Goal: Task Accomplishment & Management: Manage account settings

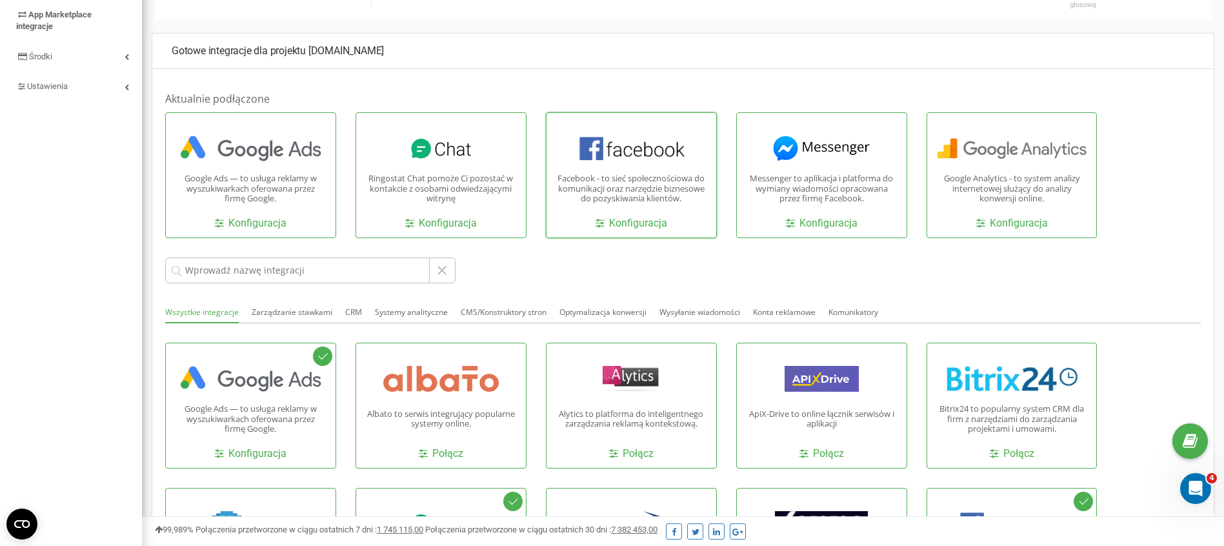
scroll to position [774, 1082]
click at [661, 216] on link "Konfiguracja" at bounding box center [632, 223] width 72 height 15
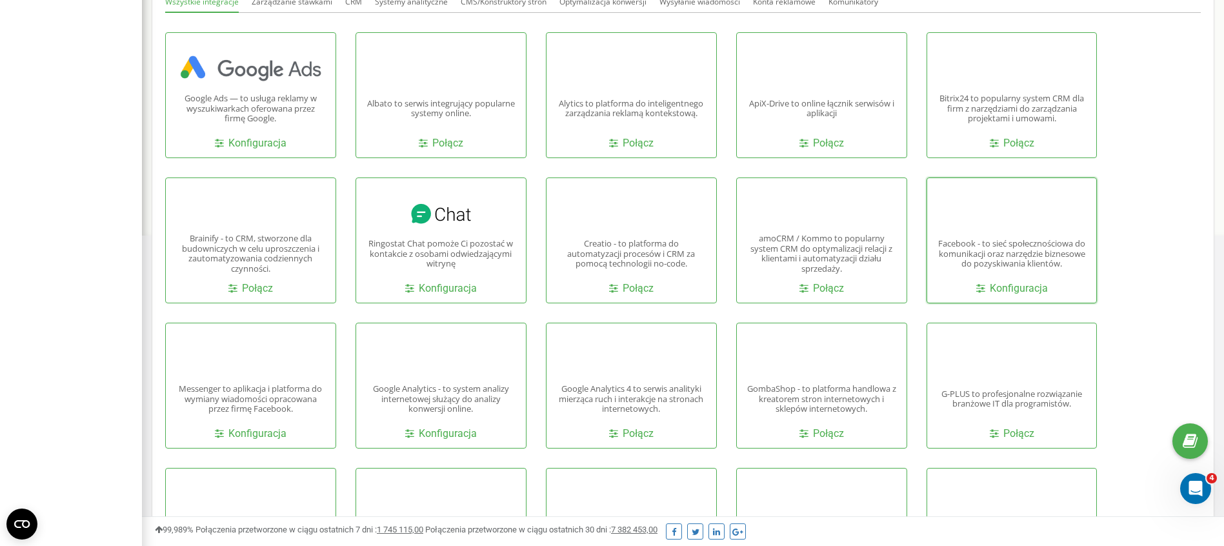
scroll to position [538, 0]
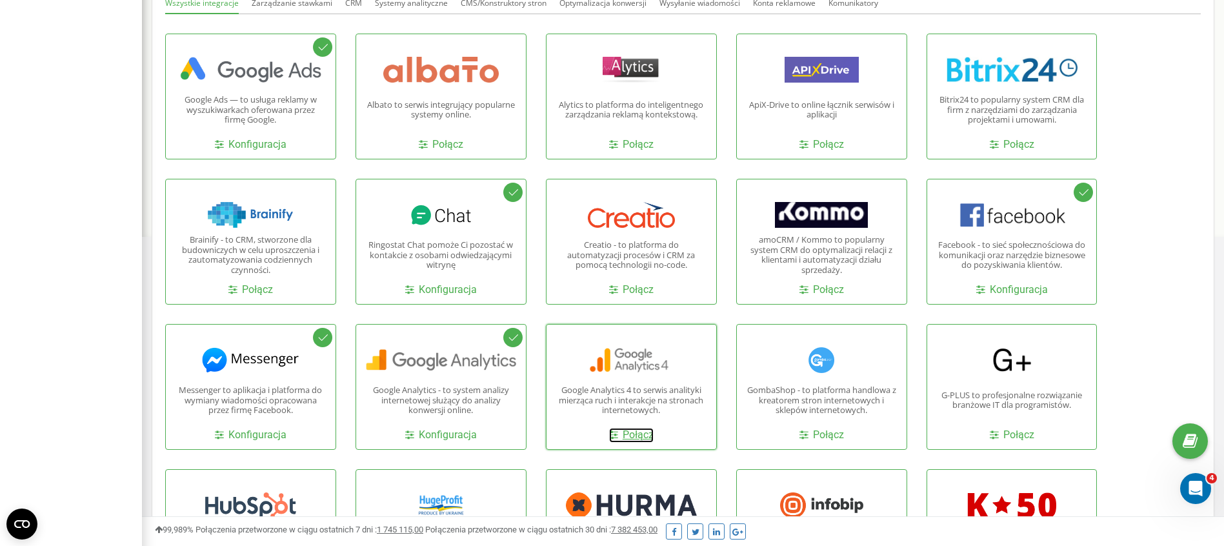
click at [621, 428] on link "Połącz" at bounding box center [631, 435] width 45 height 15
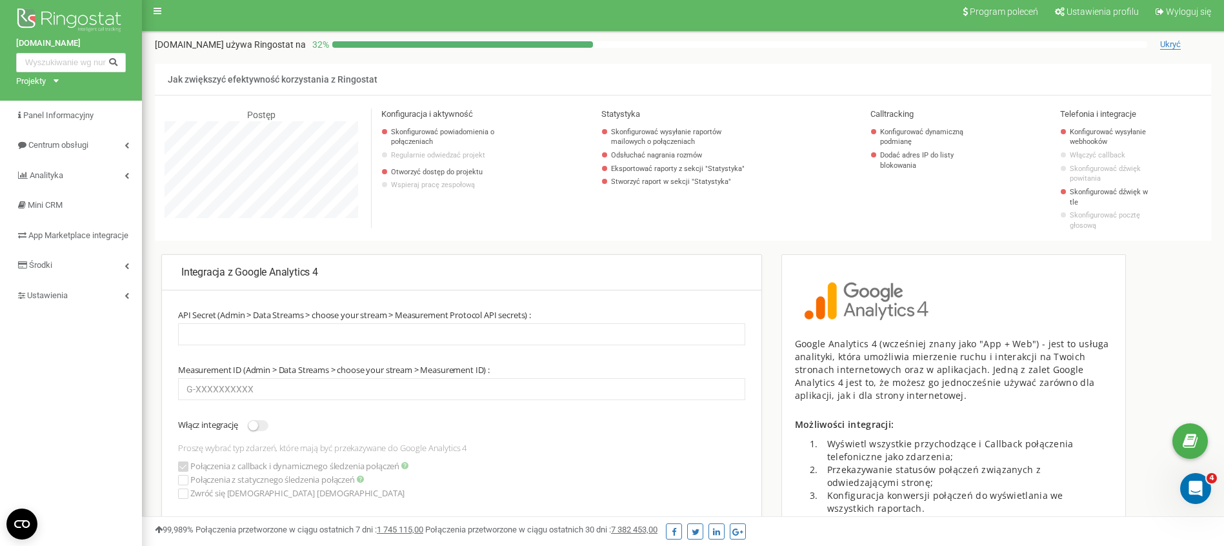
scroll to position [65, 0]
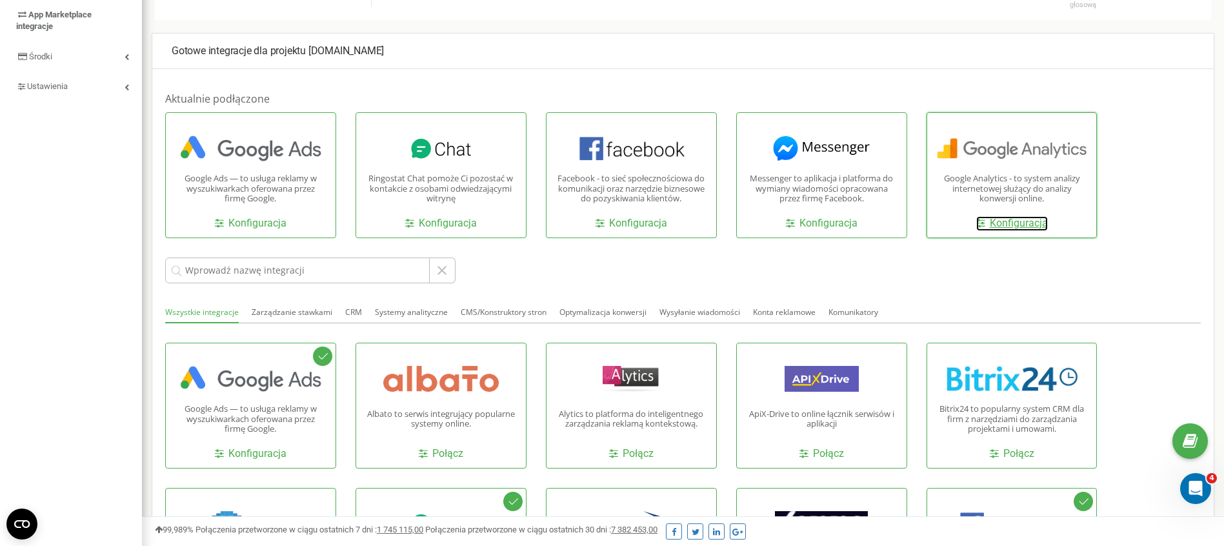
click at [1008, 216] on link "Konfiguracja" at bounding box center [1012, 223] width 72 height 15
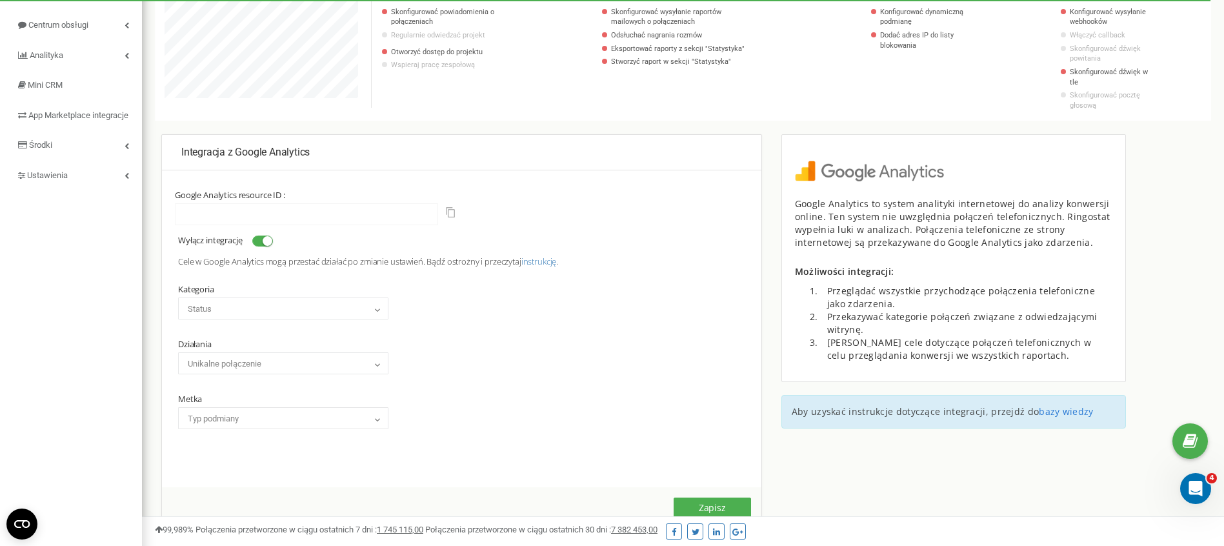
scroll to position [128, 0]
click at [374, 305] on b at bounding box center [377, 309] width 10 height 8
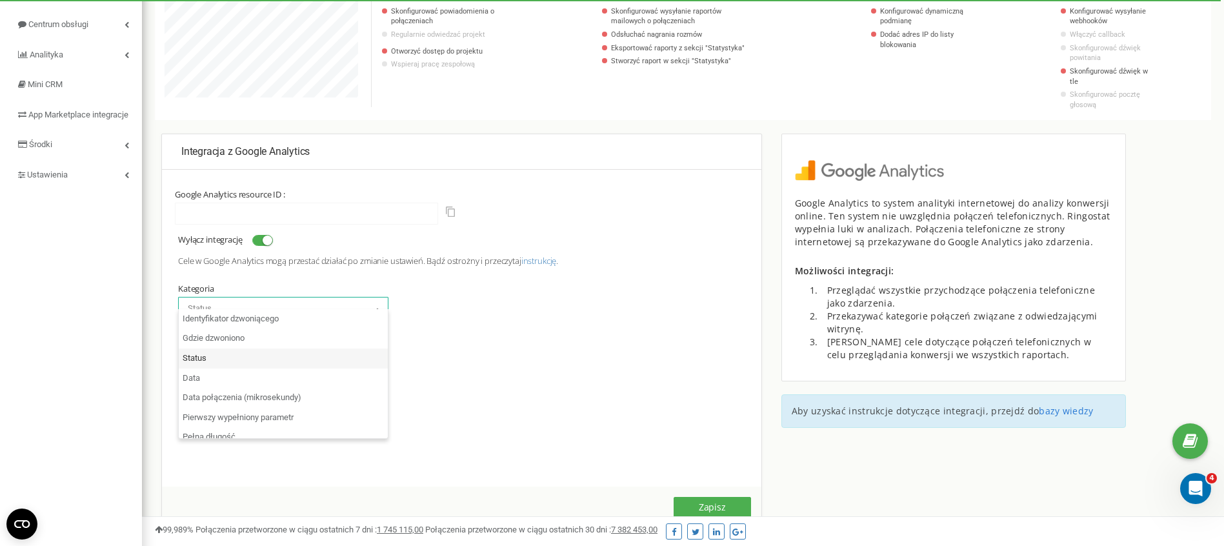
click at [374, 305] on b at bounding box center [377, 309] width 10 height 8
click at [368, 304] on span "Status" at bounding box center [283, 308] width 201 height 18
click at [372, 305] on b at bounding box center [377, 309] width 10 height 8
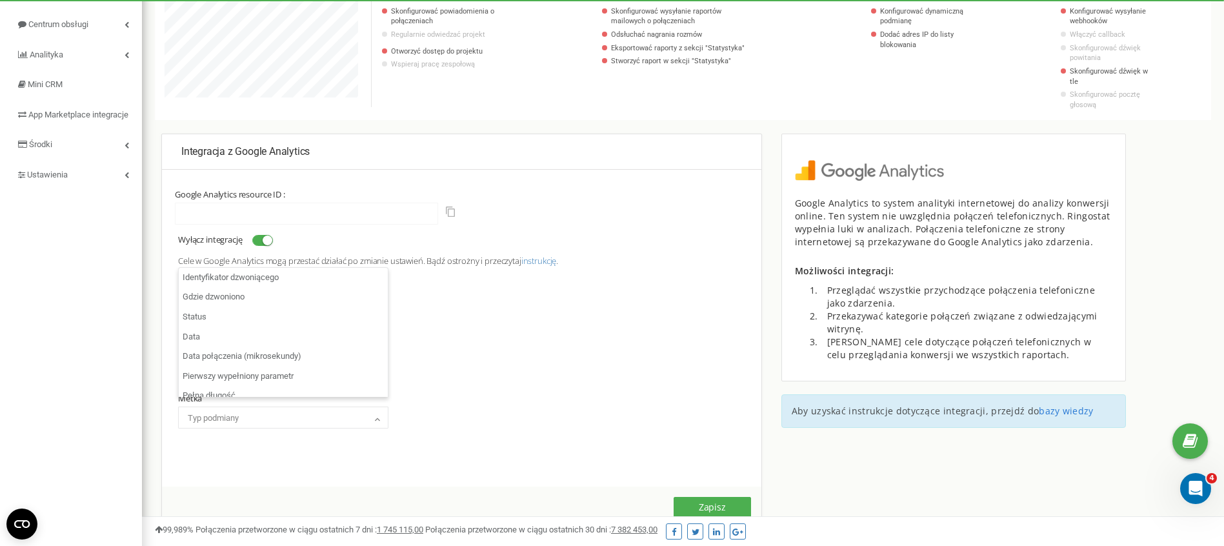
click at [367, 409] on span "Typ podmiany" at bounding box center [283, 418] width 201 height 18
click at [581, 399] on div "Kategoria Identyfikator dzwoniącego Gdzie dzwoniono Status Data Data połączenia…" at bounding box center [461, 351] width 567 height 155
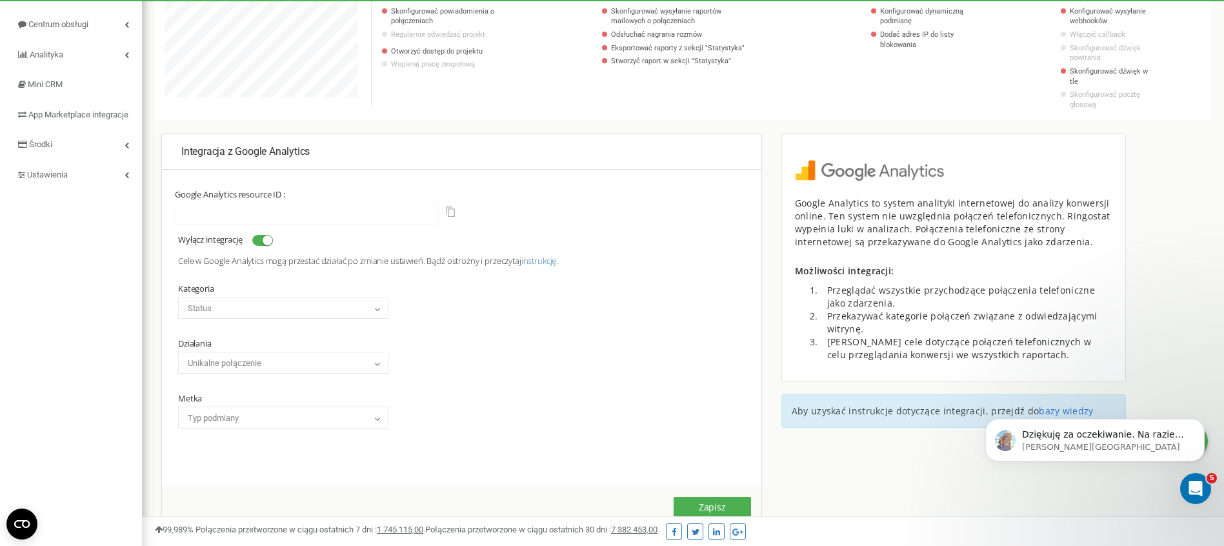
scroll to position [0, 0]
click at [1204, 489] on div "Otwórz komunikator Intercom" at bounding box center [1193, 486] width 43 height 43
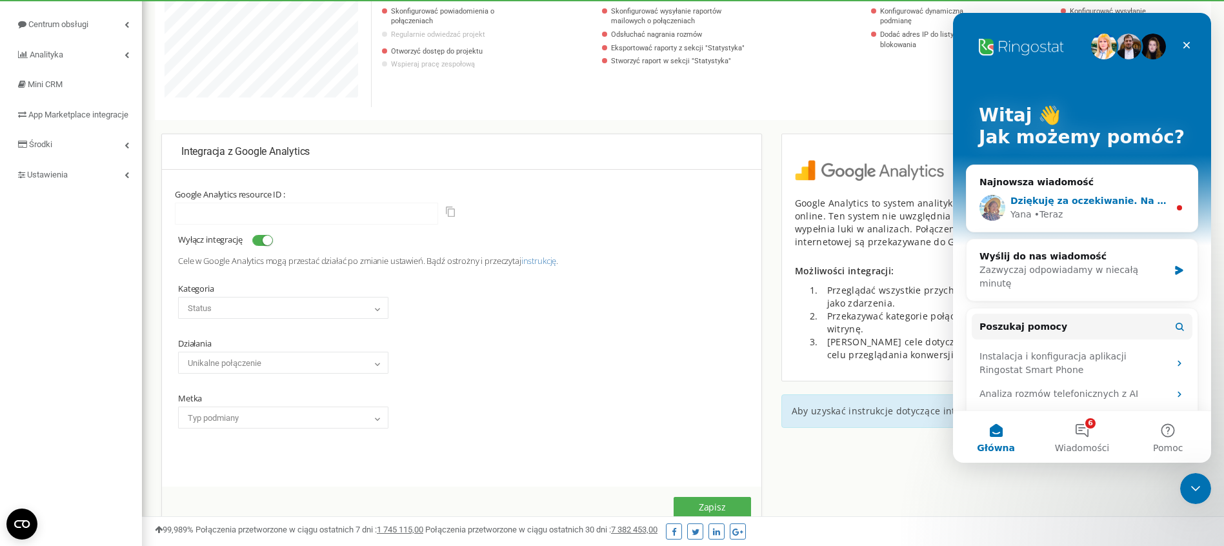
click at [1051, 196] on span "Dziękuję za oczekiwanie. Na razie nagrywania rozmów są na pewno wyłączone." at bounding box center [1213, 201] width 404 height 10
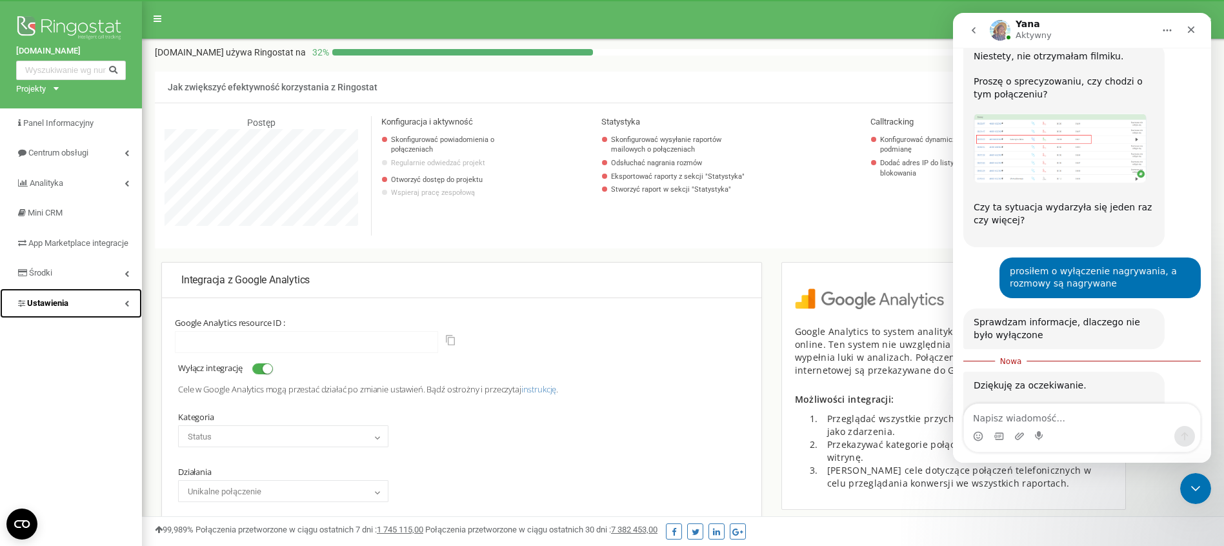
click at [62, 308] on span "Ustawienia" at bounding box center [47, 303] width 41 height 10
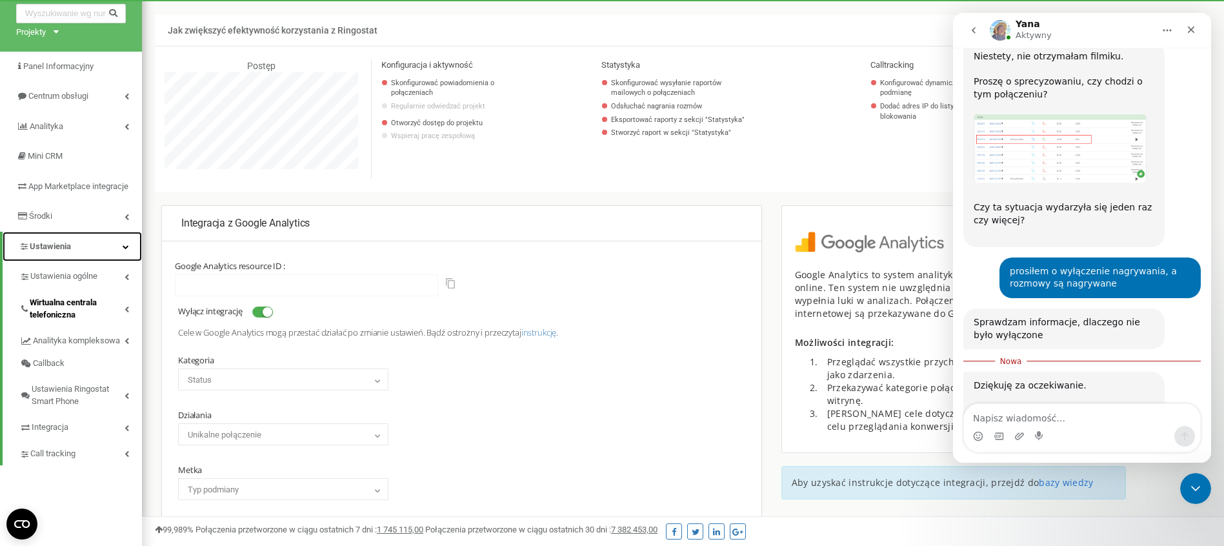
scroll to position [59, 0]
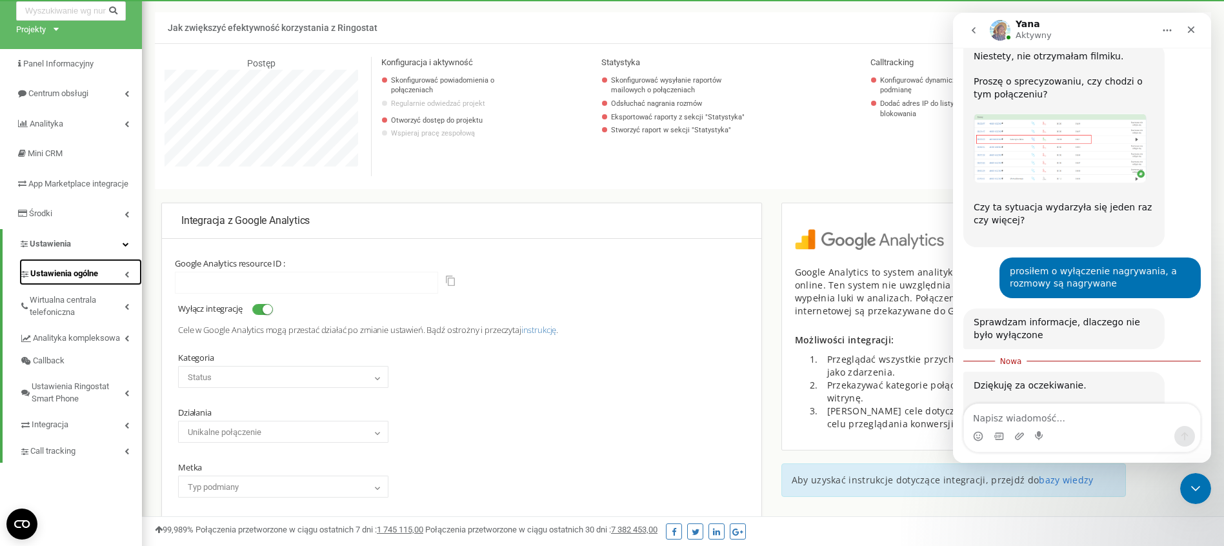
click at [110, 285] on link "Ustawienia ogólne" at bounding box center [80, 272] width 123 height 26
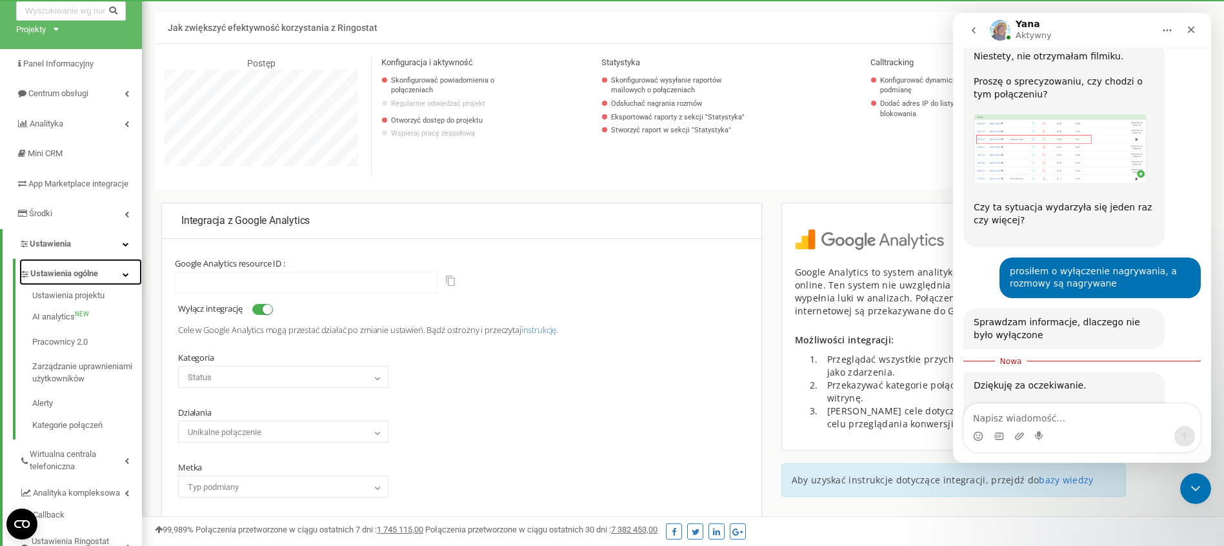
click at [107, 285] on link "Ustawienia ogólne" at bounding box center [80, 272] width 123 height 26
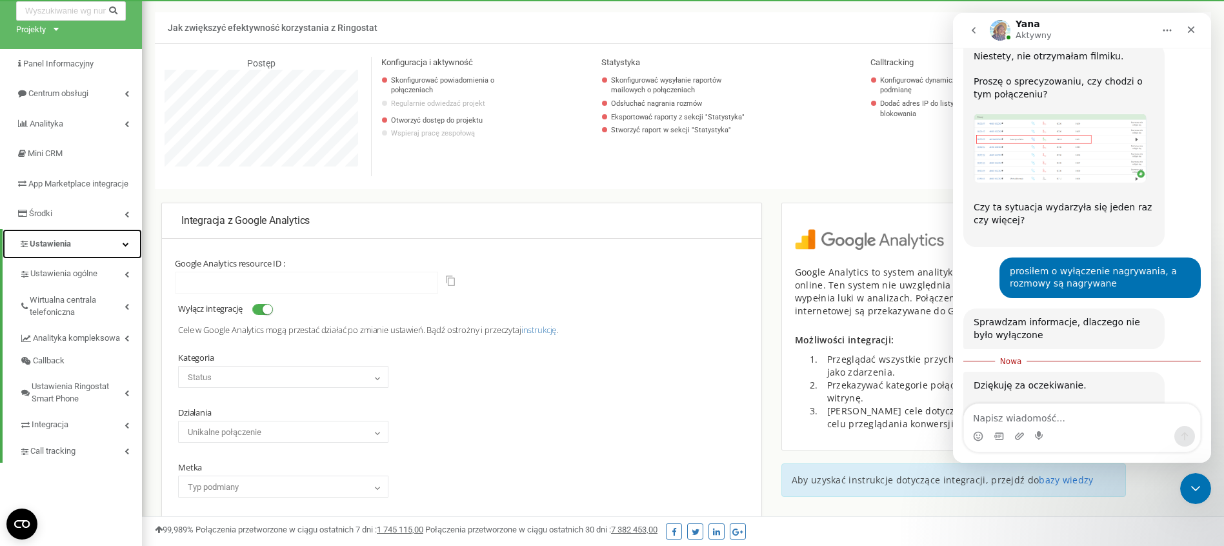
click at [79, 257] on link "Ustawienia" at bounding box center [72, 244] width 139 height 30
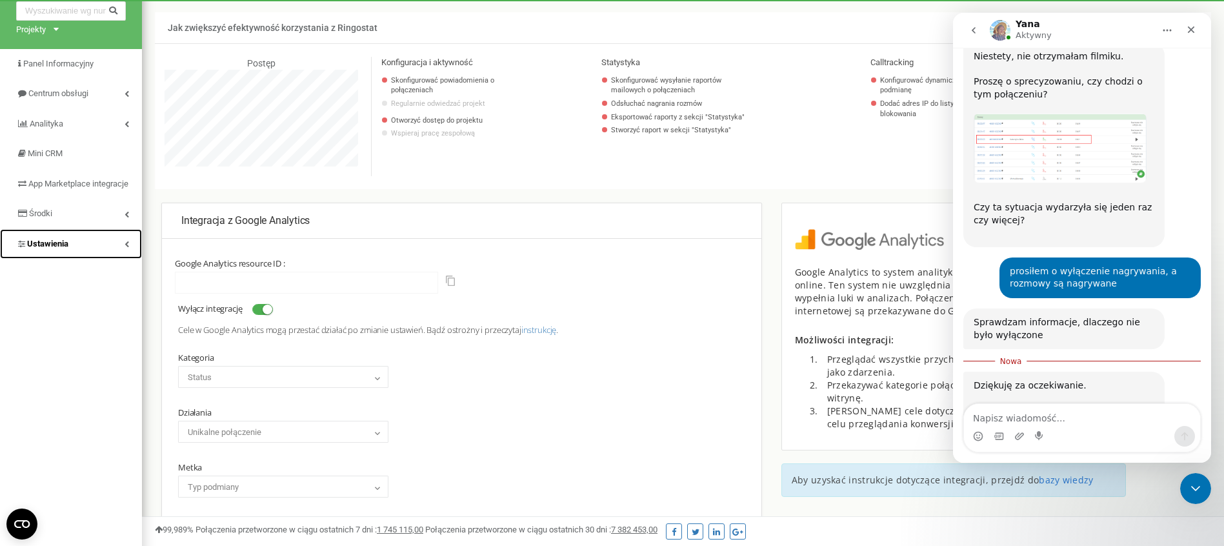
click at [79, 257] on link "Ustawienia" at bounding box center [71, 244] width 142 height 30
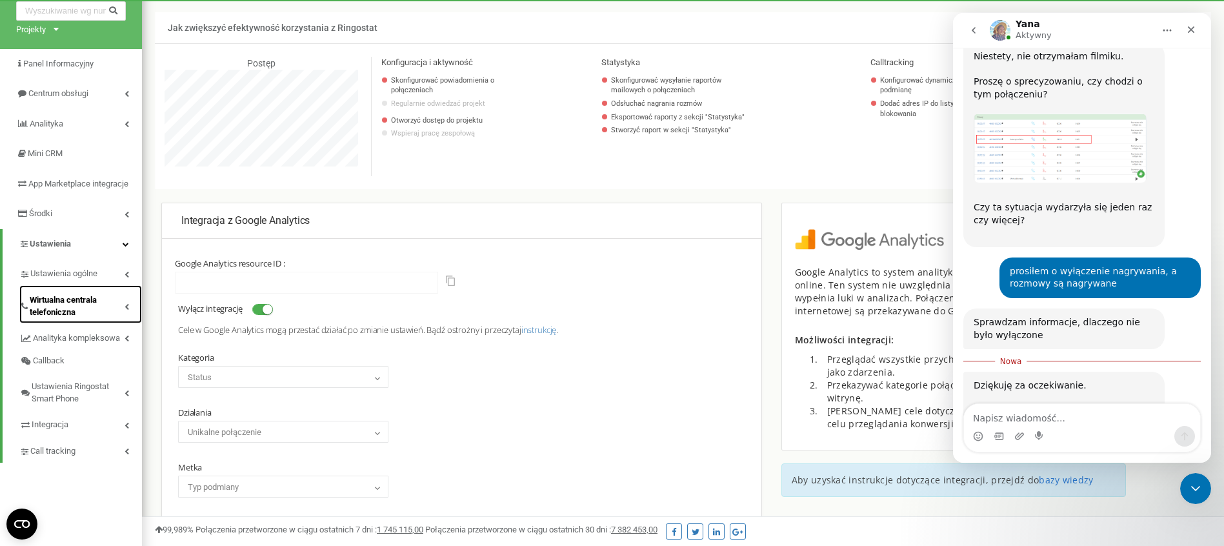
click at [94, 309] on span "Wirtualna centrala telefoniczna" at bounding box center [77, 306] width 95 height 24
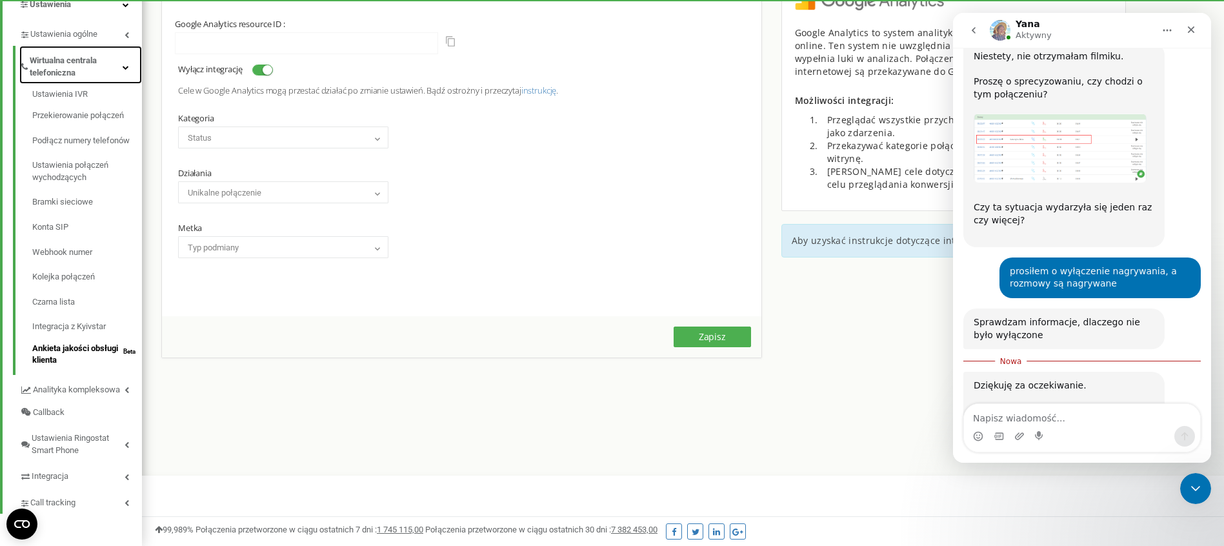
scroll to position [311, 0]
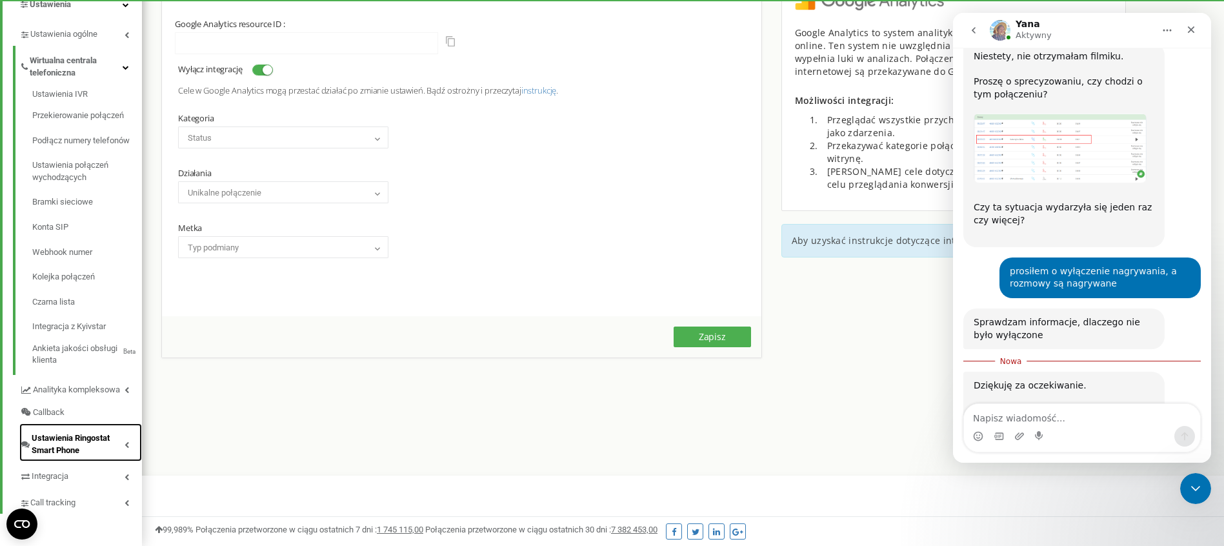
click at [117, 443] on span "Ustawienia Ringostat Smart Phone" at bounding box center [78, 444] width 93 height 24
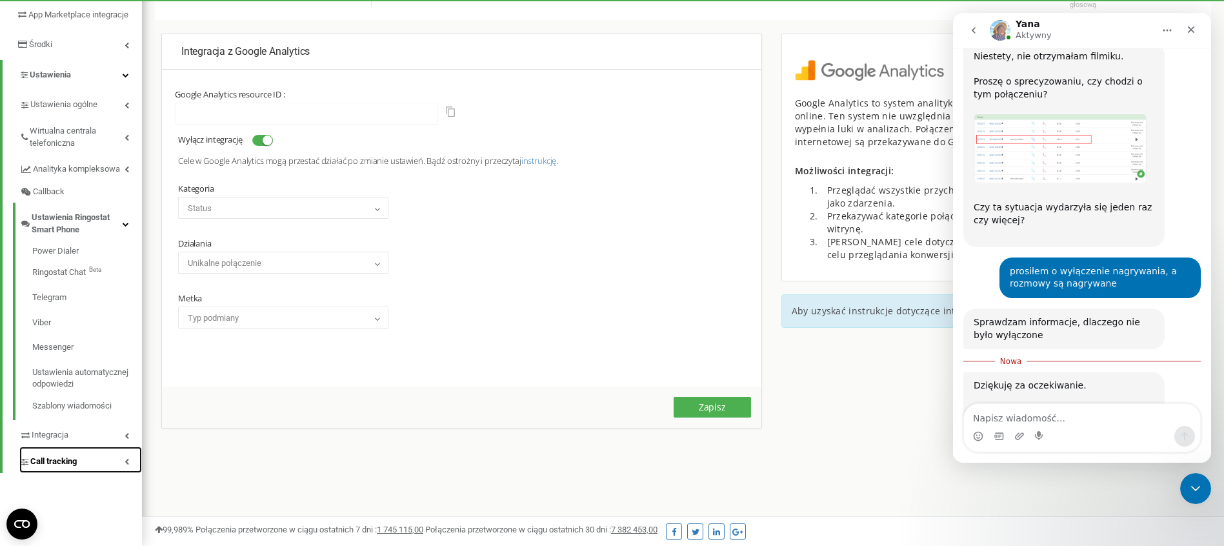
click at [114, 472] on link "Call tracking" at bounding box center [80, 460] width 123 height 26
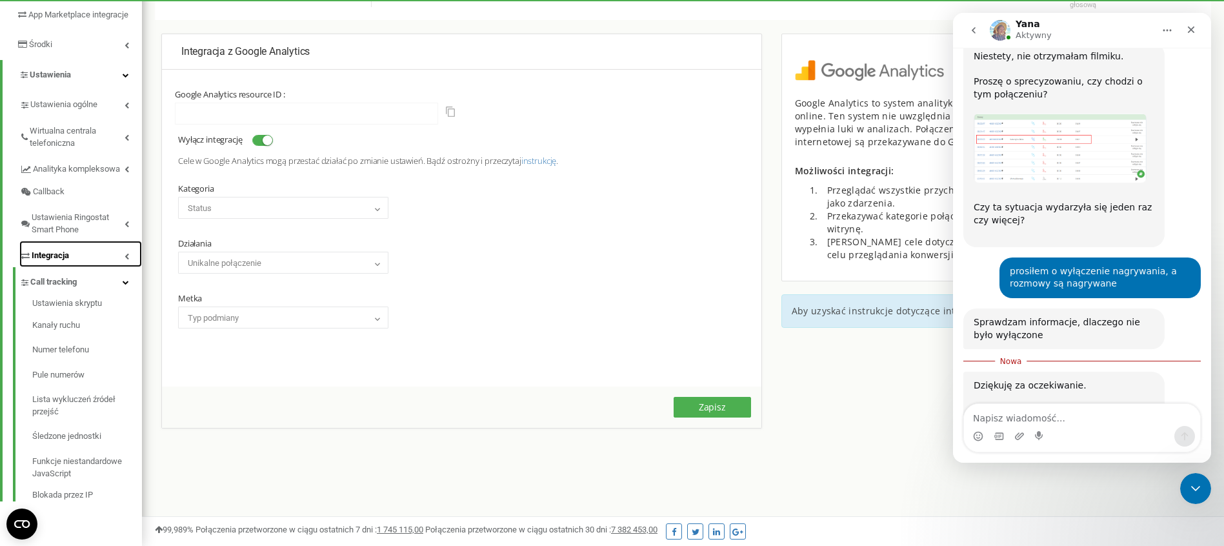
click at [85, 265] on link "Integracja" at bounding box center [80, 254] width 123 height 26
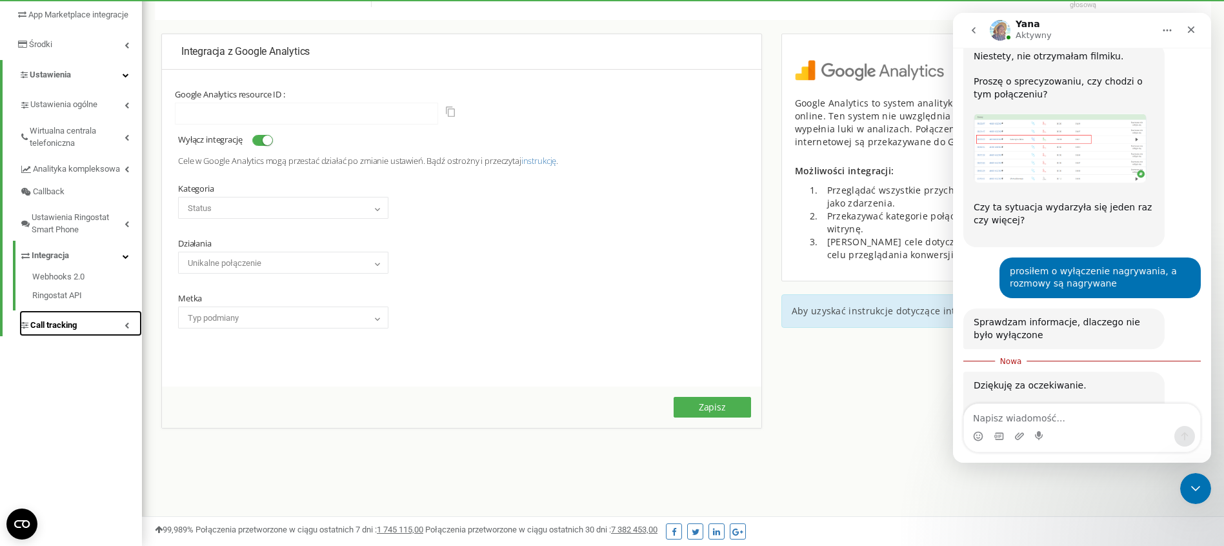
click at [97, 333] on link "Call tracking" at bounding box center [80, 323] width 123 height 26
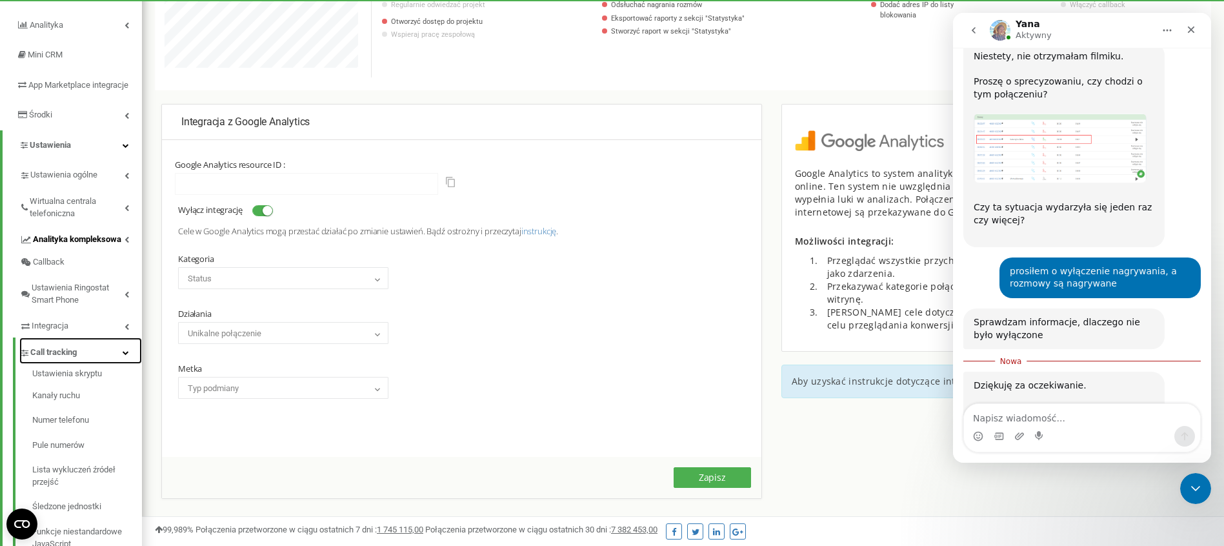
scroll to position [86, 0]
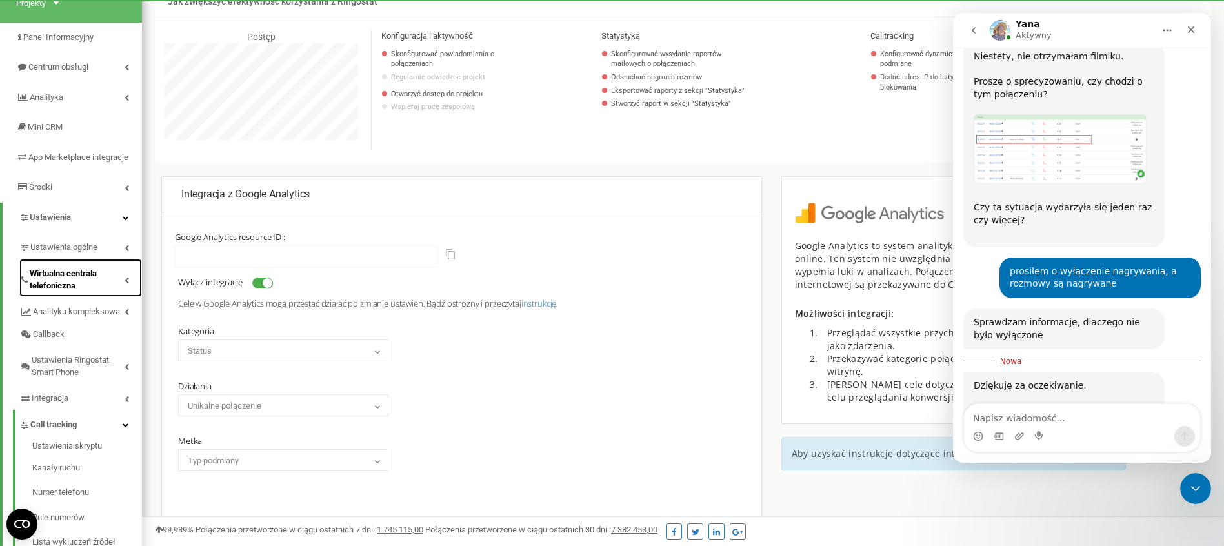
click at [110, 288] on span "Wirtualna centrala telefoniczna" at bounding box center [77, 280] width 95 height 24
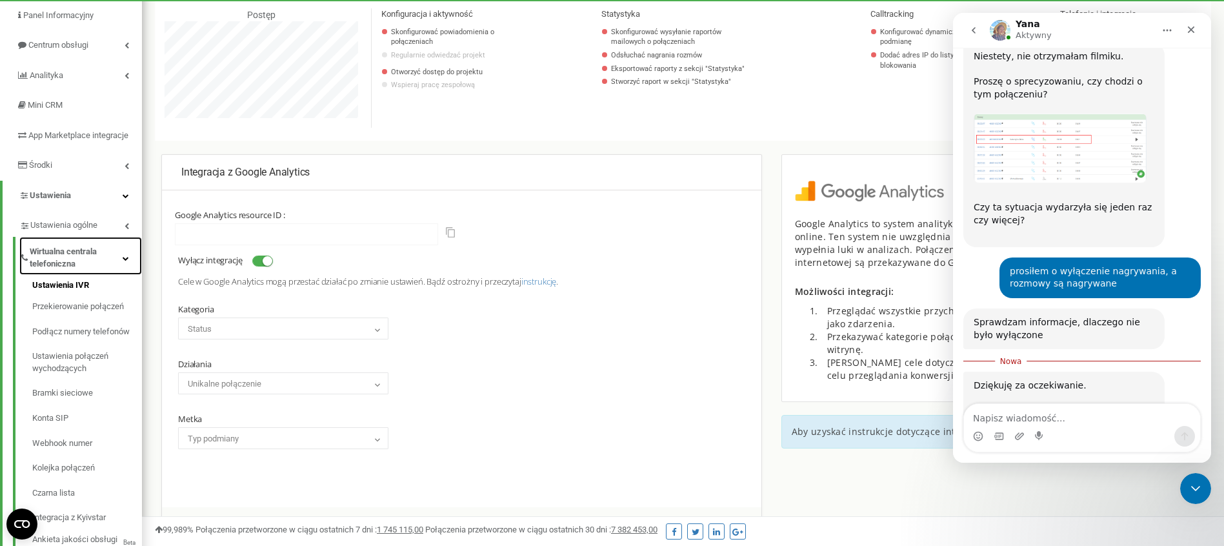
scroll to position [119, 0]
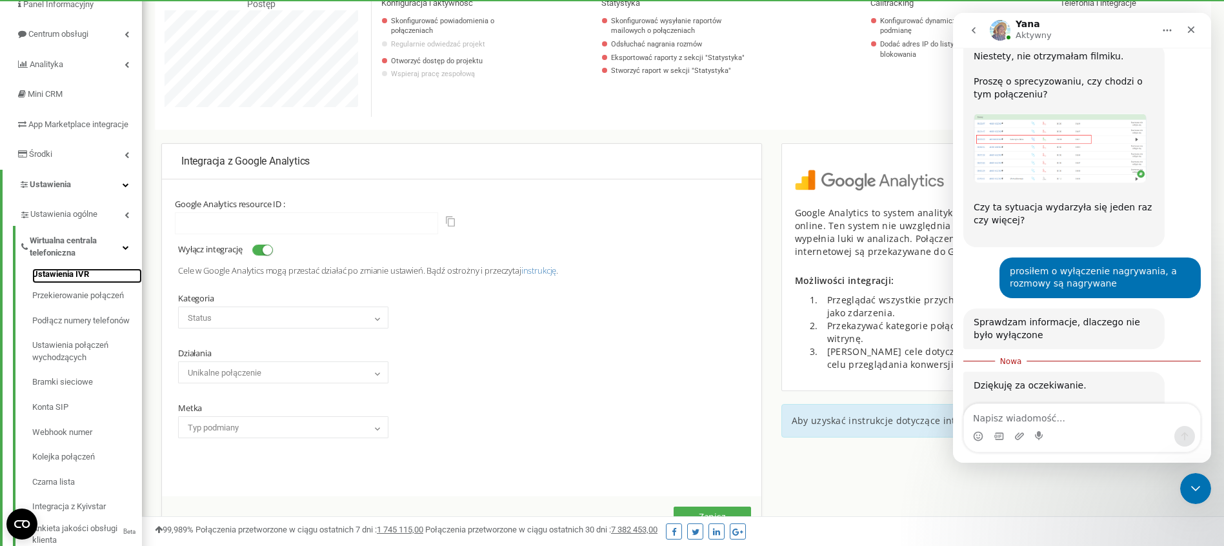
click at [85, 283] on link "Ustawienia IVR" at bounding box center [87, 275] width 110 height 15
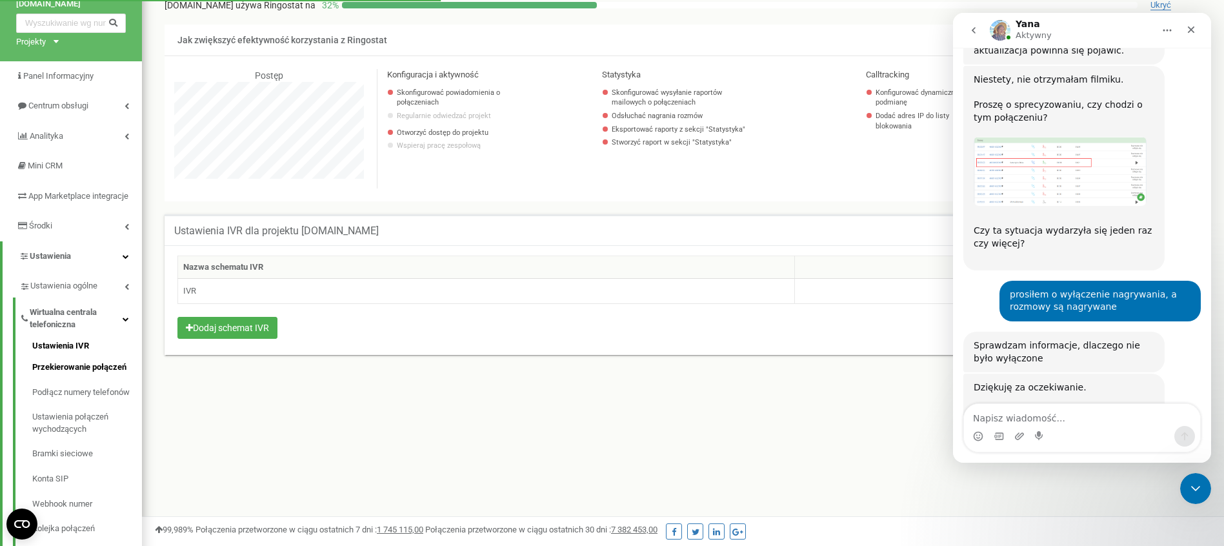
scroll to position [61, 0]
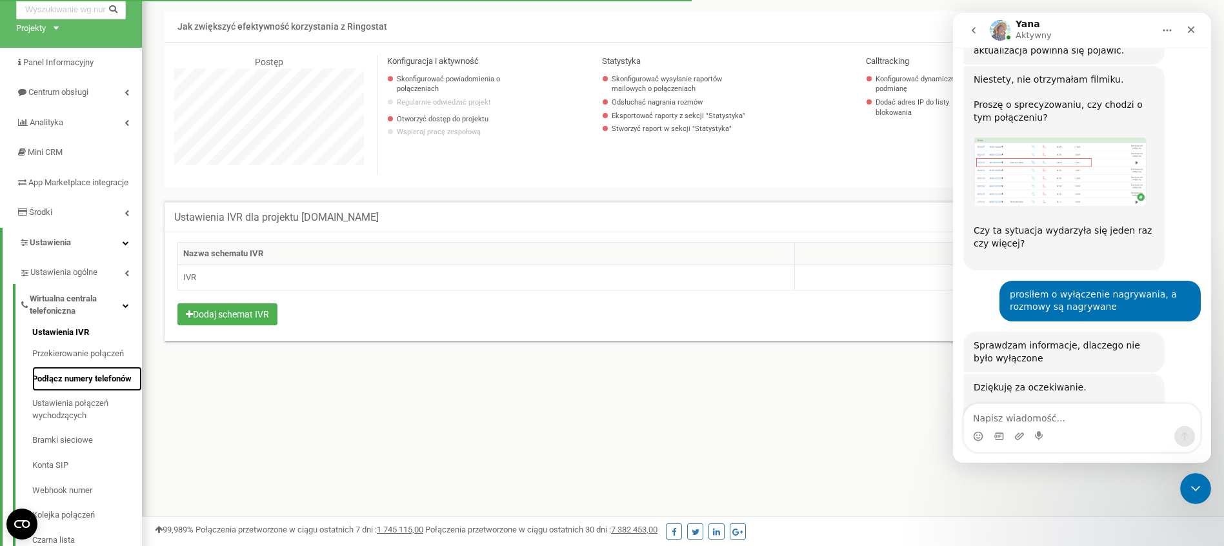
click at [94, 388] on link "Podłącz numery telefonów" at bounding box center [87, 379] width 110 height 25
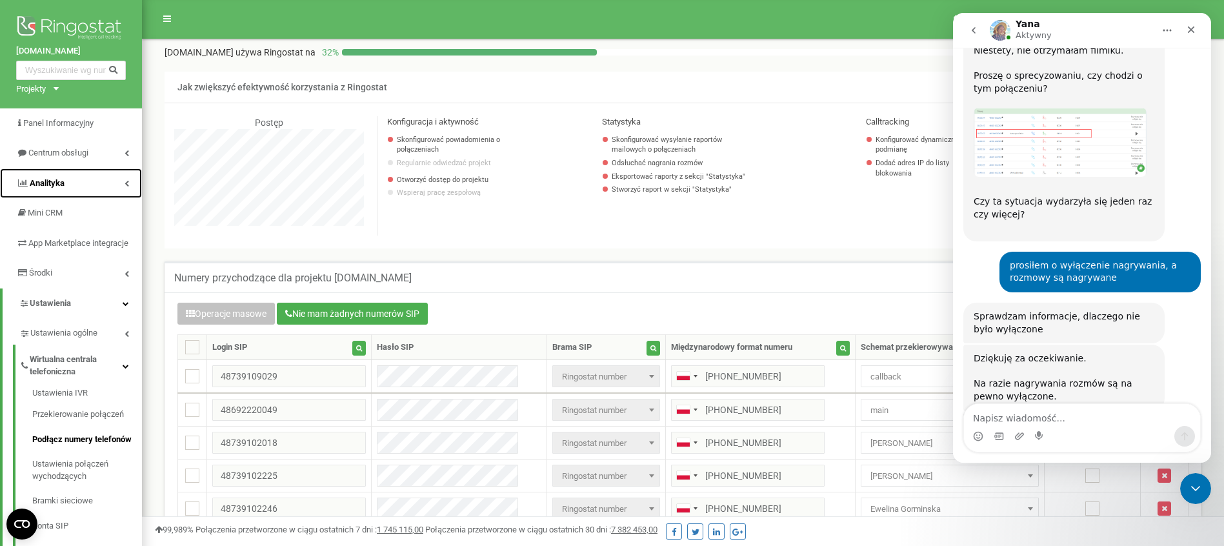
click at [115, 181] on link "Analityka" at bounding box center [71, 183] width 142 height 30
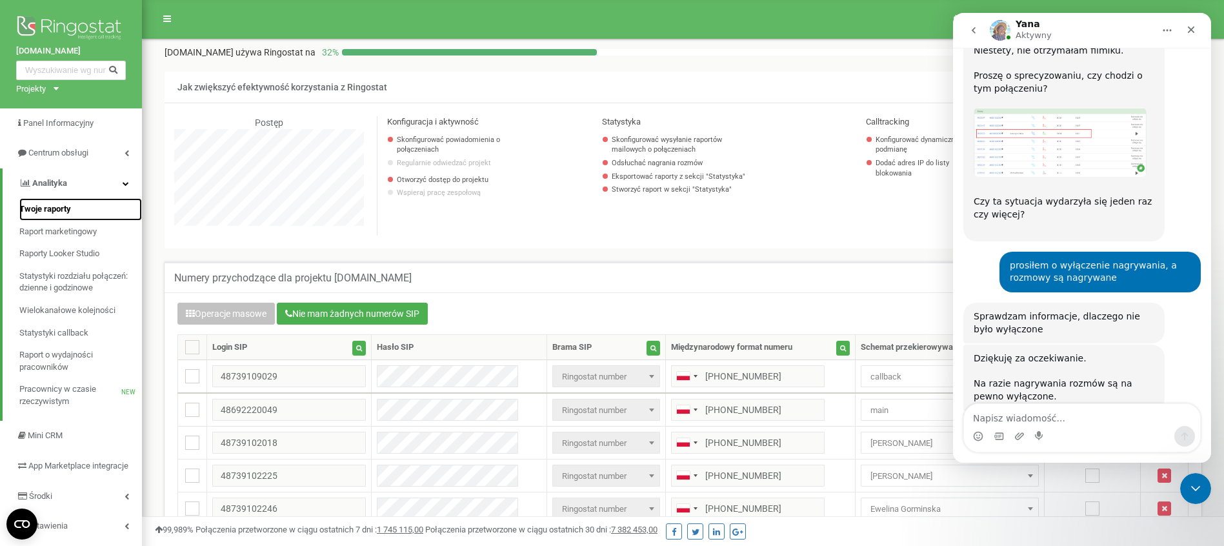
click at [88, 210] on link "Twoje raporty" at bounding box center [80, 209] width 123 height 23
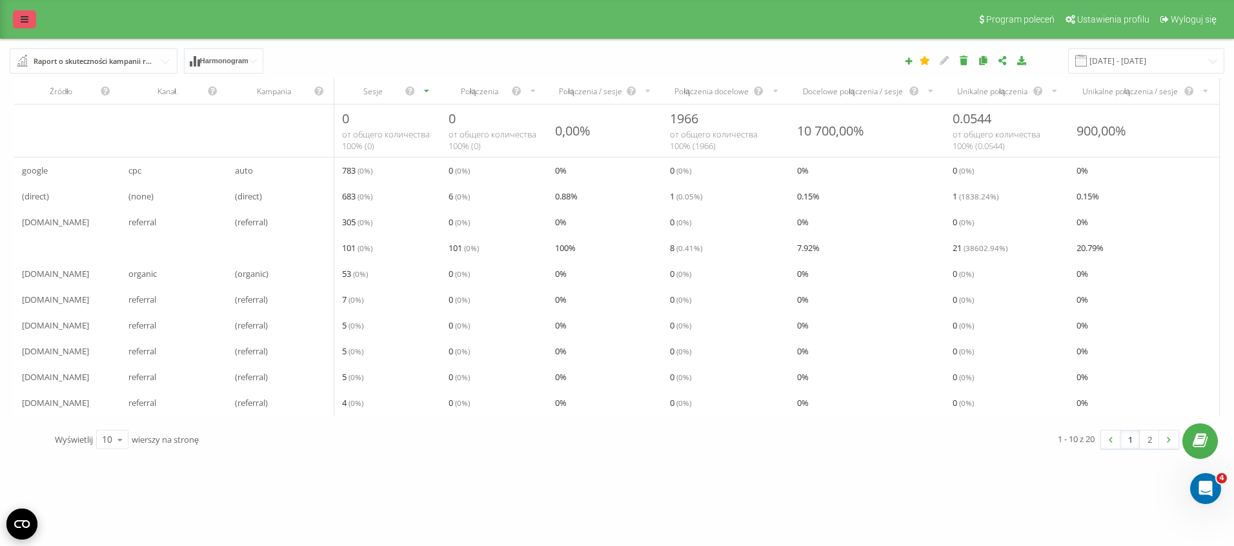
click at [28, 23] on icon at bounding box center [25, 19] width 8 height 9
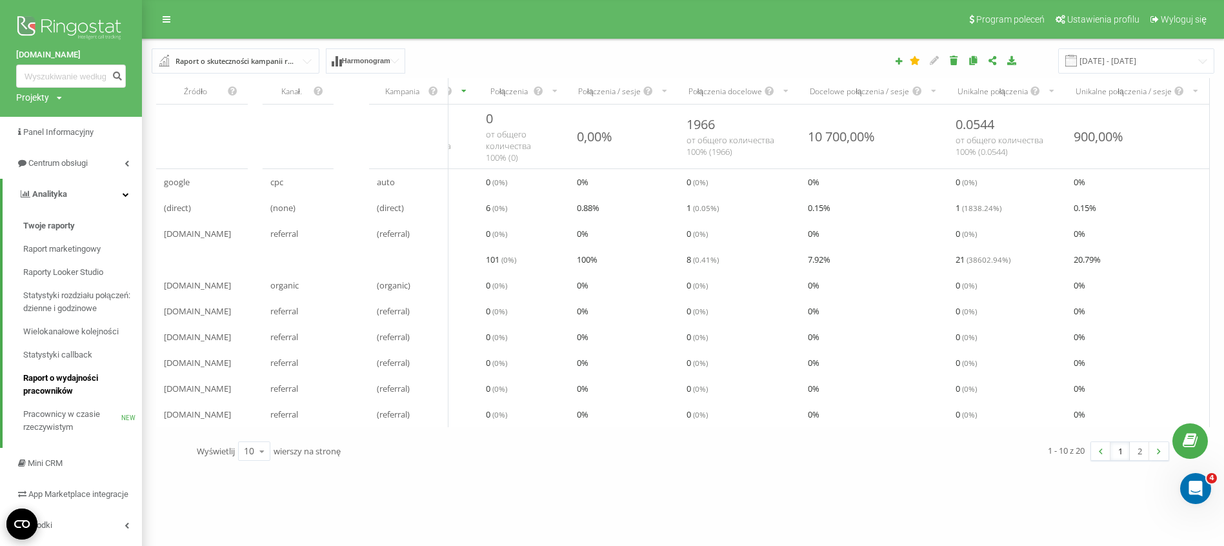
click at [79, 388] on span "Raport o wydajności pracowników" at bounding box center [79, 385] width 112 height 26
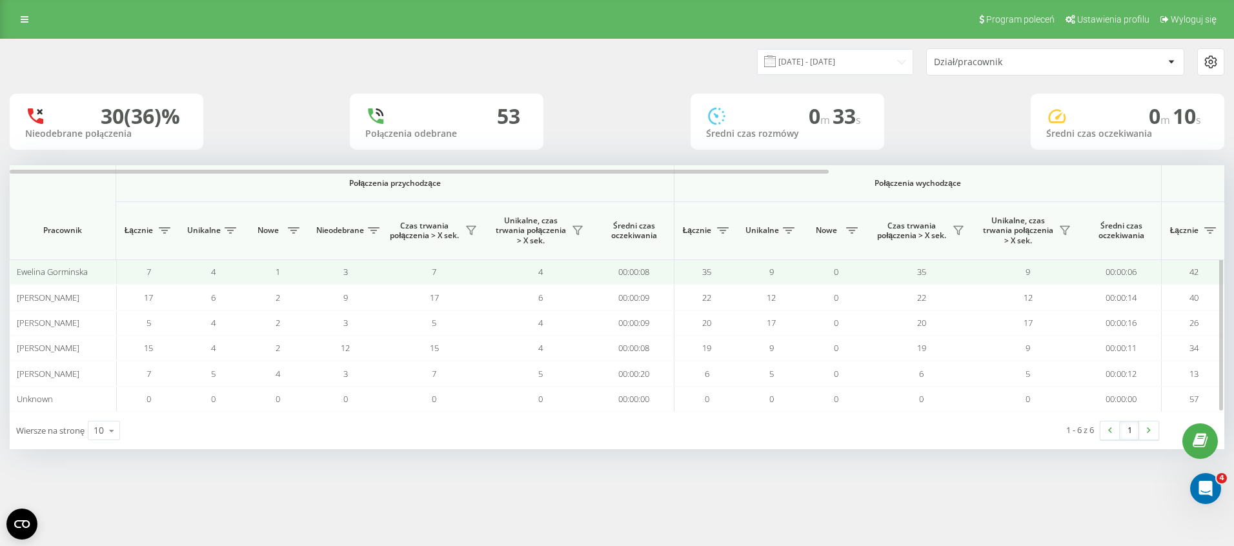
click at [146, 270] on span "7" at bounding box center [148, 272] width 5 height 12
click at [63, 268] on span "Ewelina Gorminska" at bounding box center [52, 272] width 71 height 12
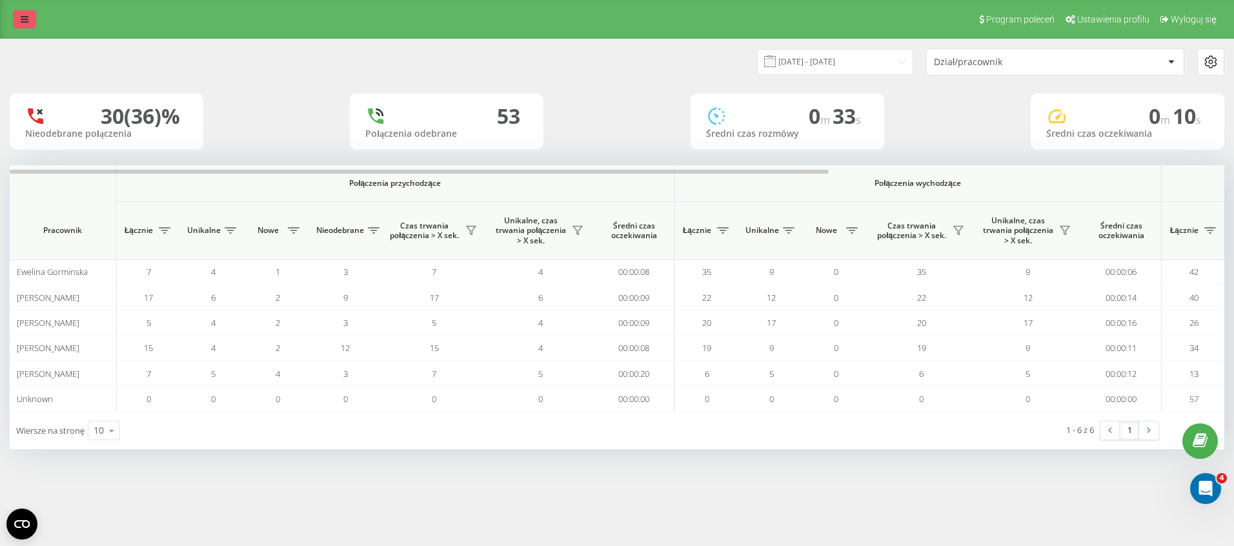
click at [30, 22] on link at bounding box center [24, 19] width 23 height 18
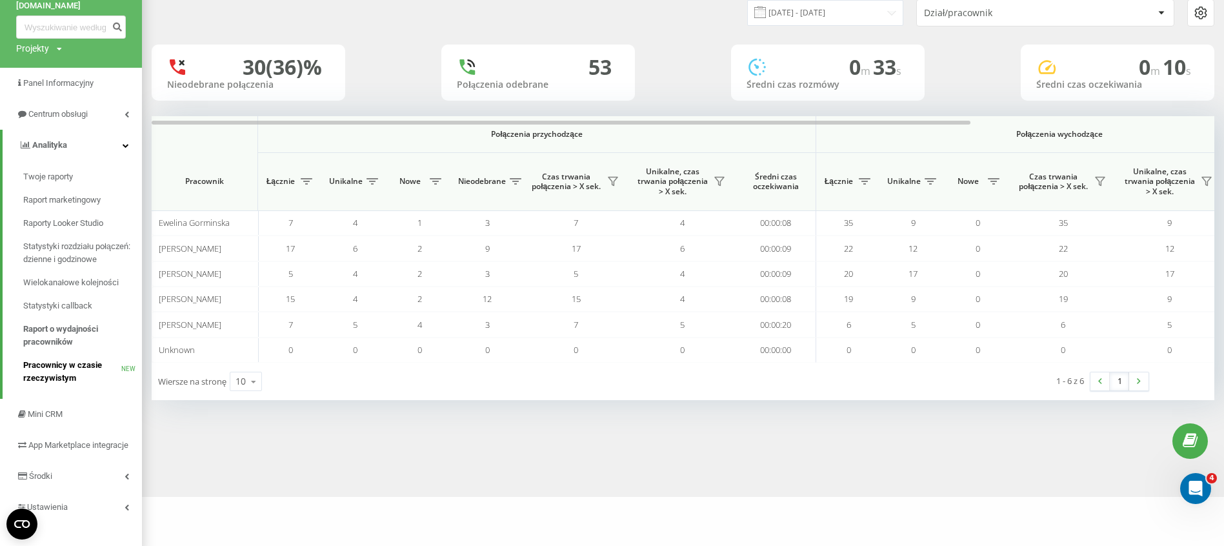
scroll to position [71, 0]
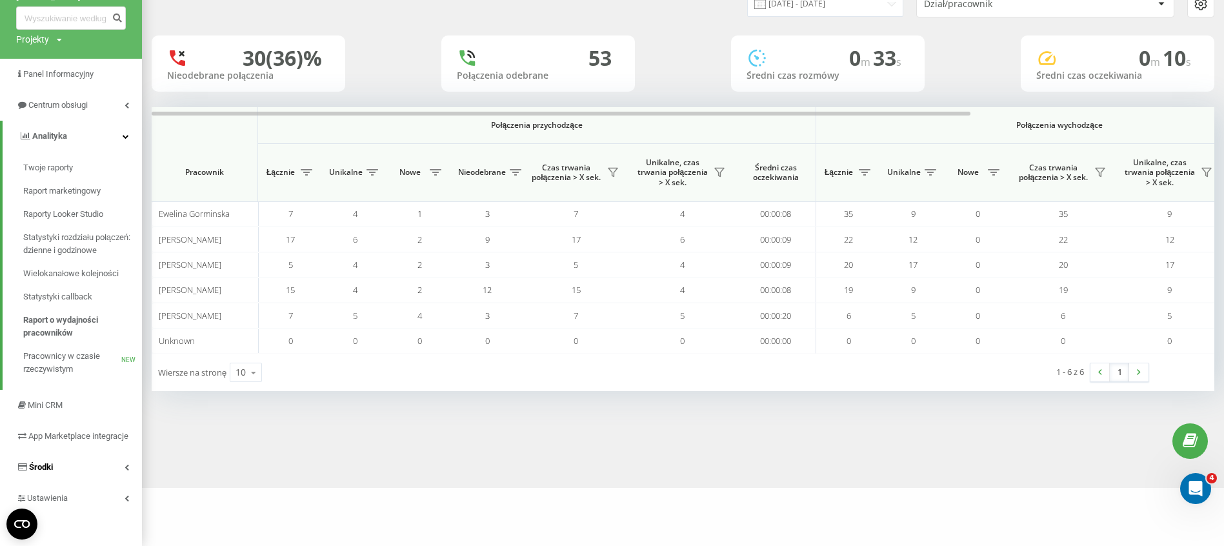
click at [103, 469] on link "Środki" at bounding box center [71, 467] width 142 height 31
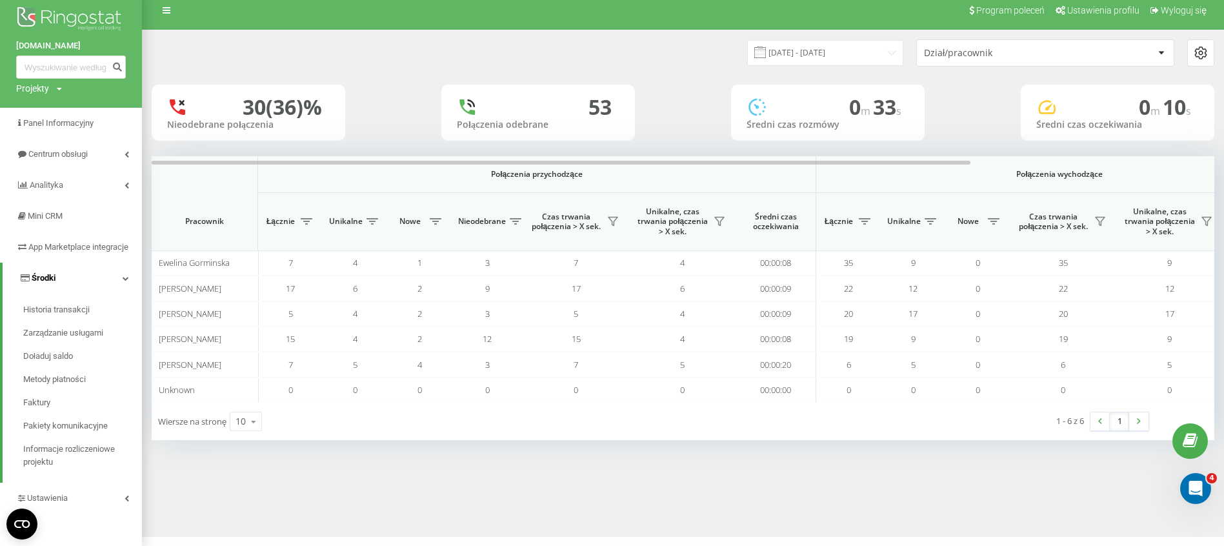
click at [66, 279] on link "Środki" at bounding box center [72, 278] width 139 height 31
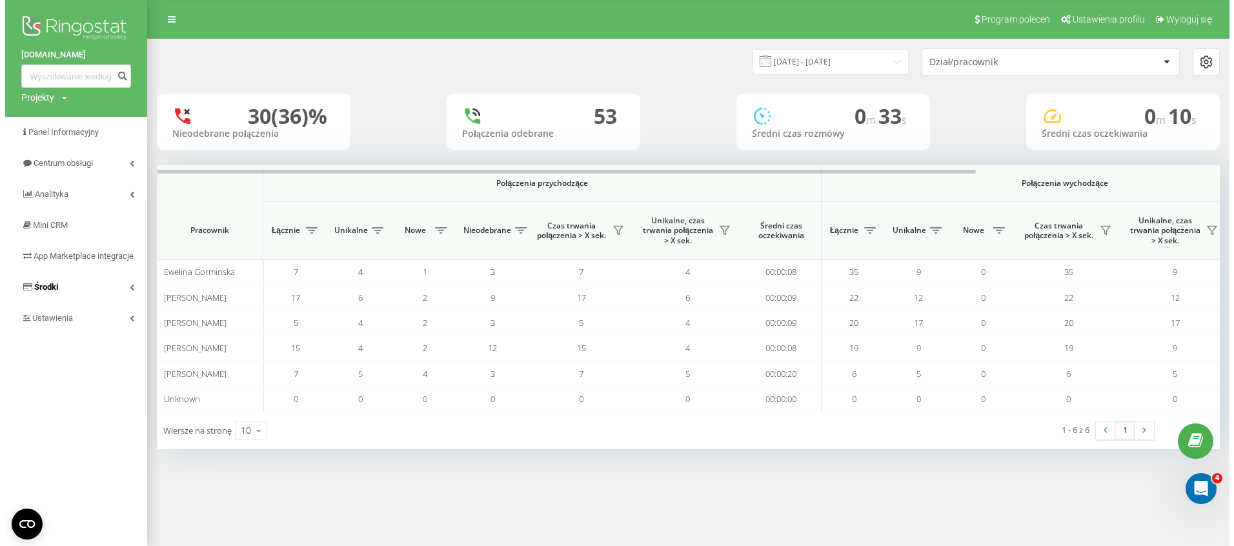
scroll to position [0, 0]
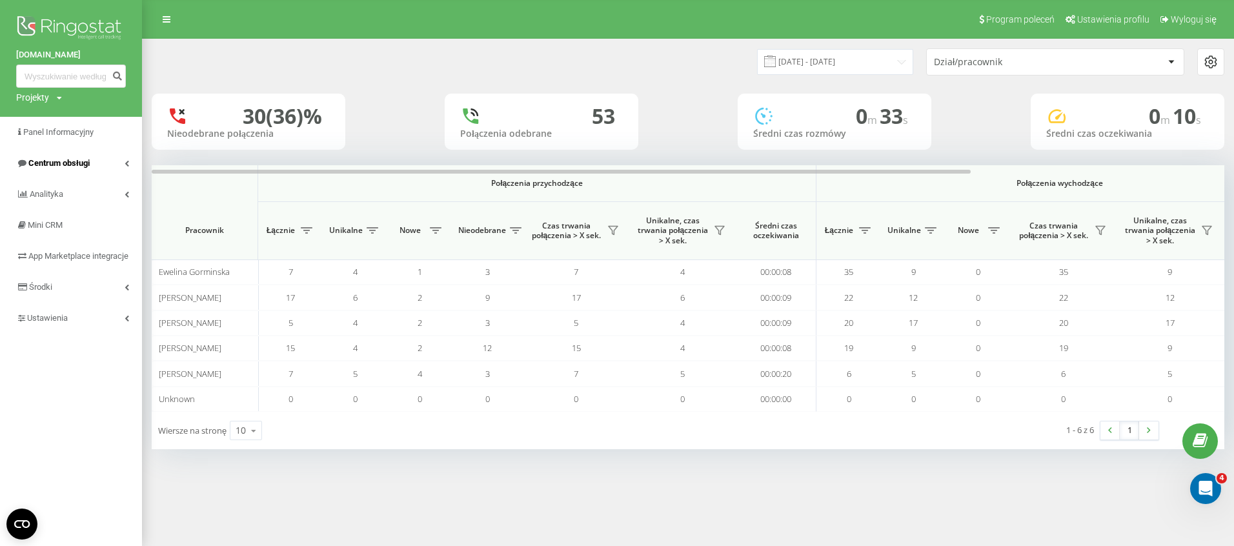
click at [112, 156] on link "Centrum obsługi" at bounding box center [71, 163] width 142 height 31
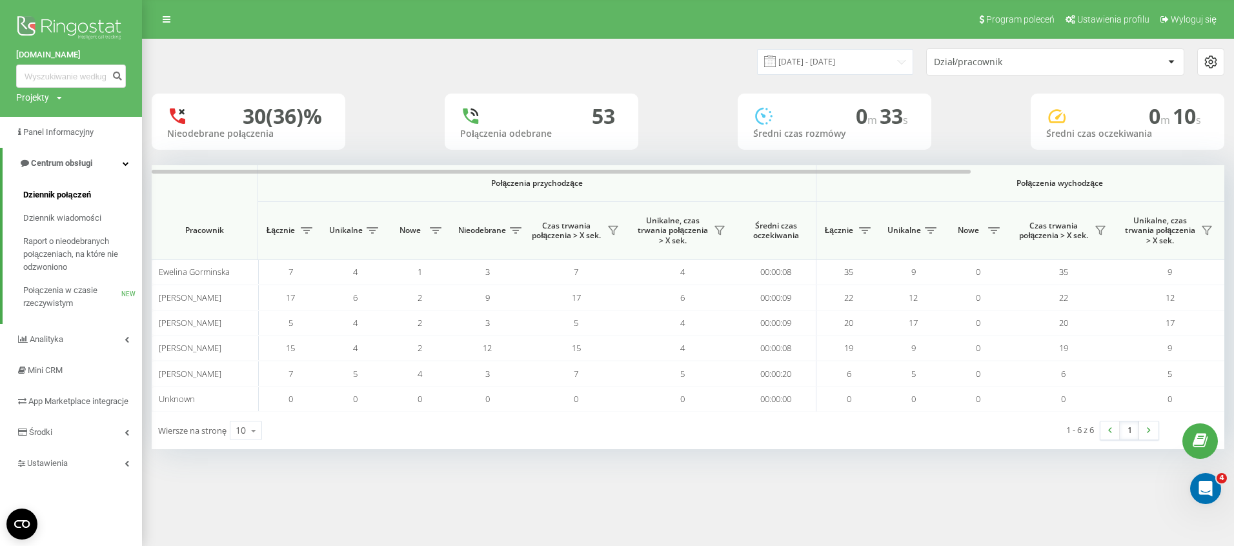
click at [74, 197] on span "Dziennik połączeń" at bounding box center [57, 194] width 68 height 13
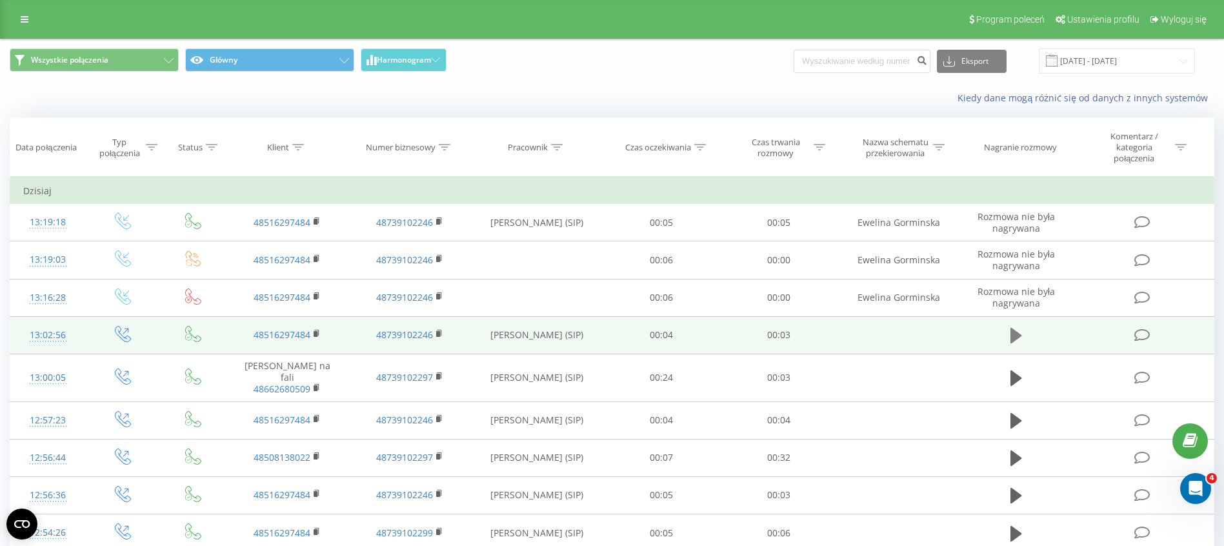
click at [1016, 343] on icon at bounding box center [1017, 336] width 12 height 18
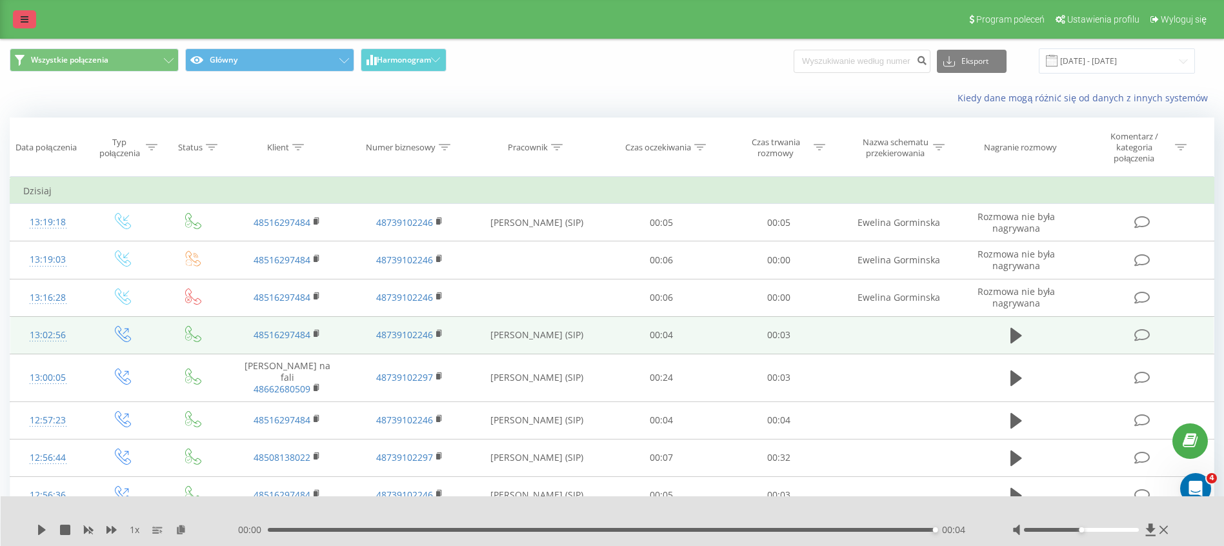
click at [17, 15] on link at bounding box center [24, 19] width 23 height 18
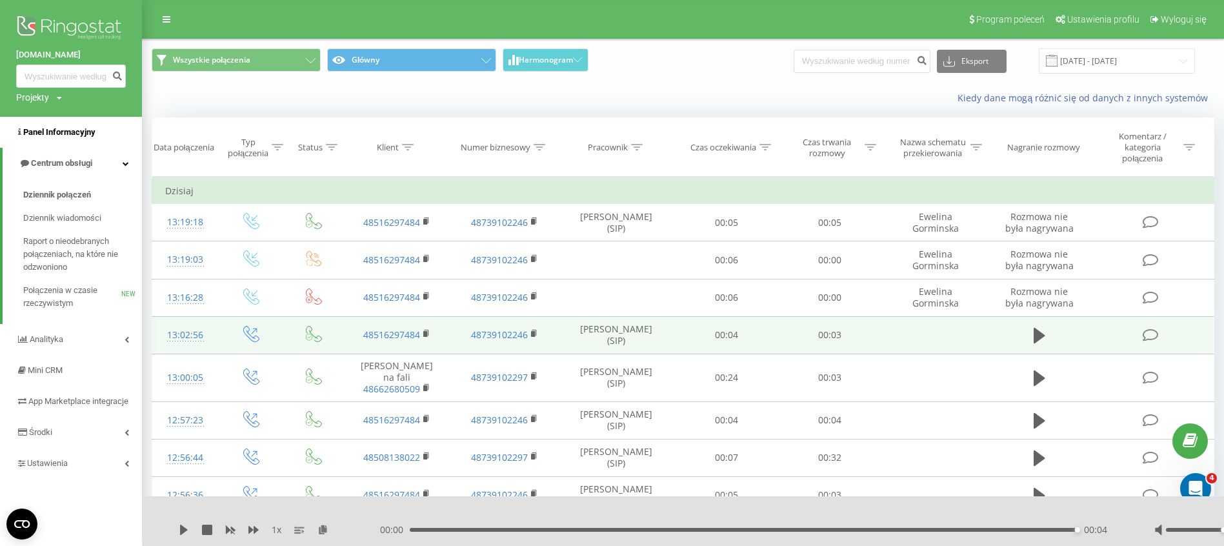
click at [66, 130] on span "Panel Informacyjny" at bounding box center [59, 132] width 72 height 10
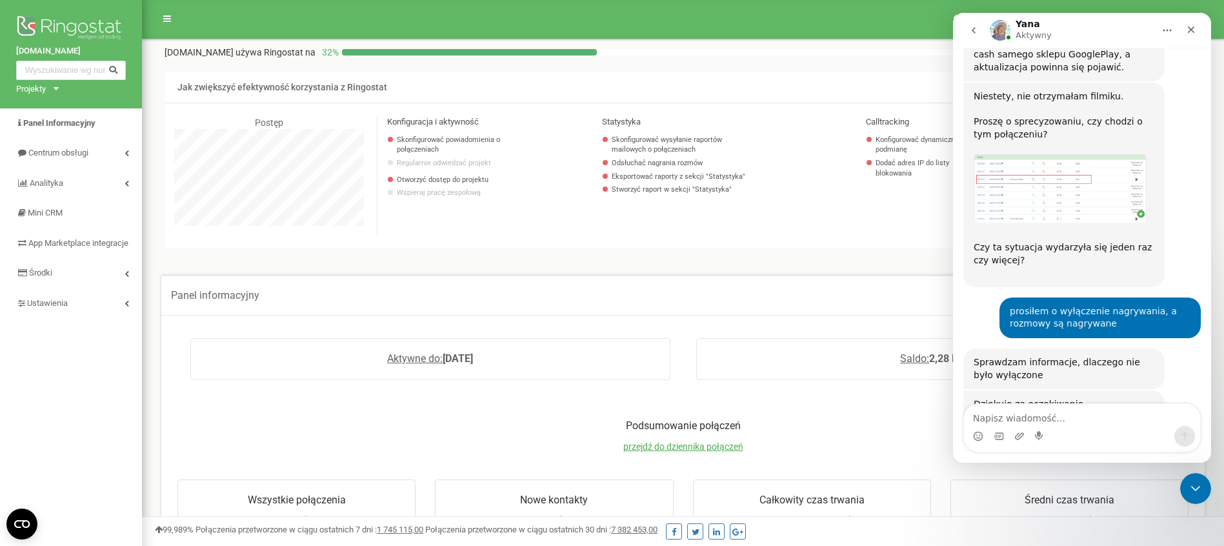
scroll to position [1440, 0]
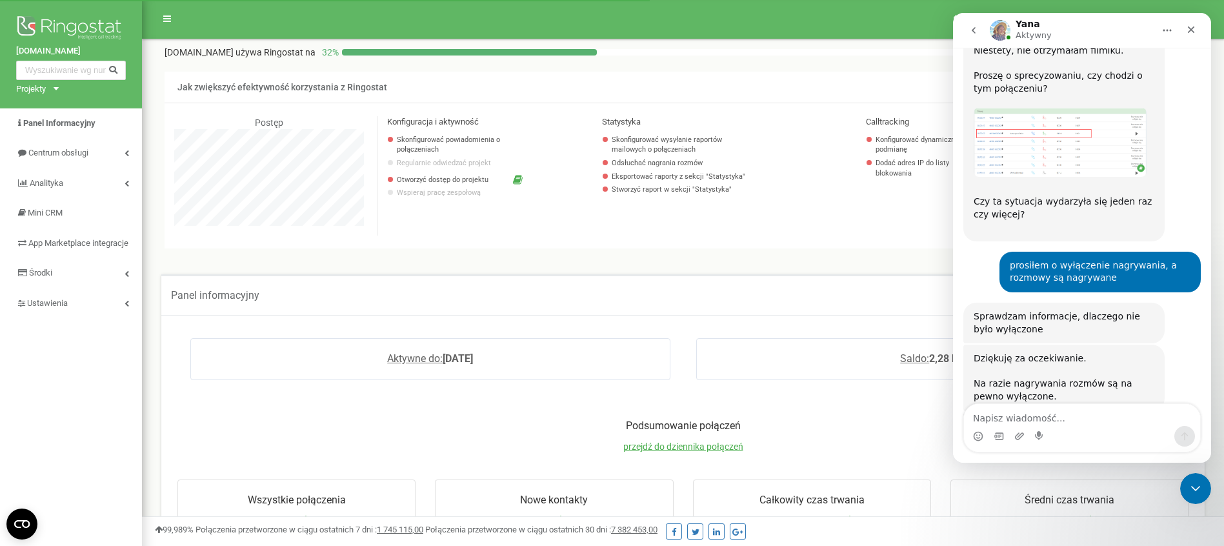
click at [1046, 411] on textarea "Napisz wiadomość..." at bounding box center [1082, 415] width 236 height 22
type textarea "jest okej, dziękuje"
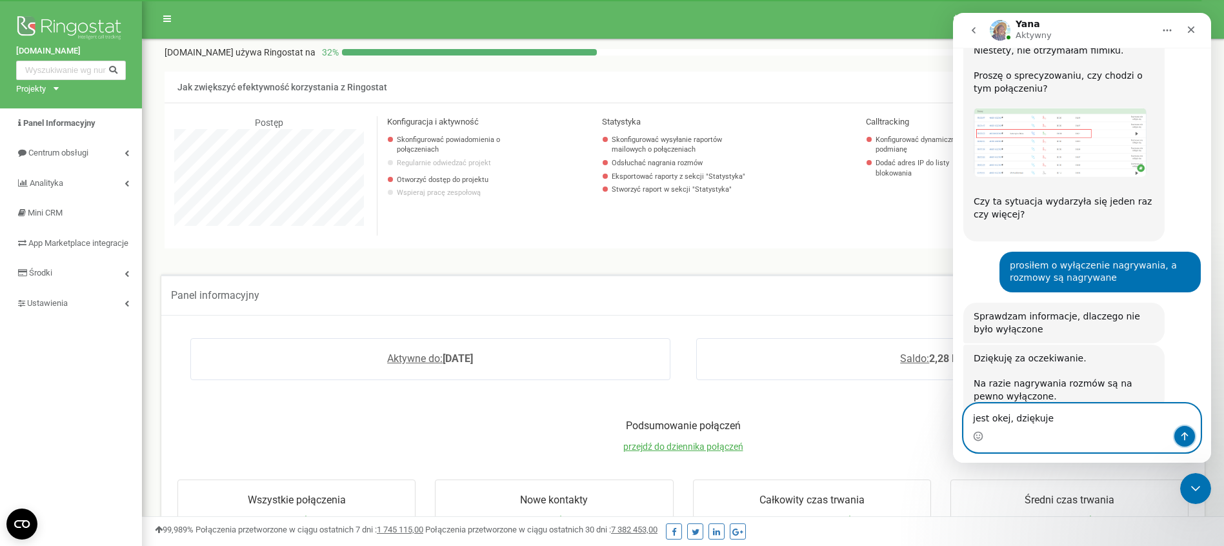
click at [1185, 437] on icon "Wyślij wiadomość…" at bounding box center [1185, 436] width 10 height 10
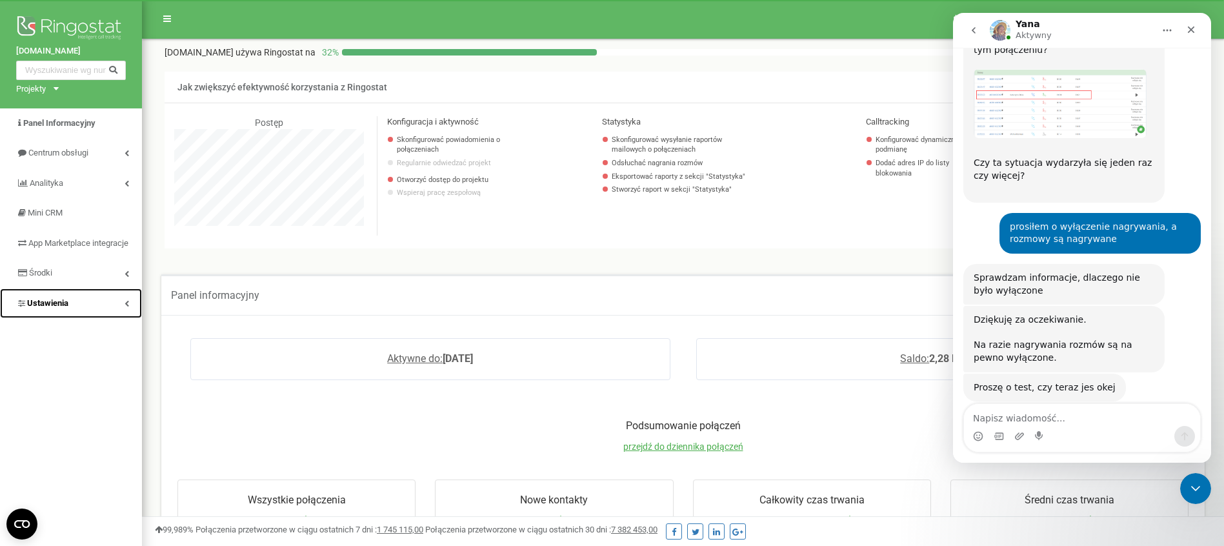
click at [88, 308] on link "Ustawienia" at bounding box center [71, 303] width 142 height 30
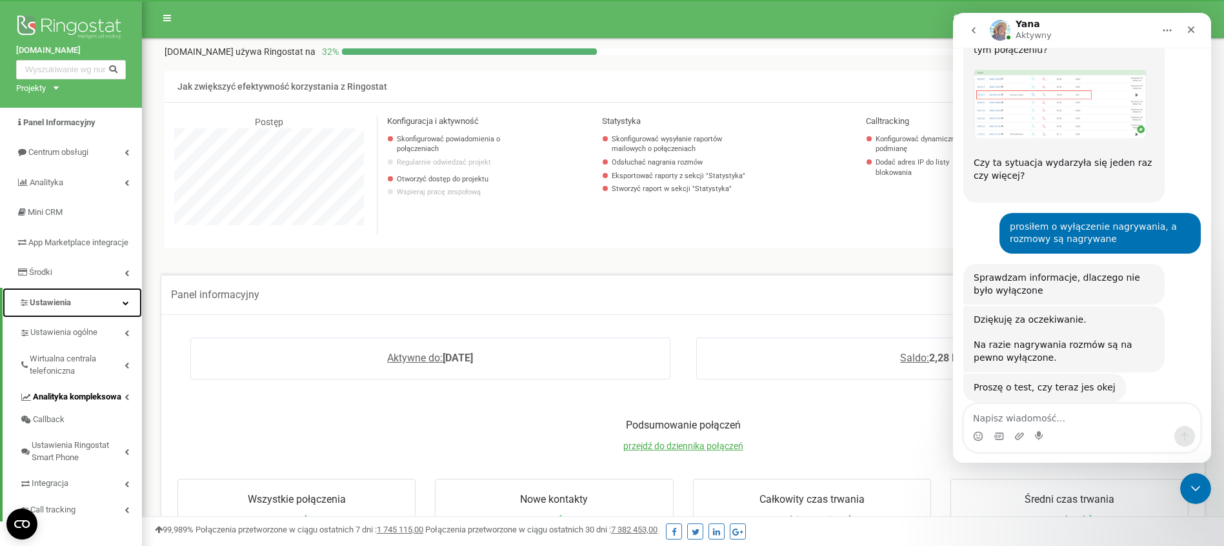
scroll to position [243, 0]
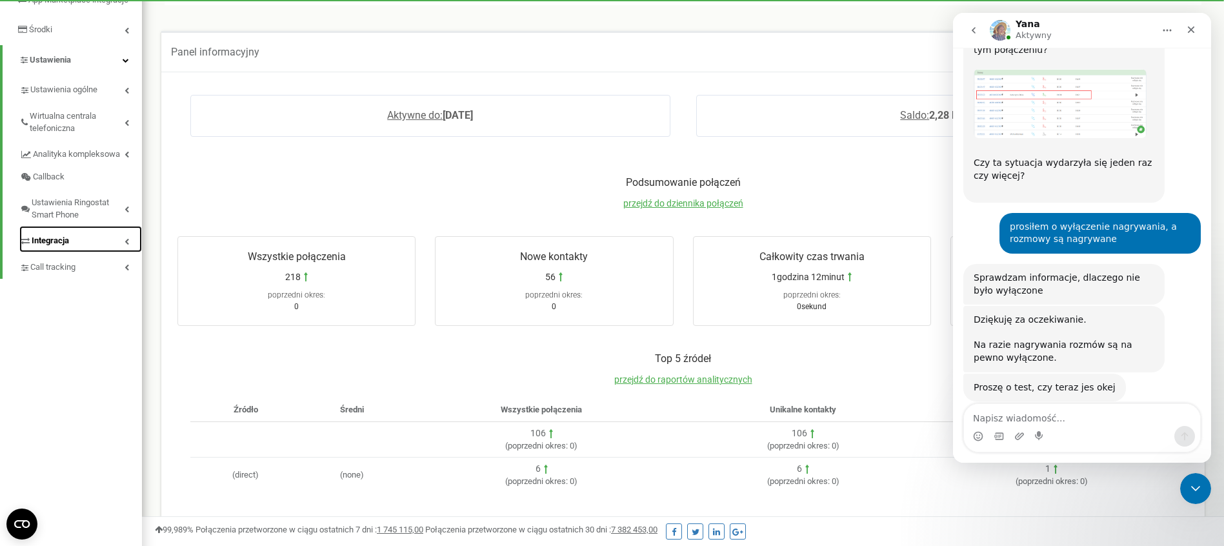
click at [110, 252] on link "Integracja" at bounding box center [80, 239] width 123 height 26
click at [110, 275] on link "Call tracking" at bounding box center [80, 265] width 123 height 26
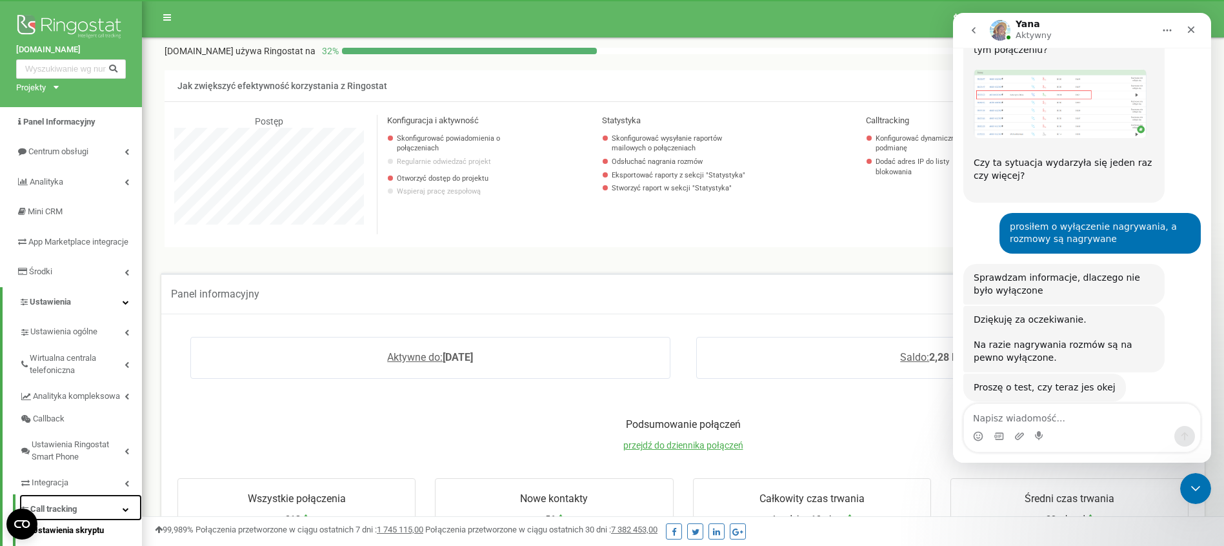
scroll to position [0, 0]
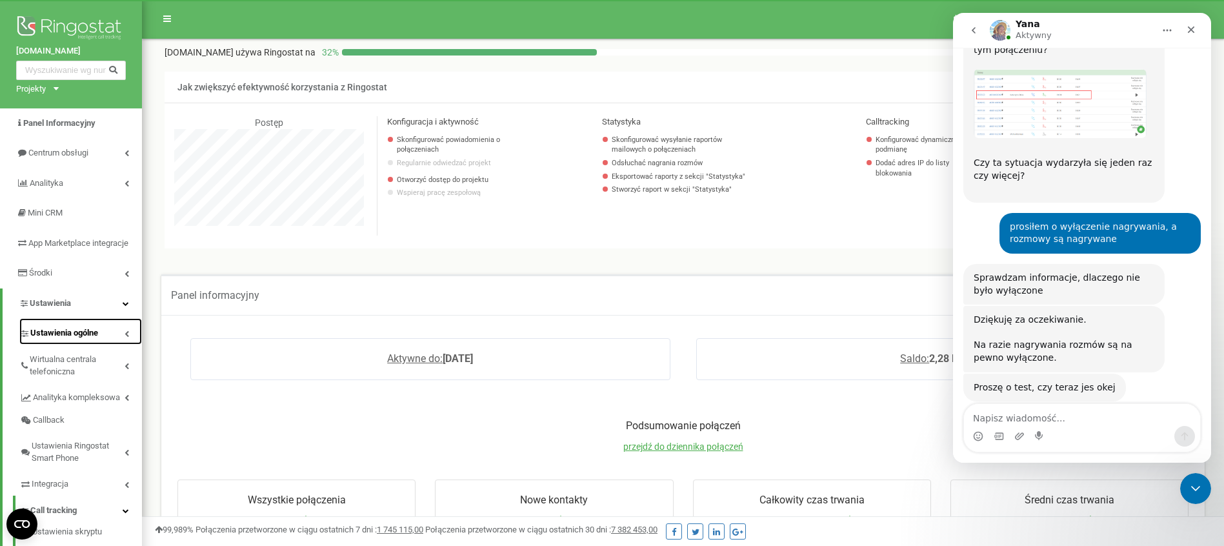
click at [105, 345] on link "Ustawienia ogólne" at bounding box center [80, 331] width 123 height 26
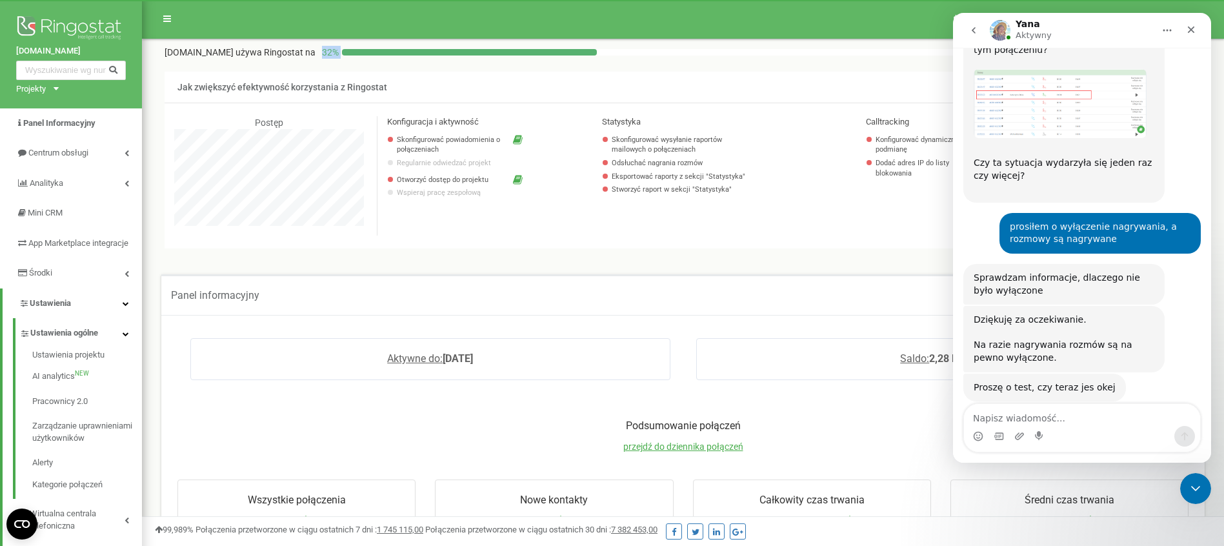
drag, startPoint x: 313, startPoint y: 49, endPoint x: 451, endPoint y: 68, distance: 139.4
click at [451, 68] on div "Chickenking.co używa Ringostat na 32 % Ukryć Jak zwiększyć efektywność korzysta…" at bounding box center [683, 147] width 1037 height 203
click at [443, 59] on div at bounding box center [443, 59] width 0 height 0
click at [544, 94] on p "Jak zwiększyć efektywność korzystania z Ringostat" at bounding box center [683, 88] width 1037 height 32
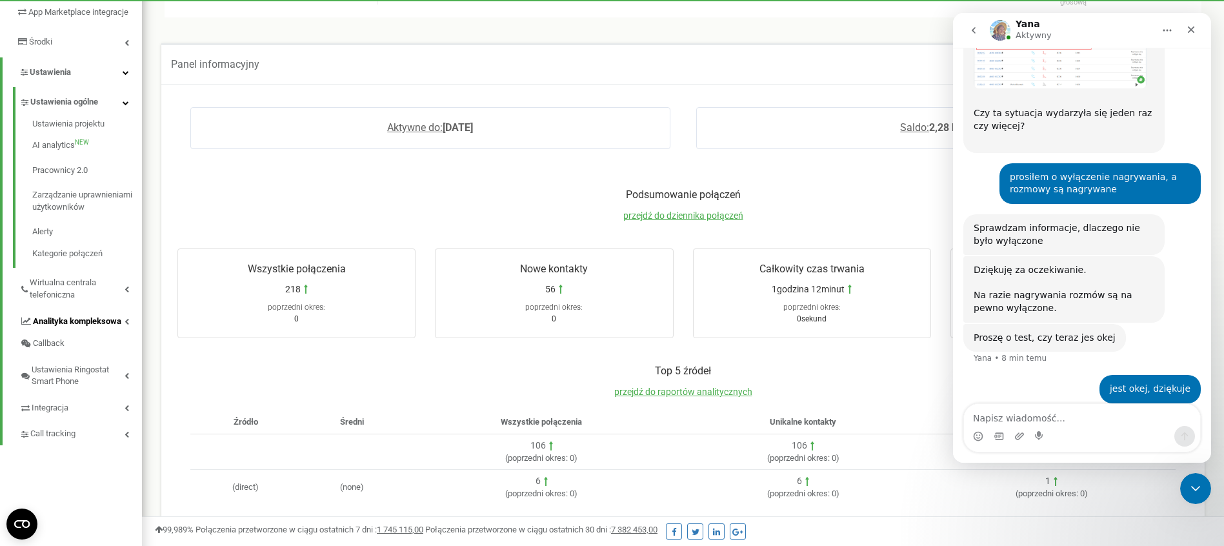
scroll to position [229, 0]
click at [100, 303] on span "Wirtualna centrala telefoniczna" at bounding box center [77, 291] width 95 height 24
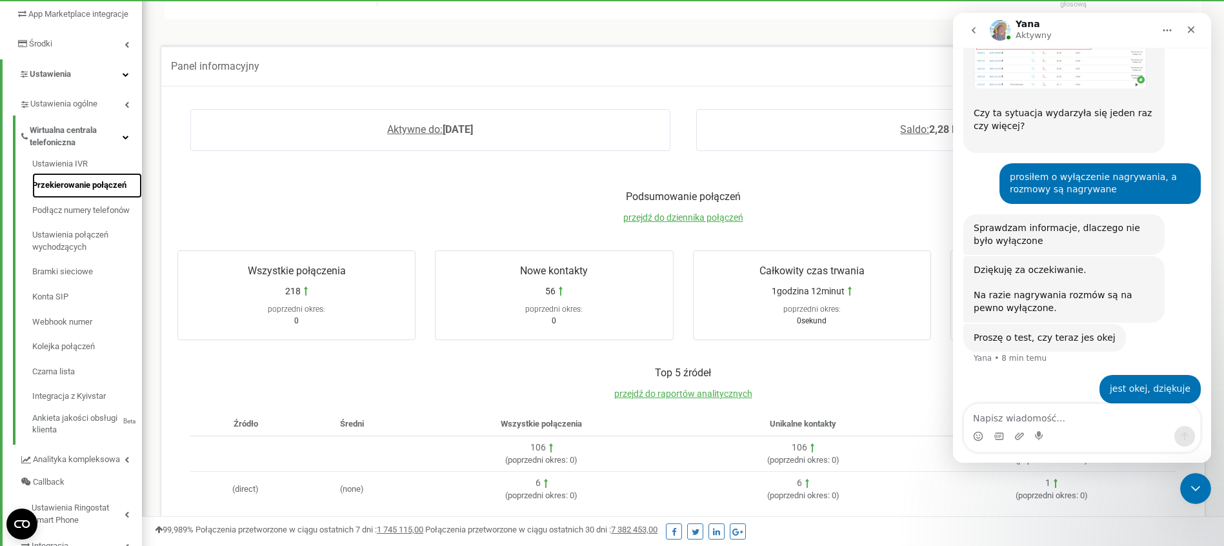
click at [91, 198] on link "Przekierowanie połączeń" at bounding box center [87, 185] width 110 height 25
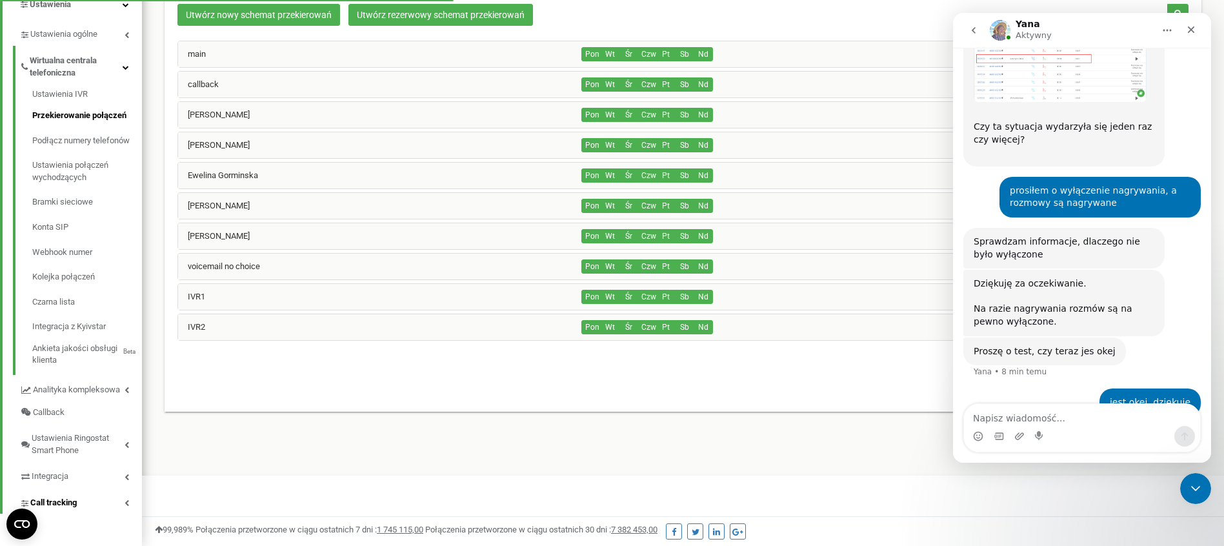
scroll to position [1529, 0]
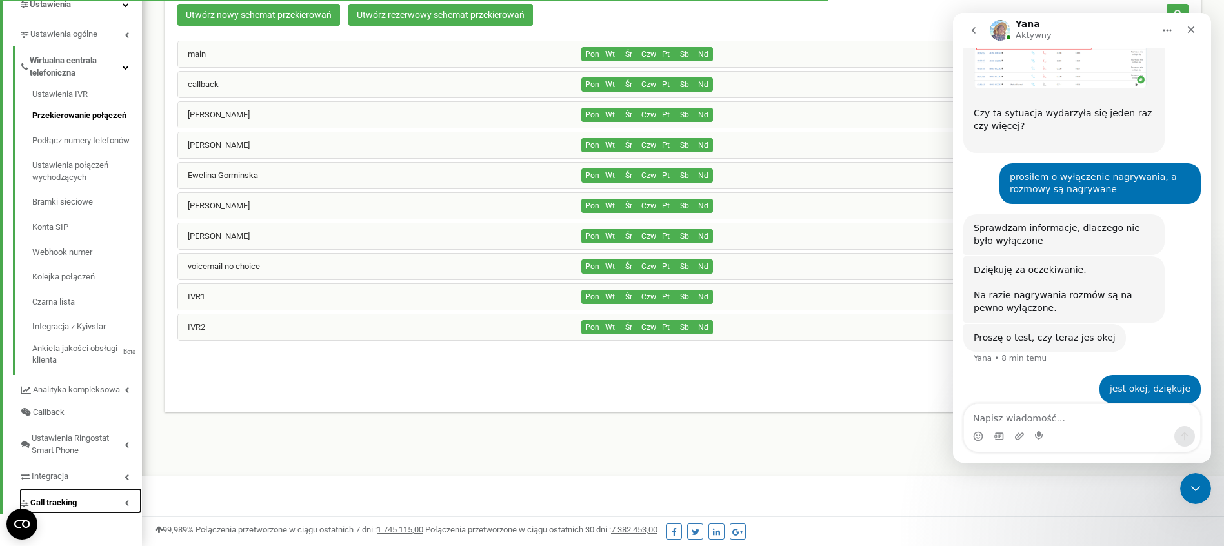
click at [110, 505] on link "Call tracking" at bounding box center [80, 501] width 123 height 26
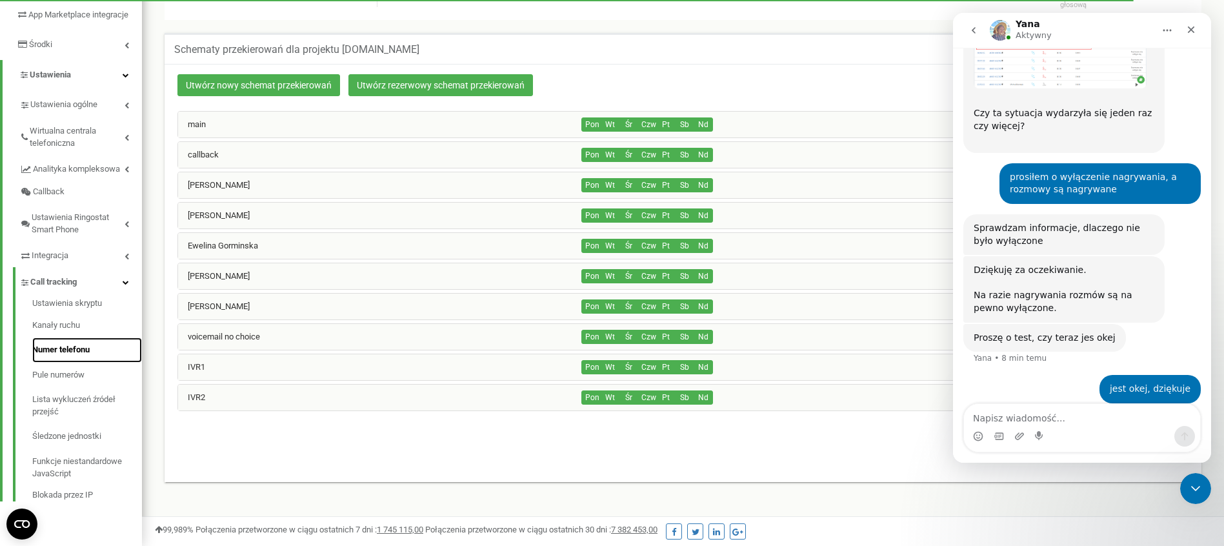
click at [84, 363] on link "Numer telefonu" at bounding box center [87, 349] width 110 height 25
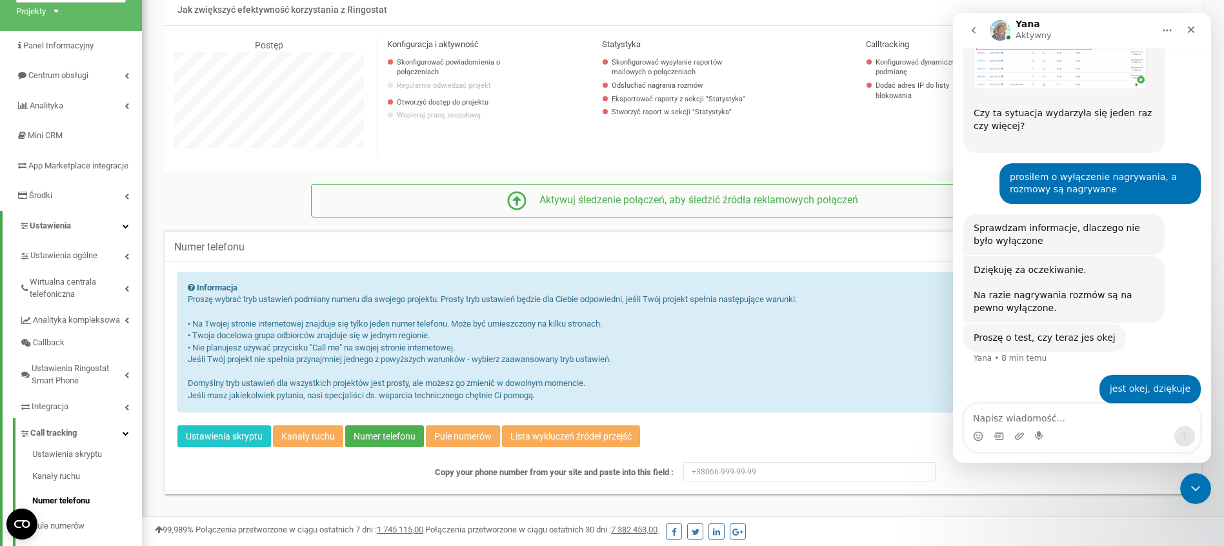
scroll to position [228, 0]
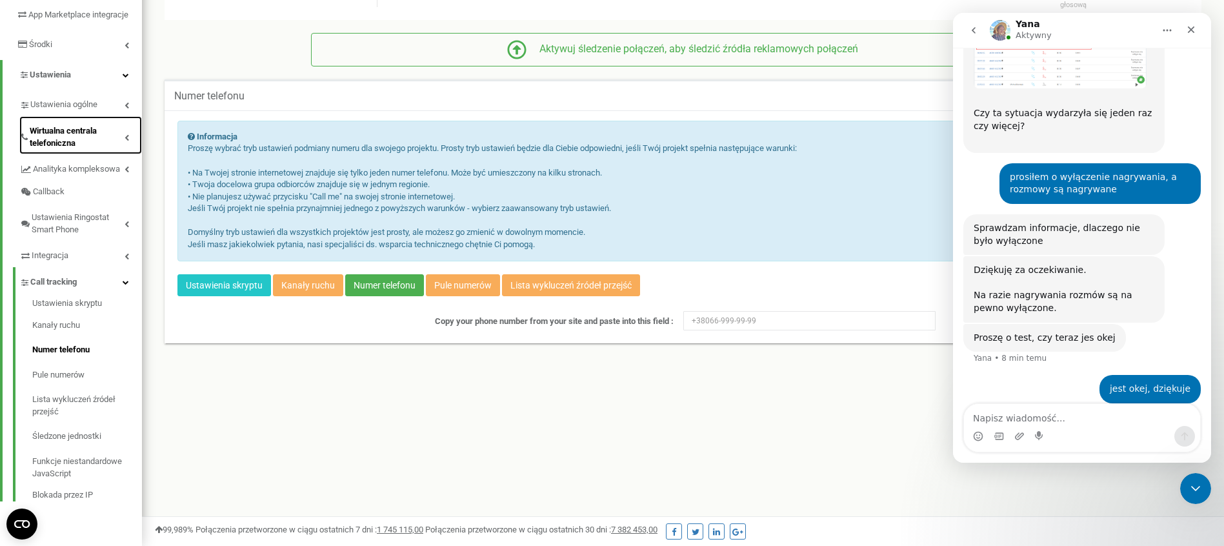
click at [96, 139] on span "Wirtualna centrala telefoniczna" at bounding box center [77, 137] width 95 height 24
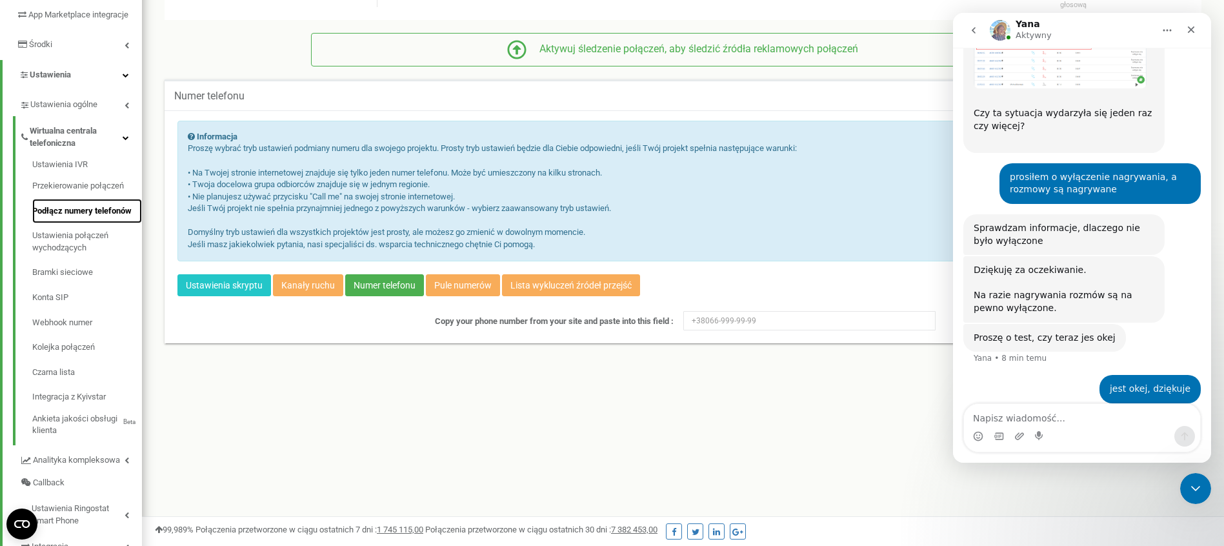
click at [112, 224] on link "Podłącz numery telefonów" at bounding box center [87, 211] width 110 height 25
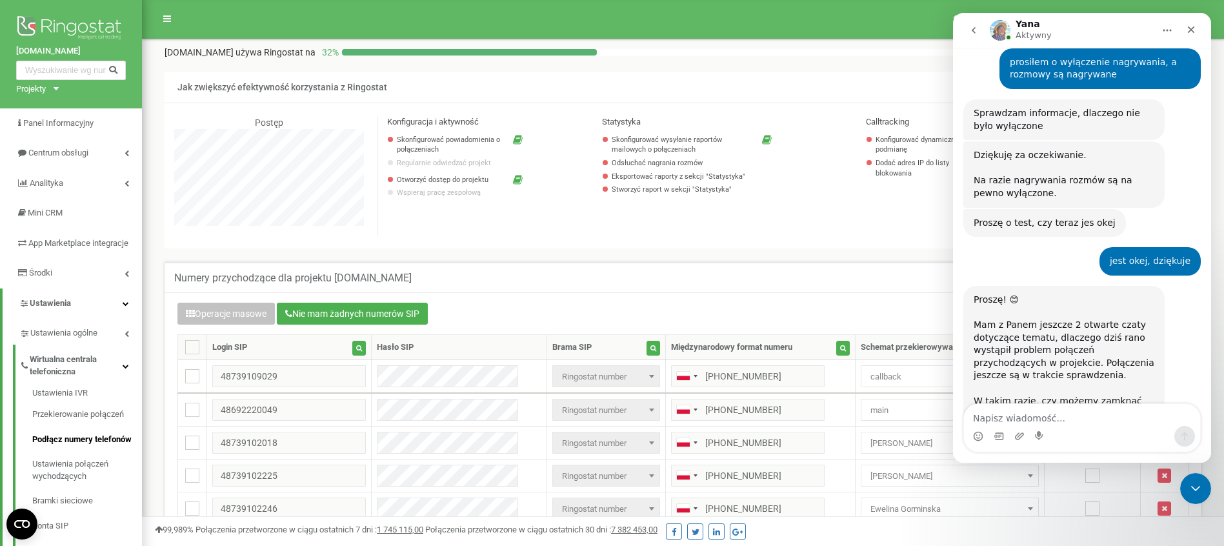
click at [916, 23] on nav "Program poleceń Ustawienia profilu Wyloguj się" at bounding box center [683, 19] width 1082 height 39
click at [1200, 490] on icon "Zamknij komunikator Intercom" at bounding box center [1193, 486] width 15 height 15
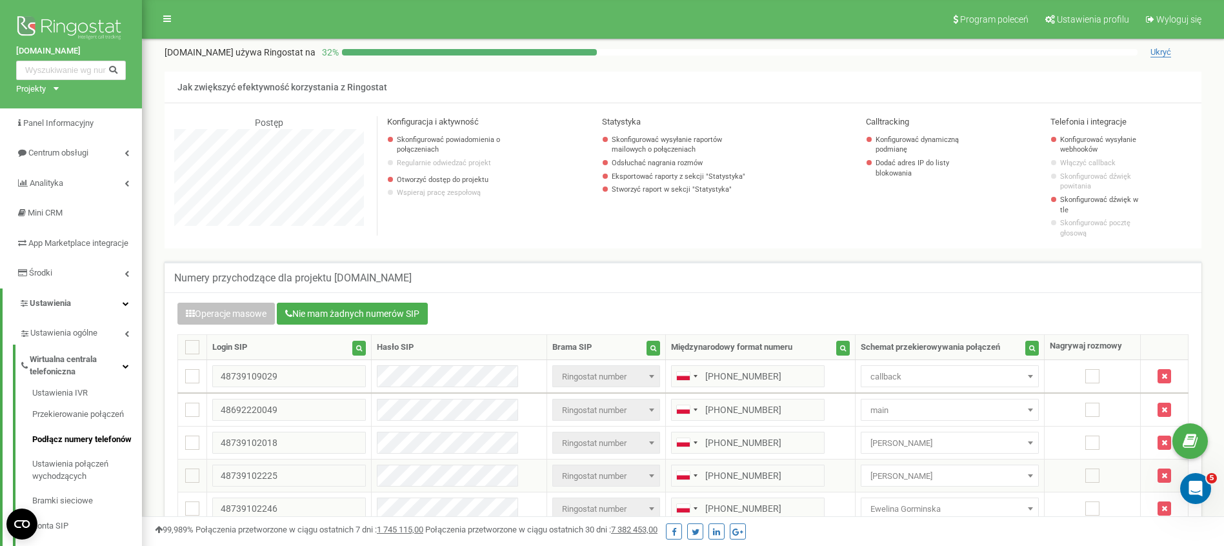
scroll to position [1644, 0]
click at [95, 153] on link "Centrum obsługi" at bounding box center [71, 153] width 142 height 30
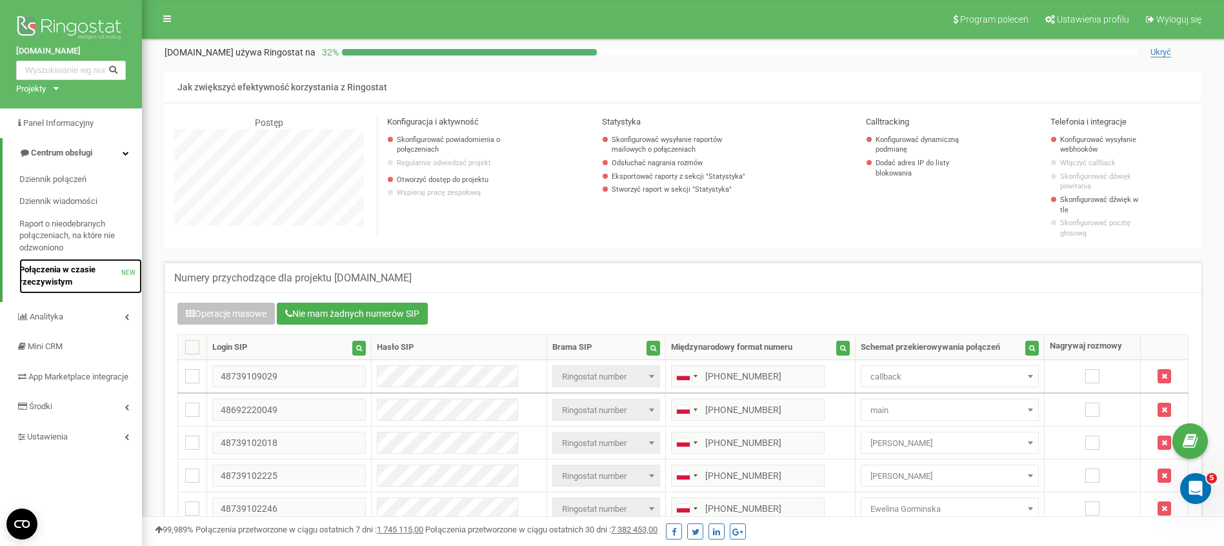
click at [82, 277] on span "Połączenia w czasie rzeczywistym" at bounding box center [70, 276] width 102 height 24
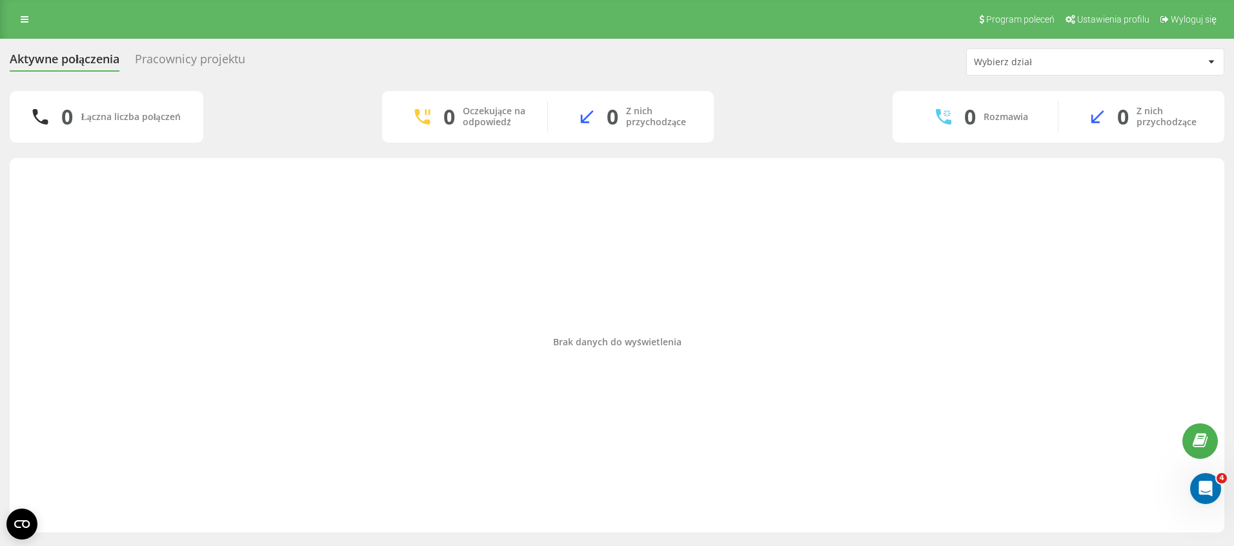
click at [201, 68] on div "Pracownicy projektu" at bounding box center [190, 62] width 110 height 20
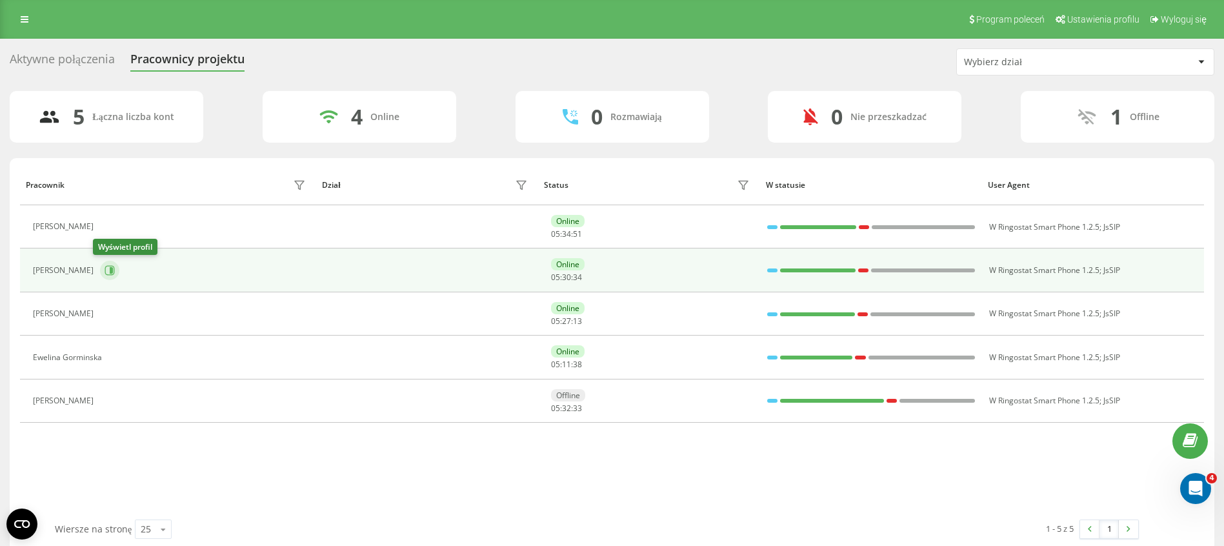
click at [105, 270] on icon at bounding box center [110, 270] width 10 height 10
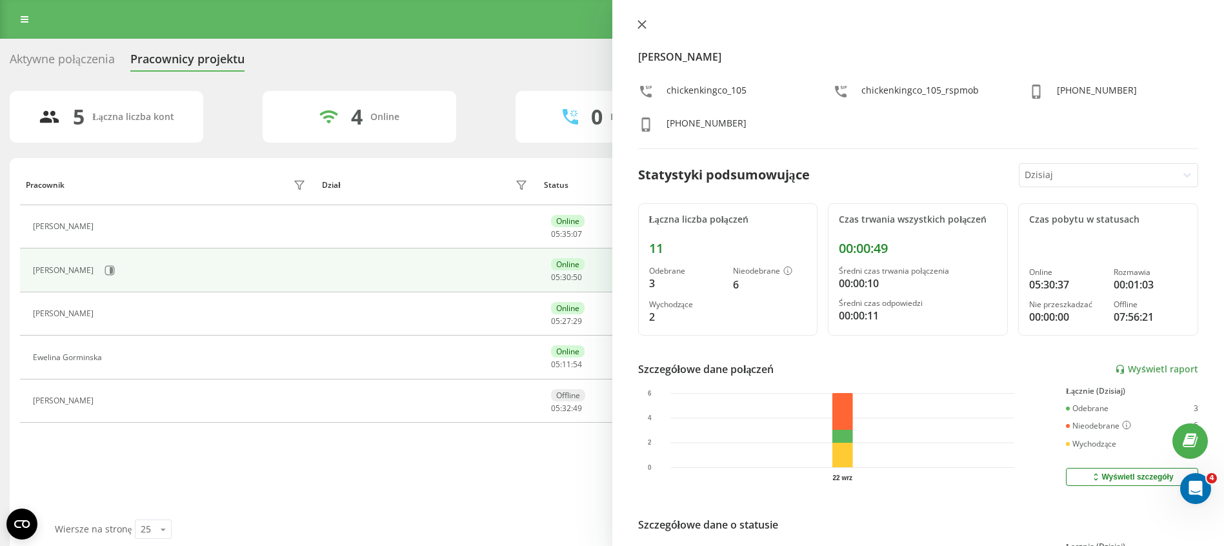
click at [638, 22] on icon at bounding box center [642, 24] width 9 height 9
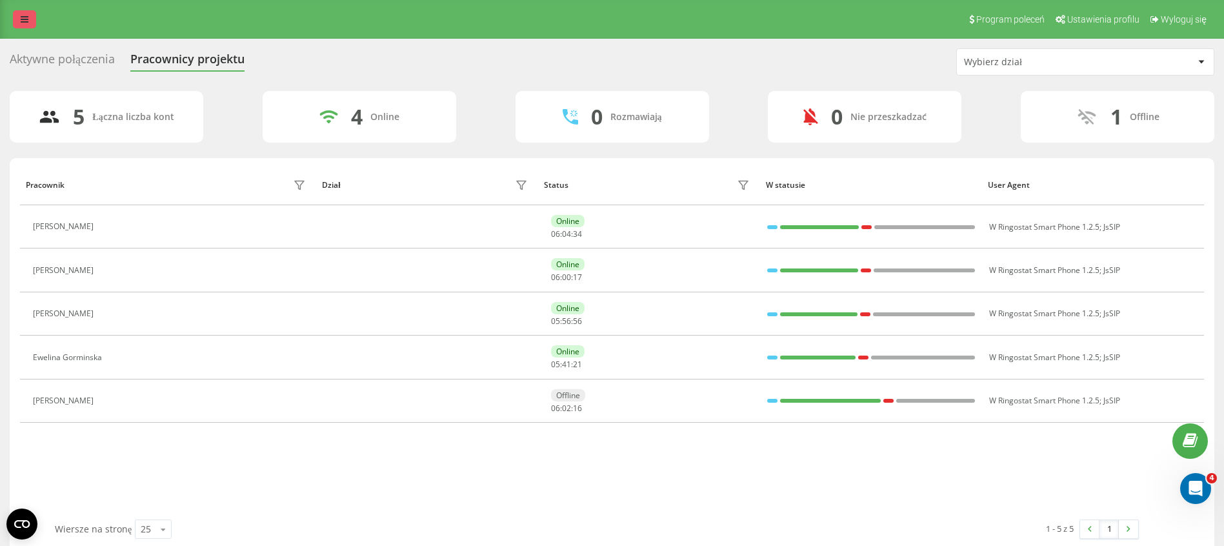
click at [30, 14] on link at bounding box center [24, 19] width 23 height 18
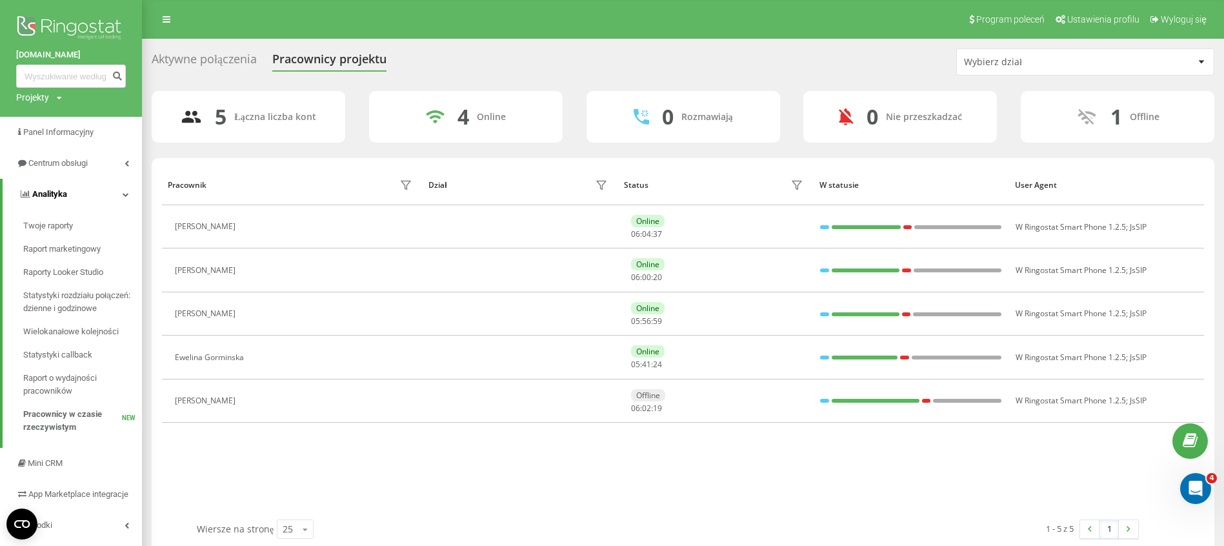
click at [120, 197] on link "Analityka" at bounding box center [72, 194] width 139 height 31
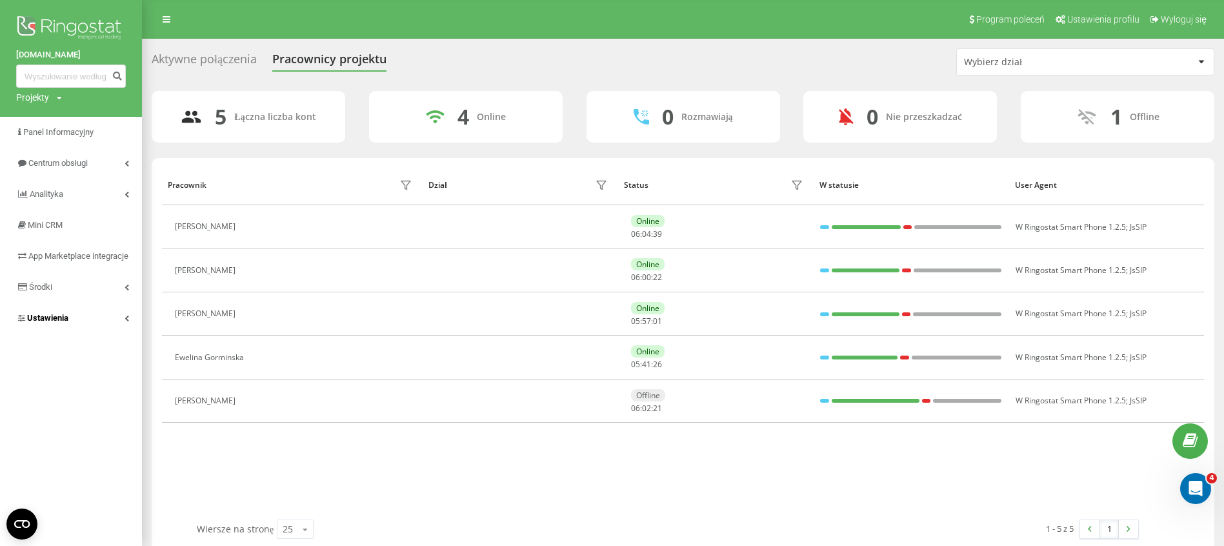
click at [106, 327] on link "Ustawienia" at bounding box center [71, 318] width 142 height 31
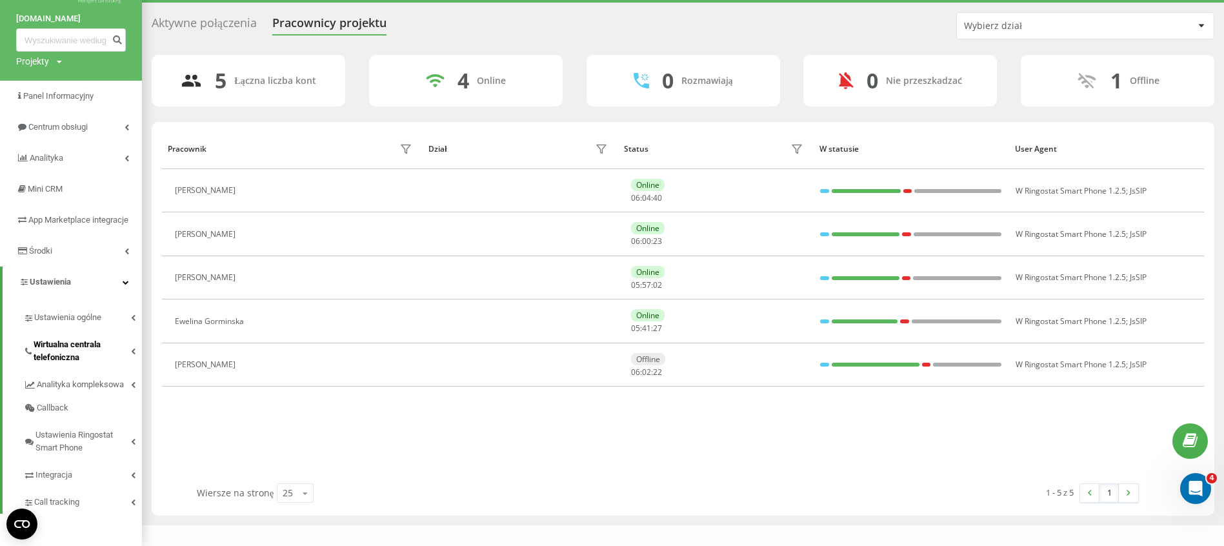
scroll to position [49, 0]
click at [80, 483] on link "Integracja" at bounding box center [82, 472] width 119 height 27
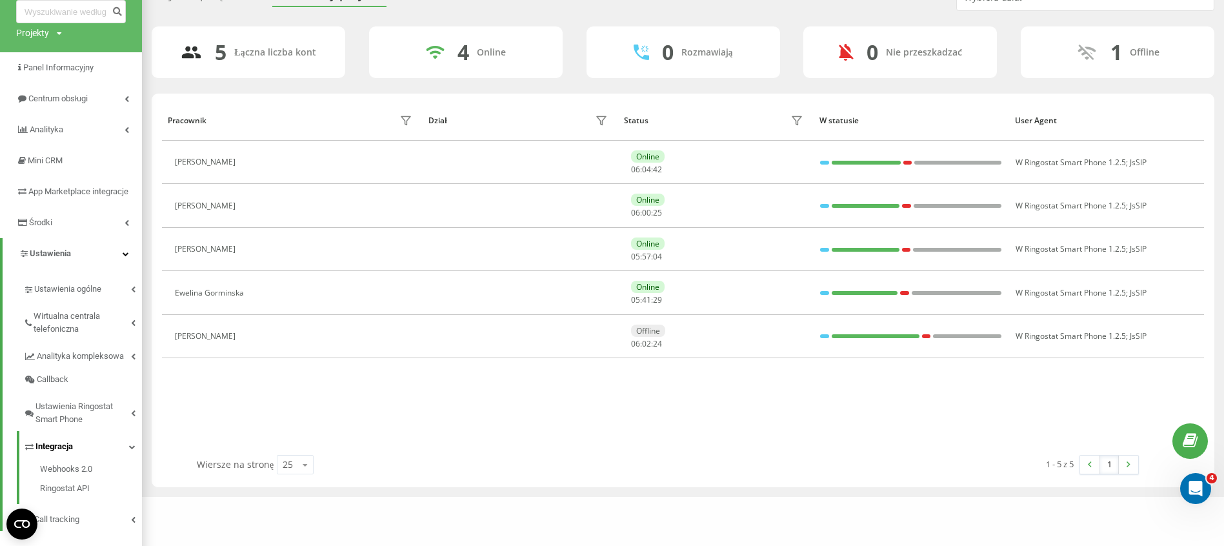
scroll to position [95, 0]
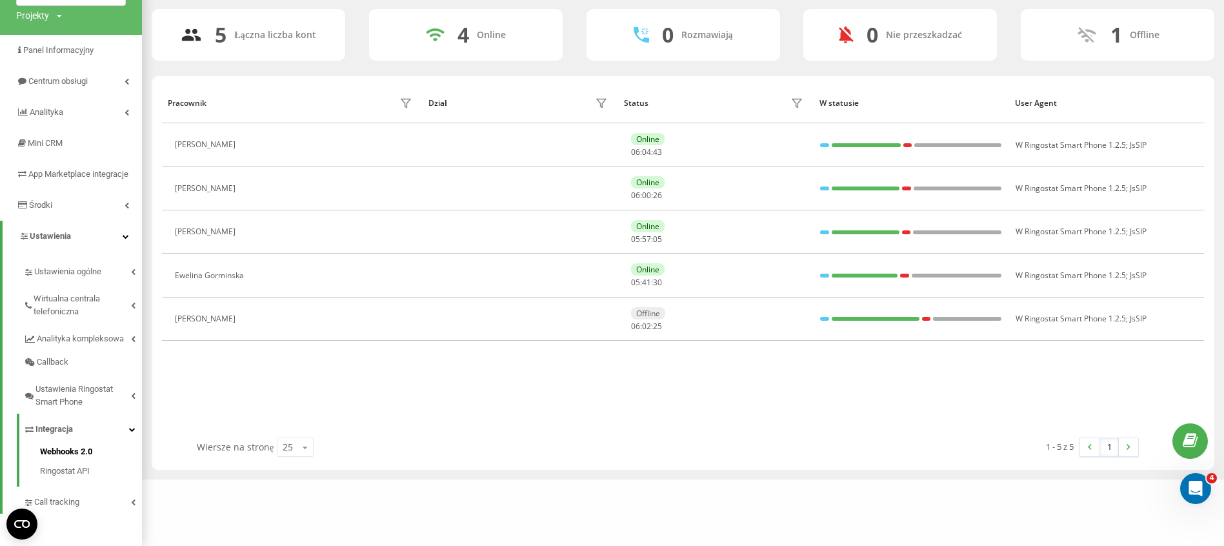
click at [79, 450] on span "Webhooks 2.0" at bounding box center [66, 451] width 52 height 13
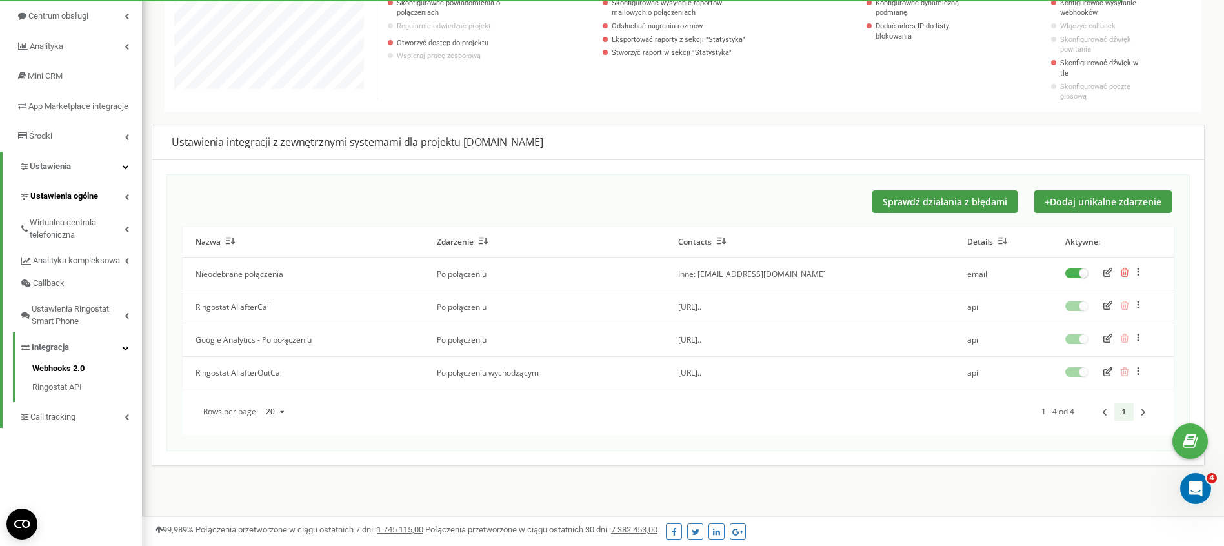
scroll to position [79, 0]
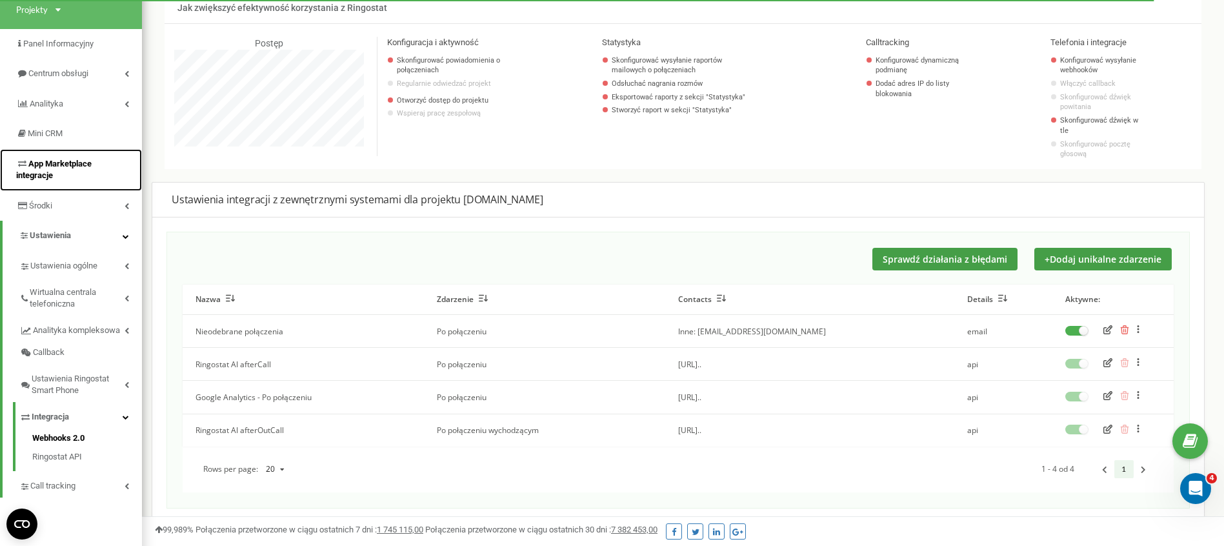
click at [63, 167] on span "App Marketplace integracje" at bounding box center [53, 170] width 75 height 22
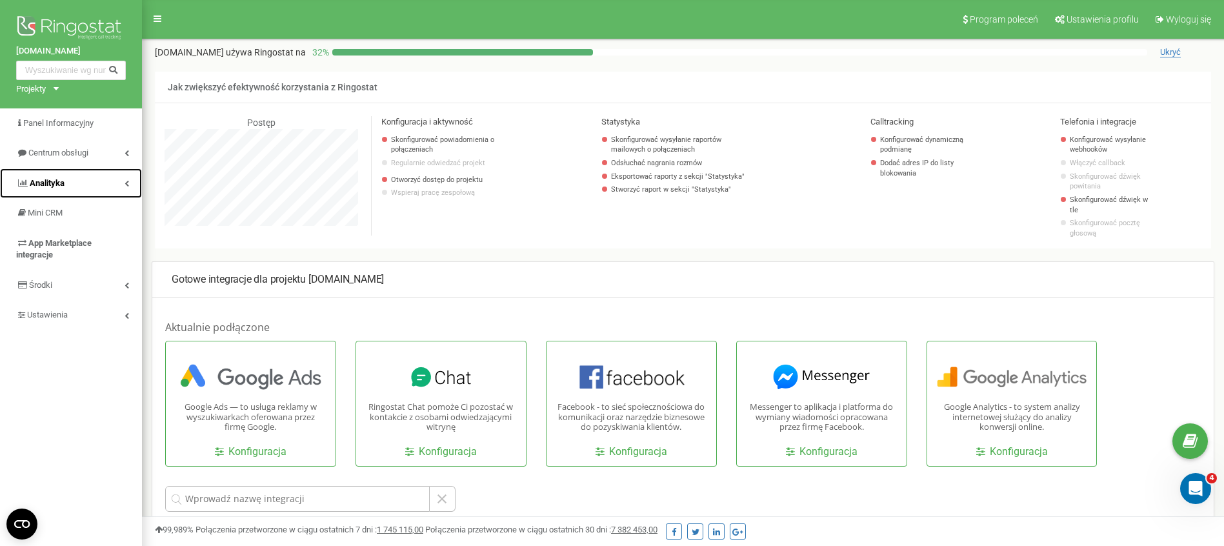
click at [99, 189] on link "Analityka" at bounding box center [71, 183] width 142 height 30
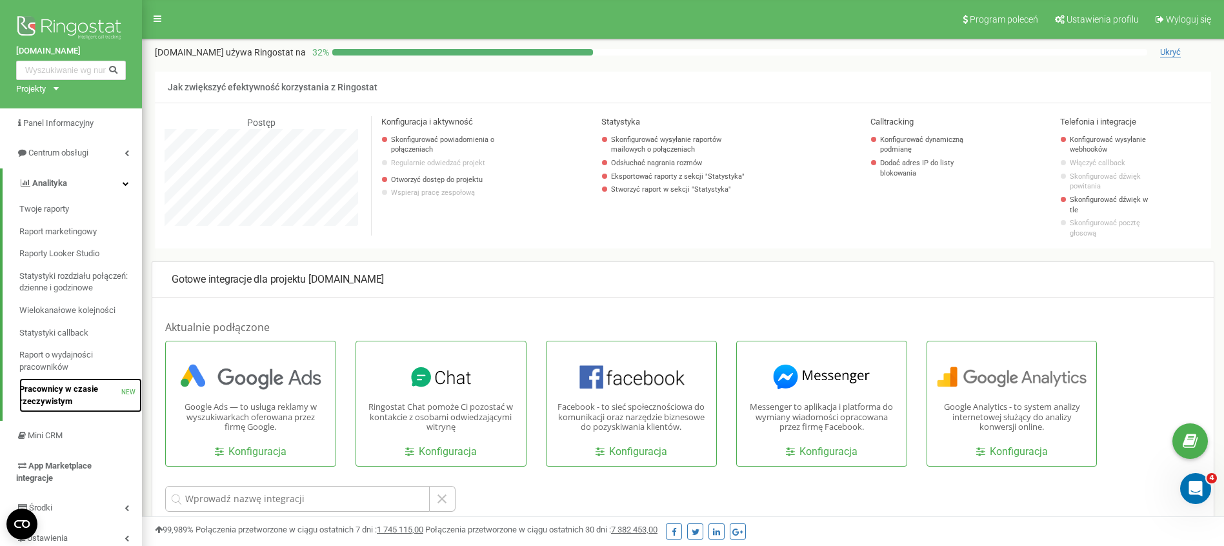
click at [84, 393] on span "Pracownicy w czasie rzeczywistym" at bounding box center [70, 395] width 102 height 24
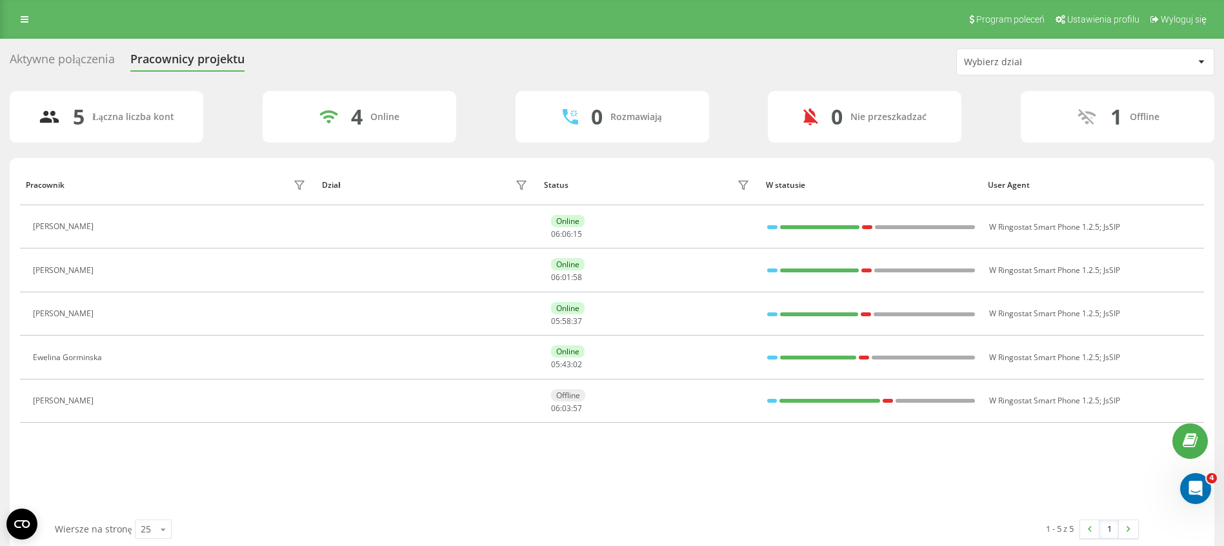
click at [45, 58] on div "Aktywne połączenia" at bounding box center [62, 62] width 105 height 20
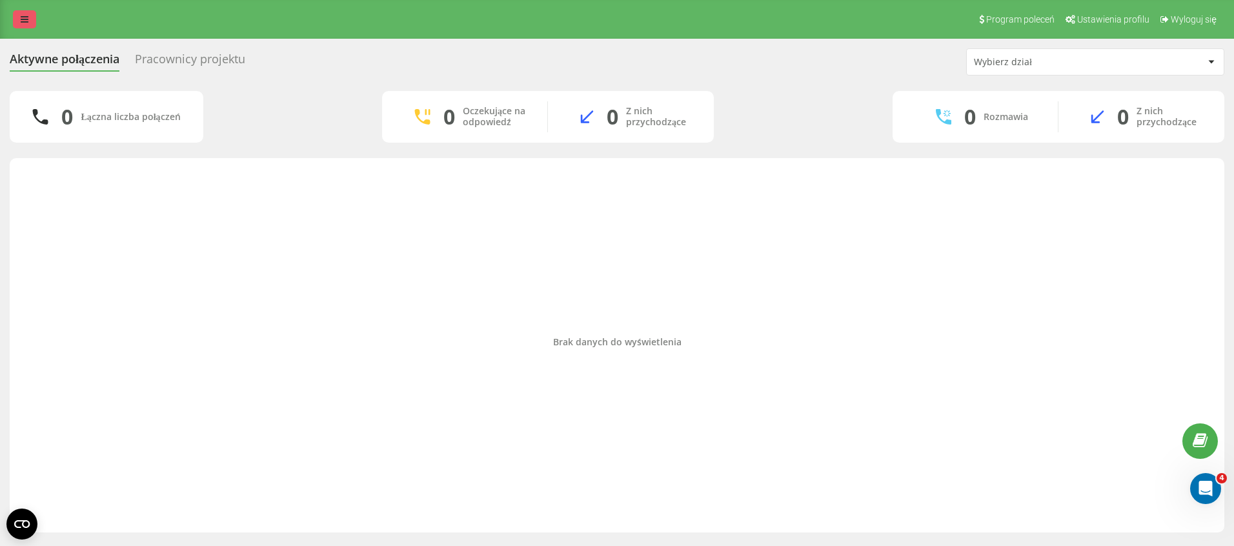
click at [26, 19] on icon at bounding box center [25, 19] width 8 height 9
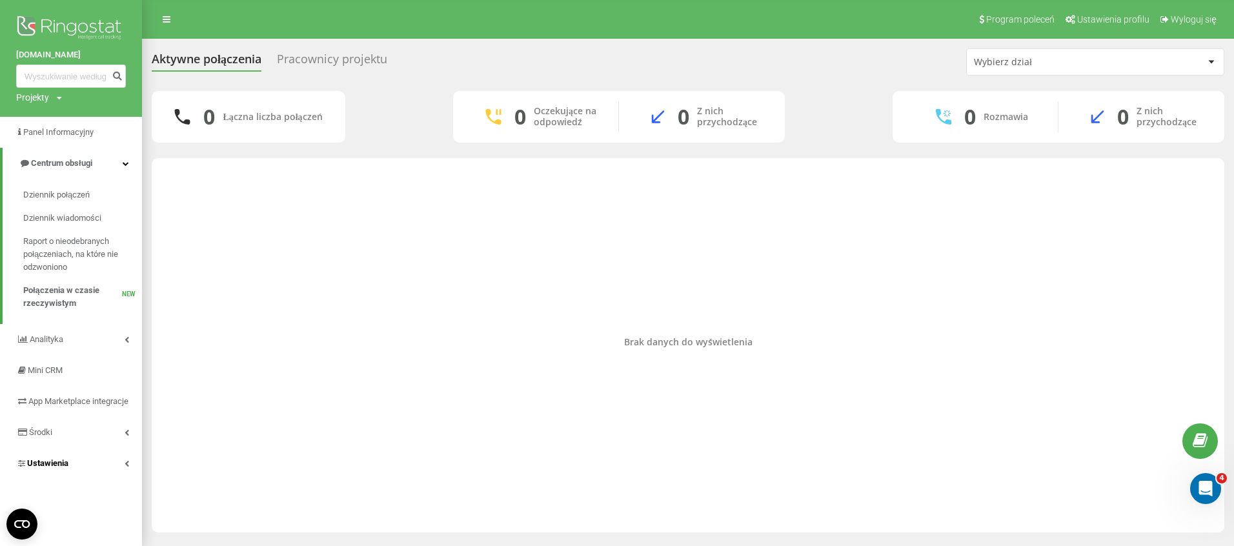
click at [102, 479] on link "Ustawienia" at bounding box center [71, 463] width 142 height 31
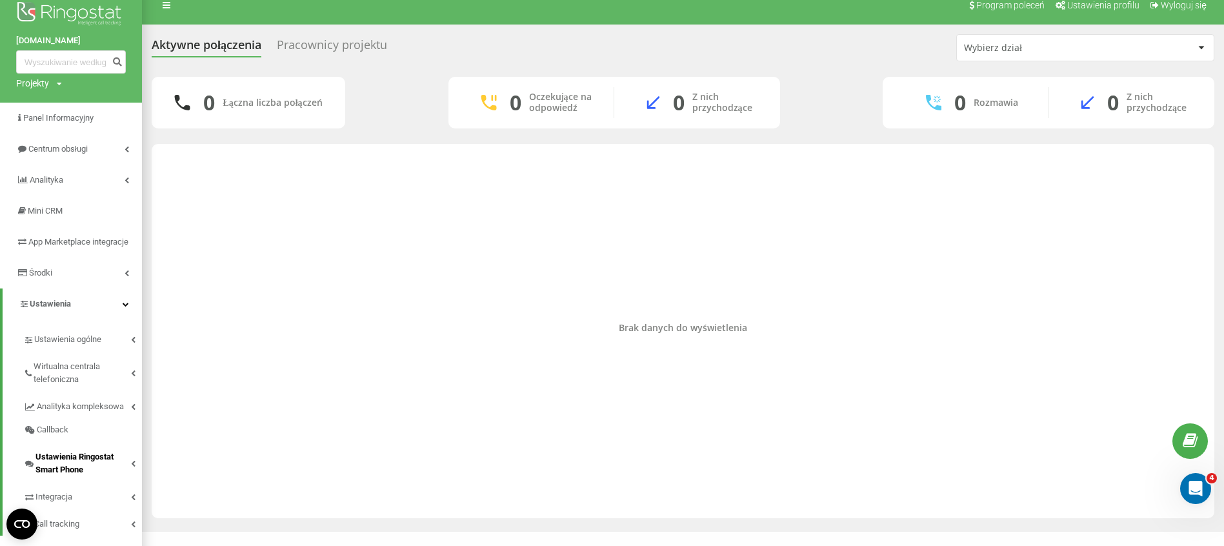
scroll to position [49, 0]
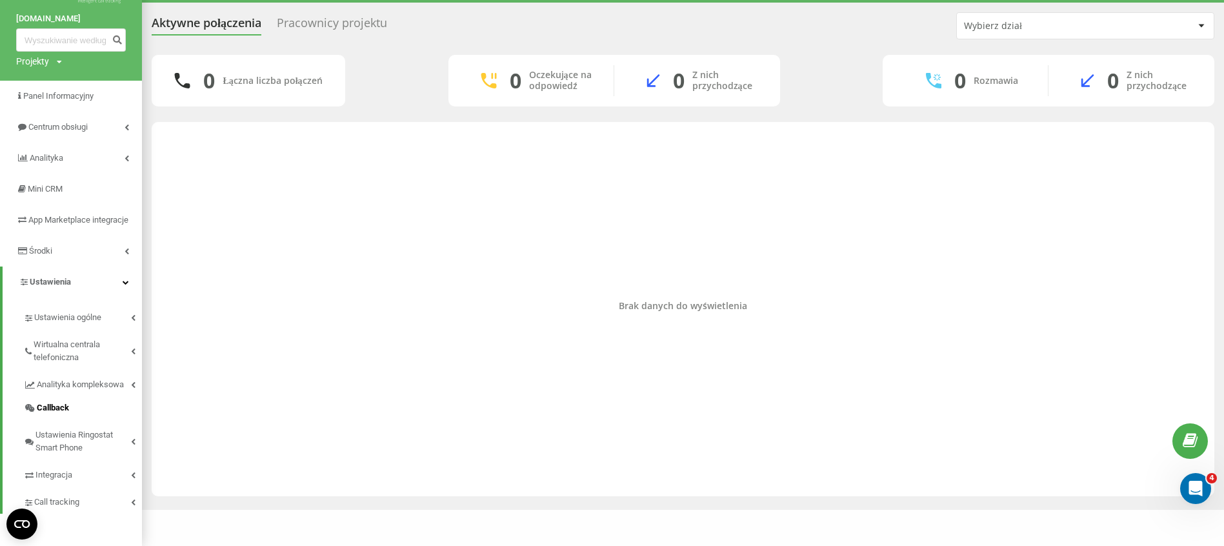
click at [99, 409] on link "Callback" at bounding box center [82, 407] width 119 height 23
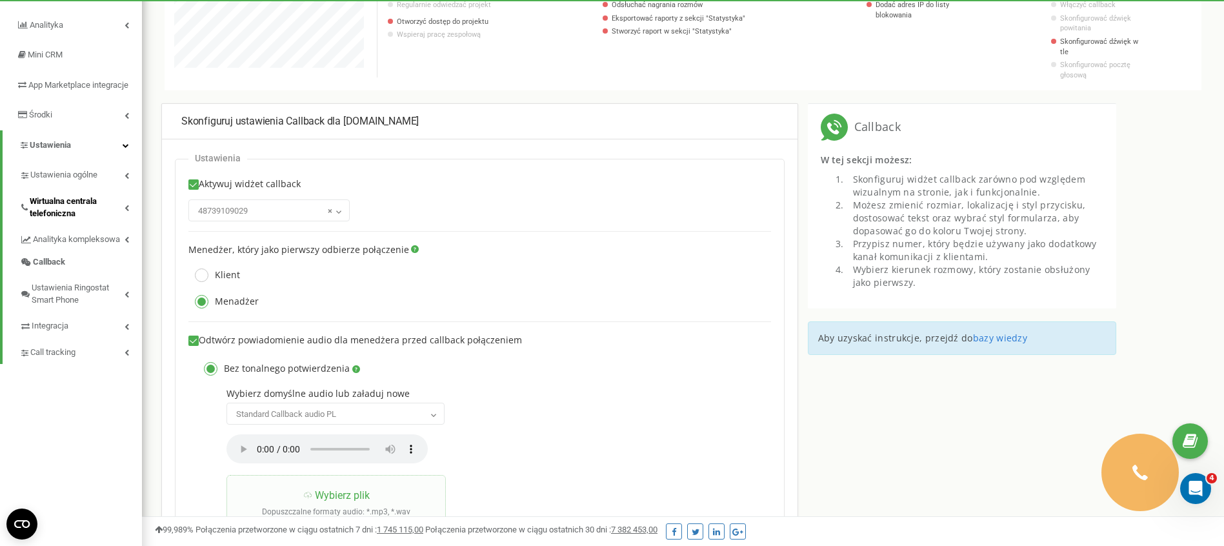
scroll to position [152, 0]
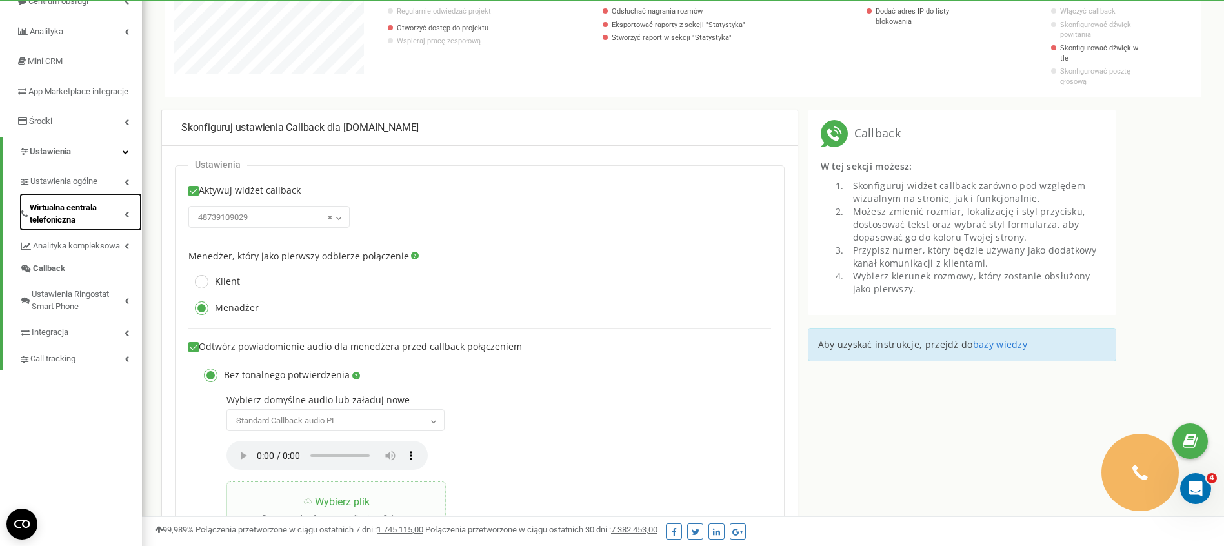
click at [102, 217] on span "Wirtualna centrala telefoniczna" at bounding box center [77, 214] width 95 height 24
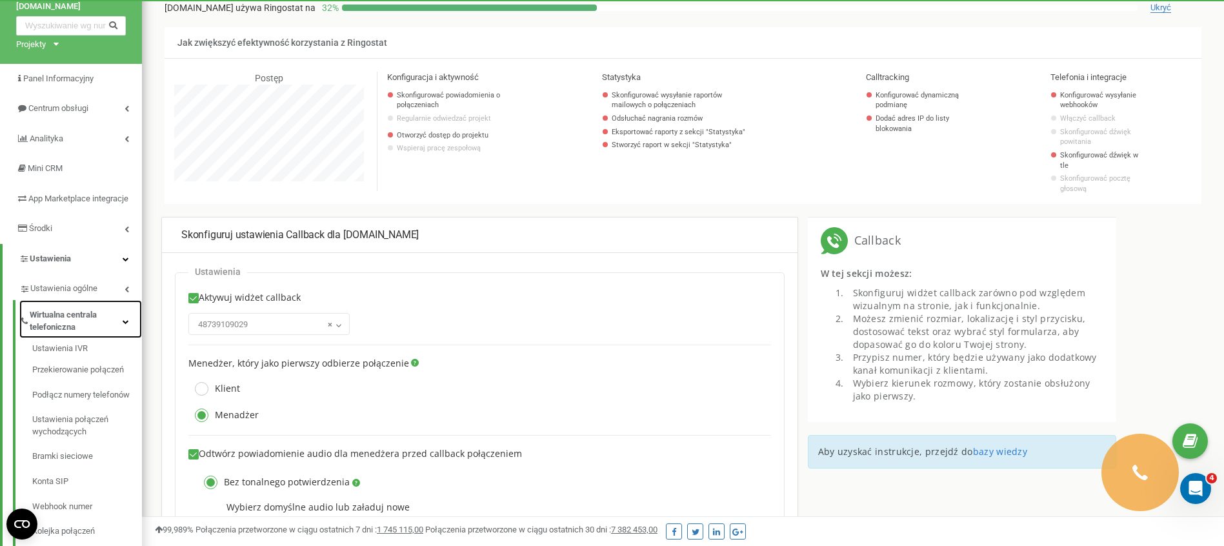
scroll to position [589, 0]
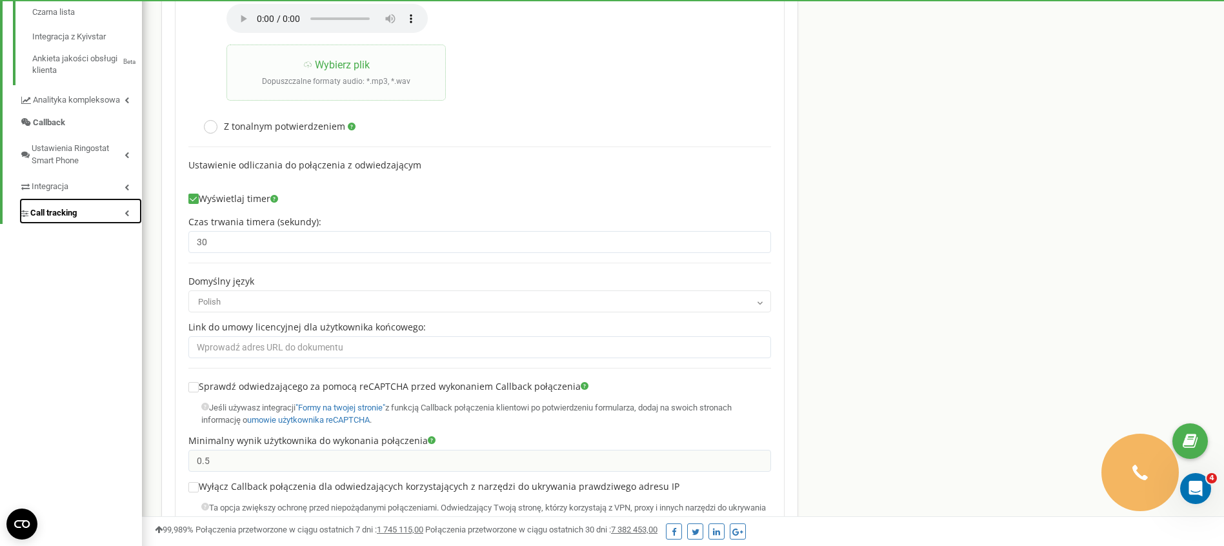
click at [90, 225] on link "Call tracking" at bounding box center [80, 211] width 123 height 26
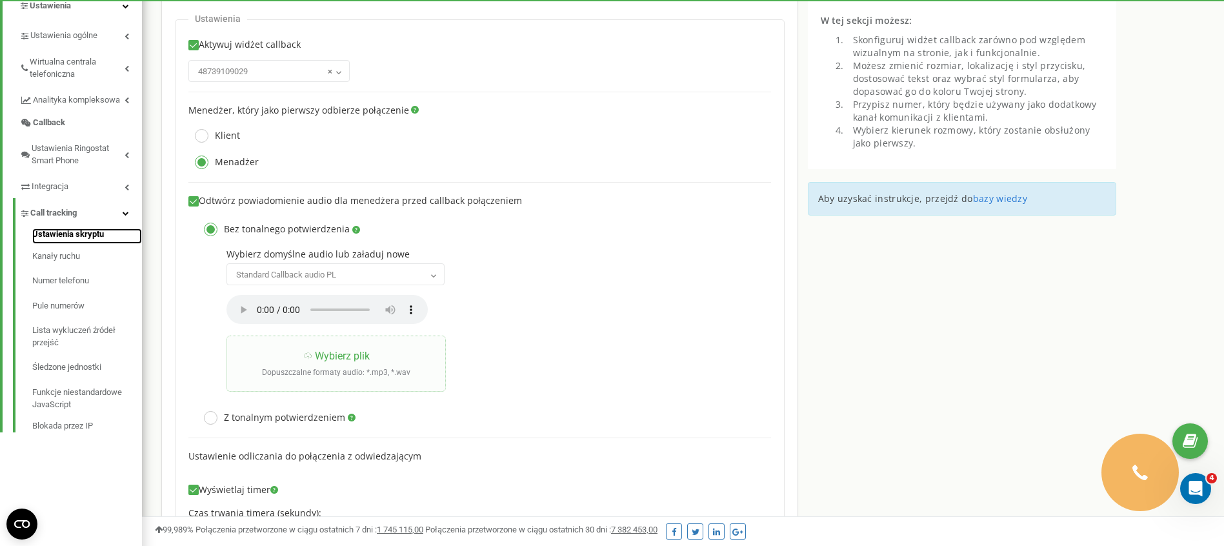
click at [75, 244] on link "Ustawienia skryptu" at bounding box center [87, 235] width 110 height 15
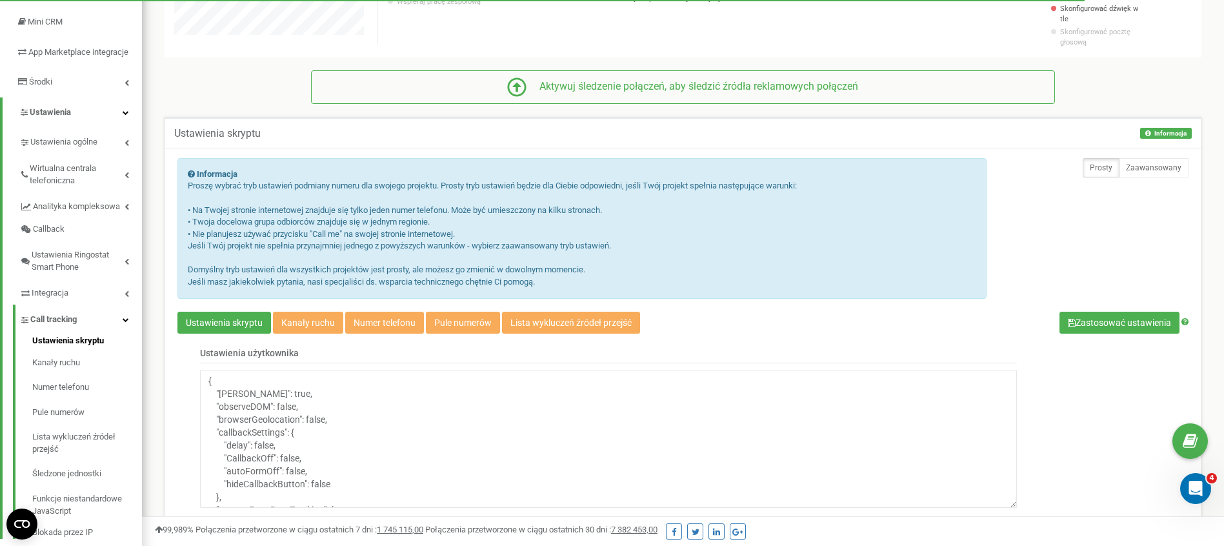
scroll to position [277, 0]
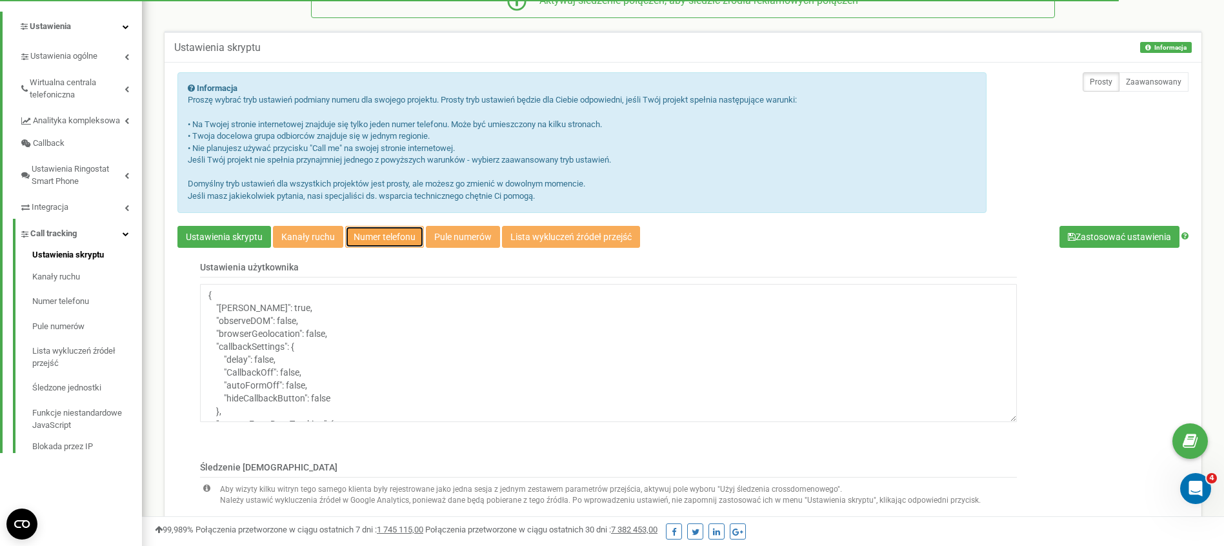
click at [374, 228] on link "Numer telefonu" at bounding box center [384, 237] width 79 height 22
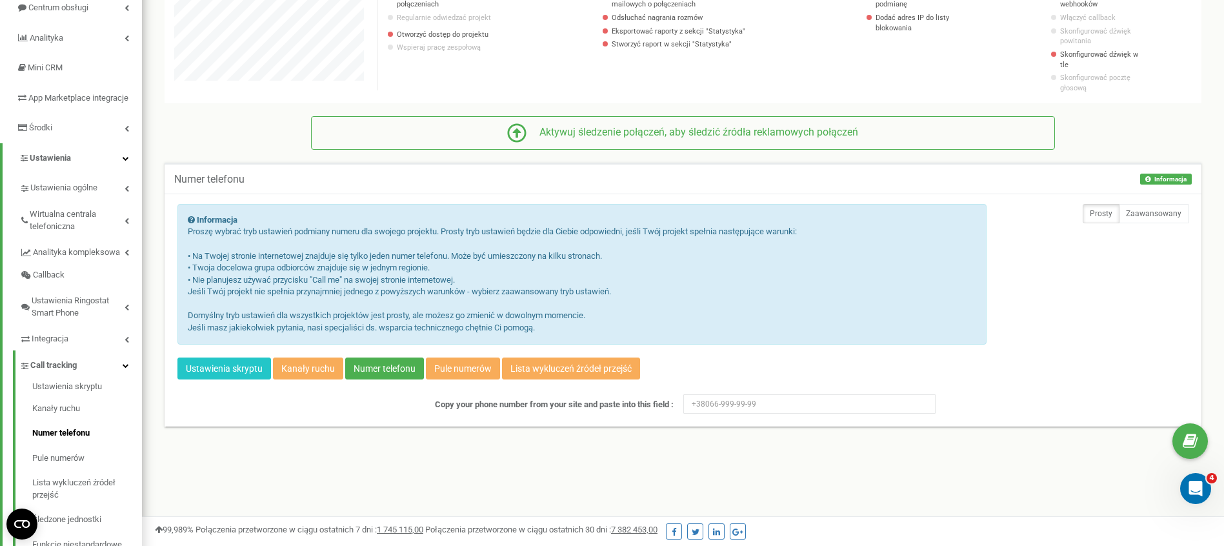
scroll to position [154, 0]
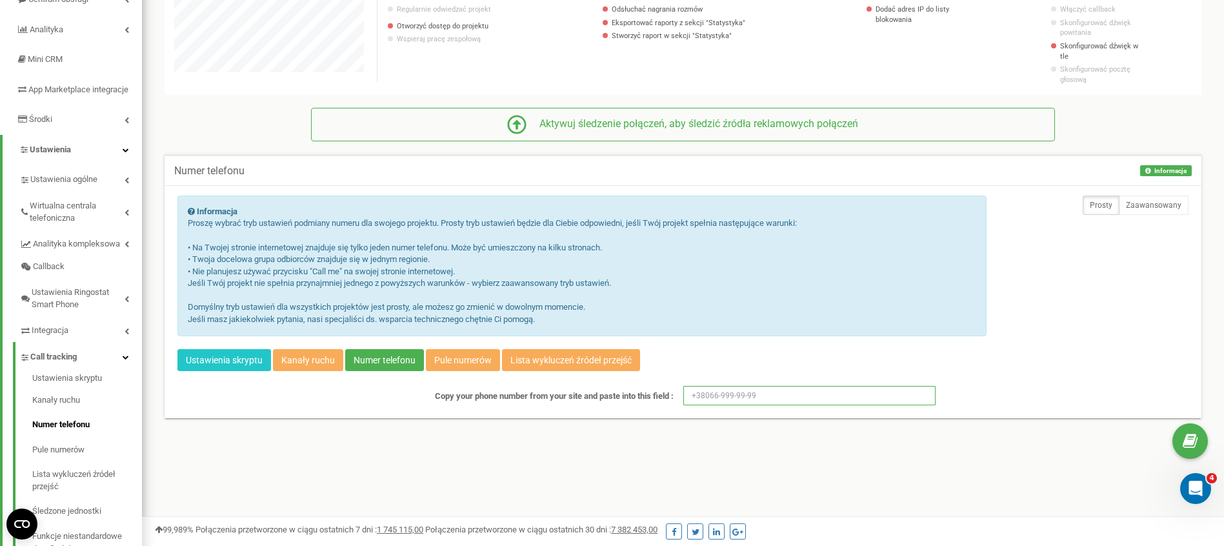
click at [769, 386] on input "text" at bounding box center [809, 395] width 253 height 19
paste input "tel:[PHONE_NUMBER]"
click at [704, 387] on input "tel:[PHONE_NUMBER]" at bounding box center [809, 395] width 253 height 19
type input "[PHONE_NUMBER]"
click at [949, 388] on button "Zapisz" at bounding box center [953, 395] width 37 height 19
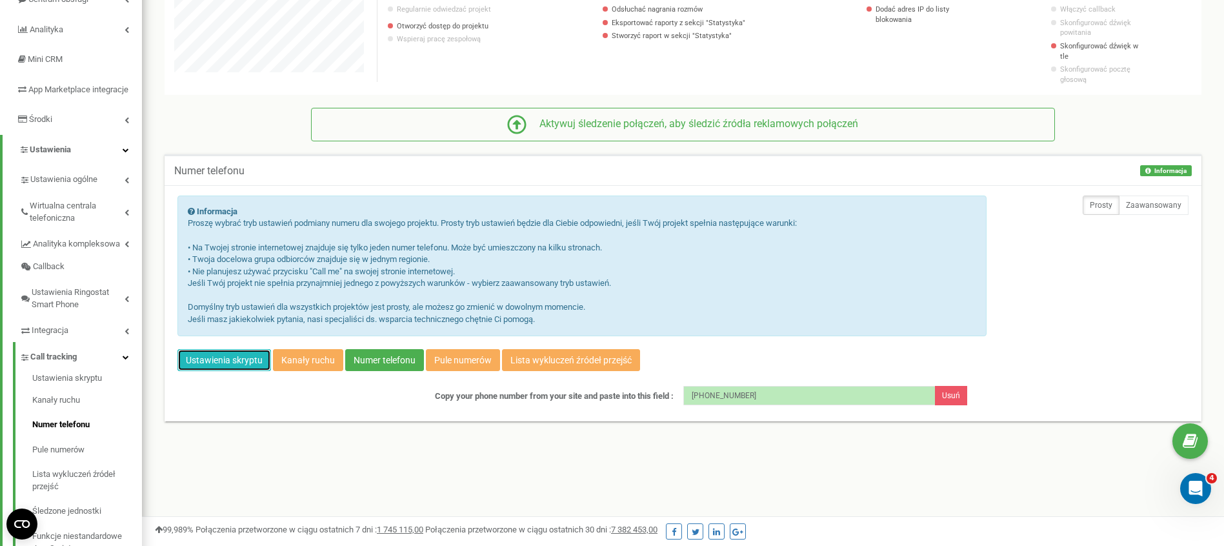
click at [257, 353] on link "Ustawienia skryptu" at bounding box center [224, 360] width 94 height 22
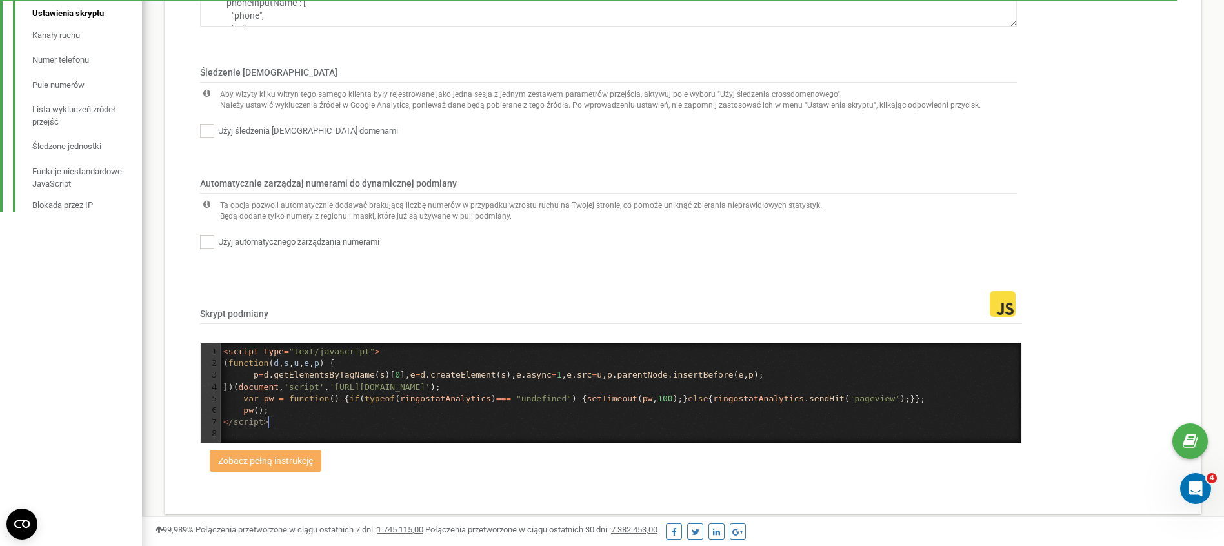
scroll to position [4, 0]
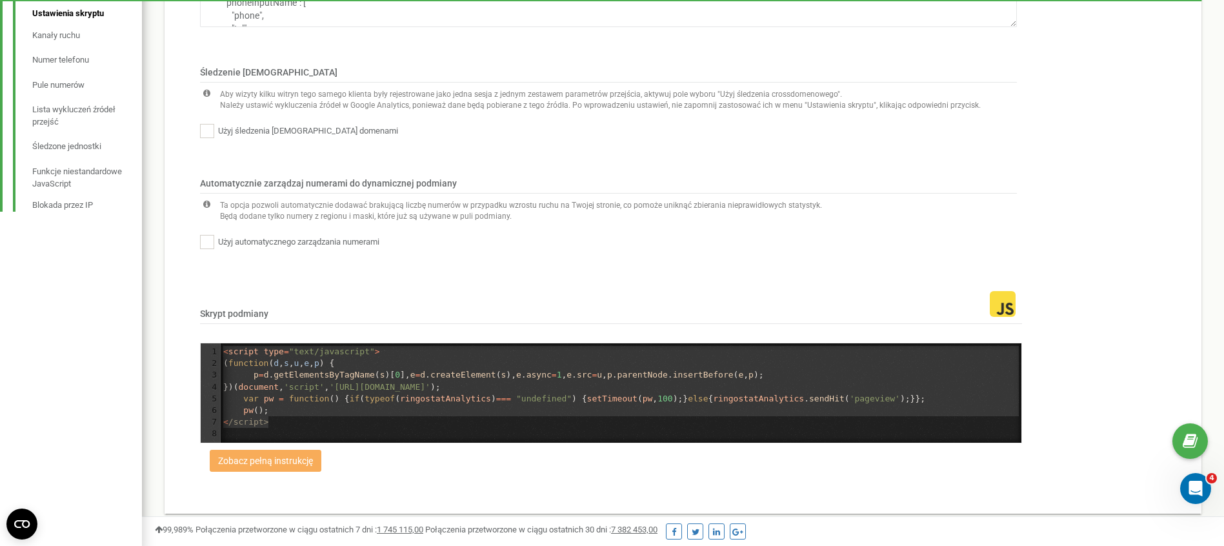
drag, startPoint x: 305, startPoint y: 413, endPoint x: 194, endPoint y: 339, distance: 133.0
click at [194, 339] on div "191066 Skrypt podmiany <script type="text/javascript"> (function (d,s,u,e,p) { …" at bounding box center [682, 388] width 1011 height 226
type textarea "​<script type="text/javascript"> (function (d,s,u,e,p) { p=d.getElementsByTagNa…"
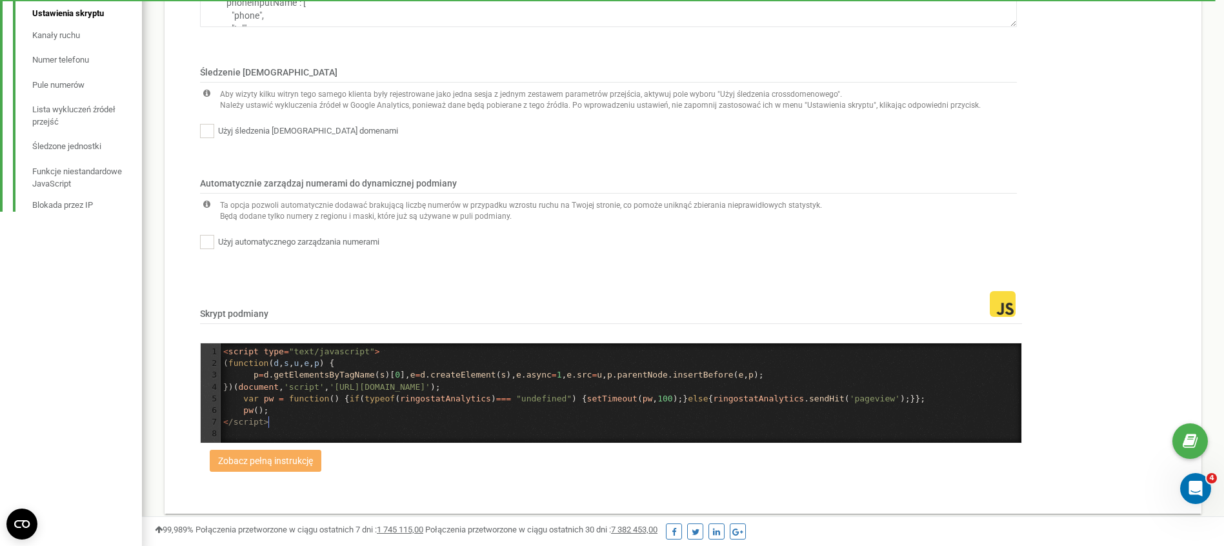
click at [308, 416] on pre "< /script>" at bounding box center [621, 422] width 801 height 12
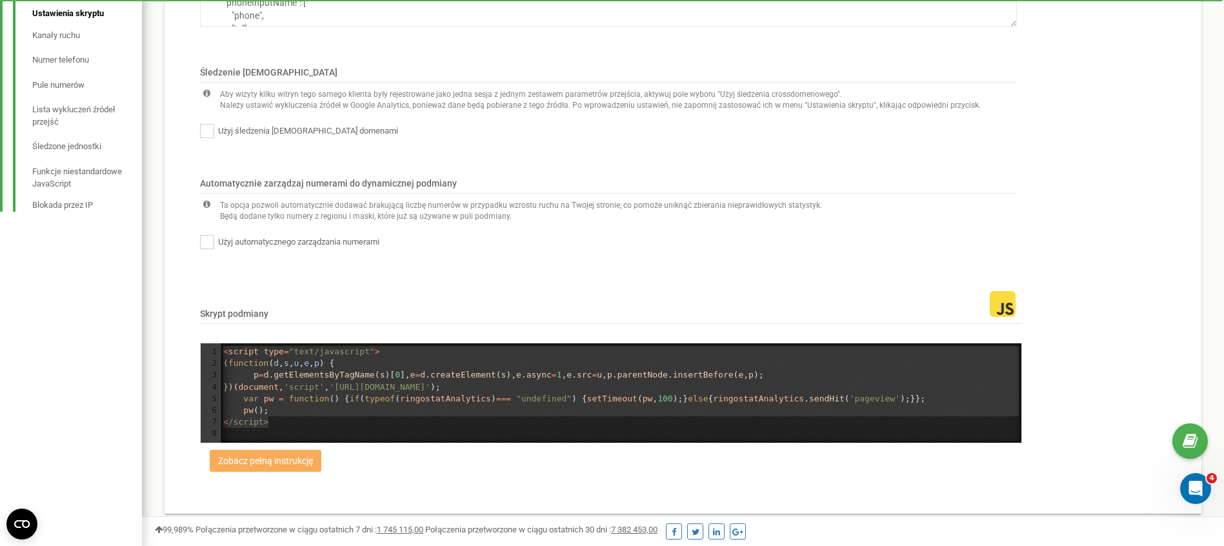
drag, startPoint x: 305, startPoint y: 414, endPoint x: 222, endPoint y: 342, distance: 109.3
click at [222, 346] on div "1 < script type = "text/javascript" > 2 ( function ( d , s , u , e , p ) { 3 p …" at bounding box center [621, 393] width 801 height 94
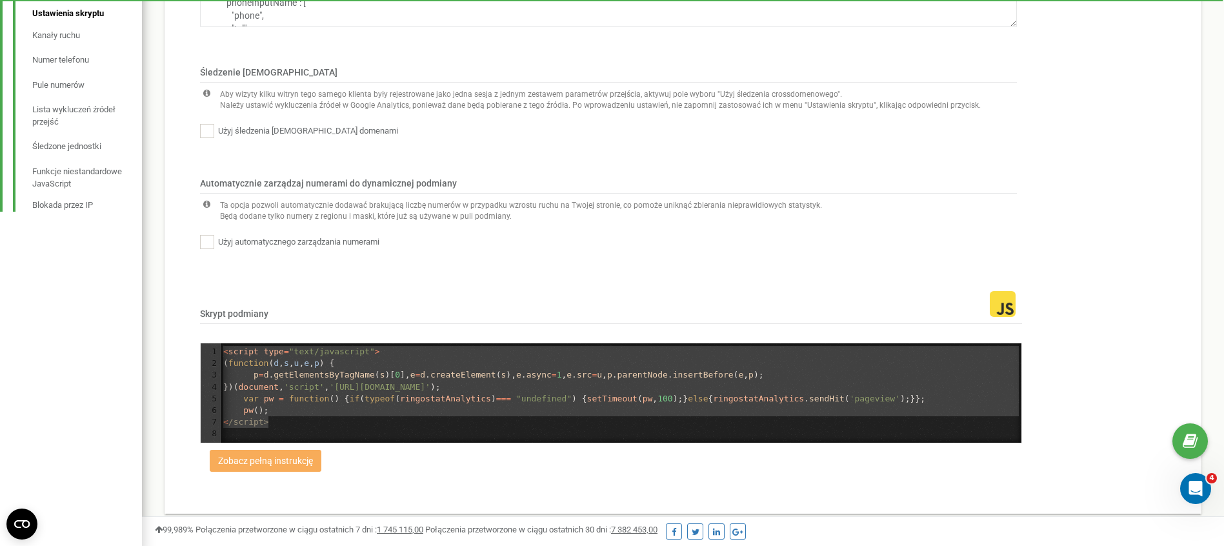
type textarea "<script type="text/javascript"> (function (d,s,u,e,p) { p=d.getElementsByTagNam…"
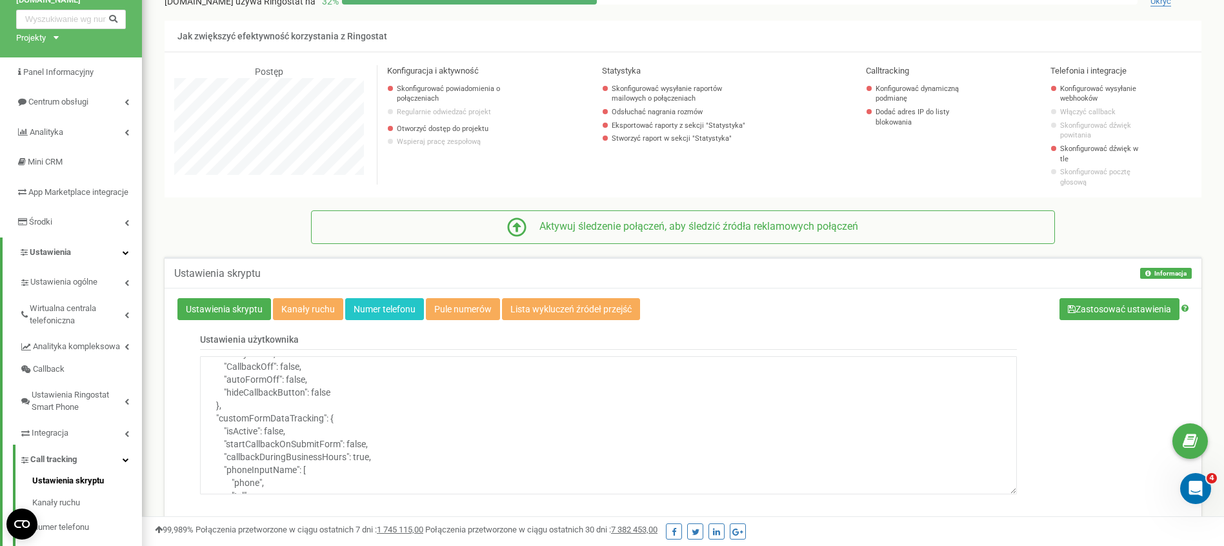
scroll to position [57, 0]
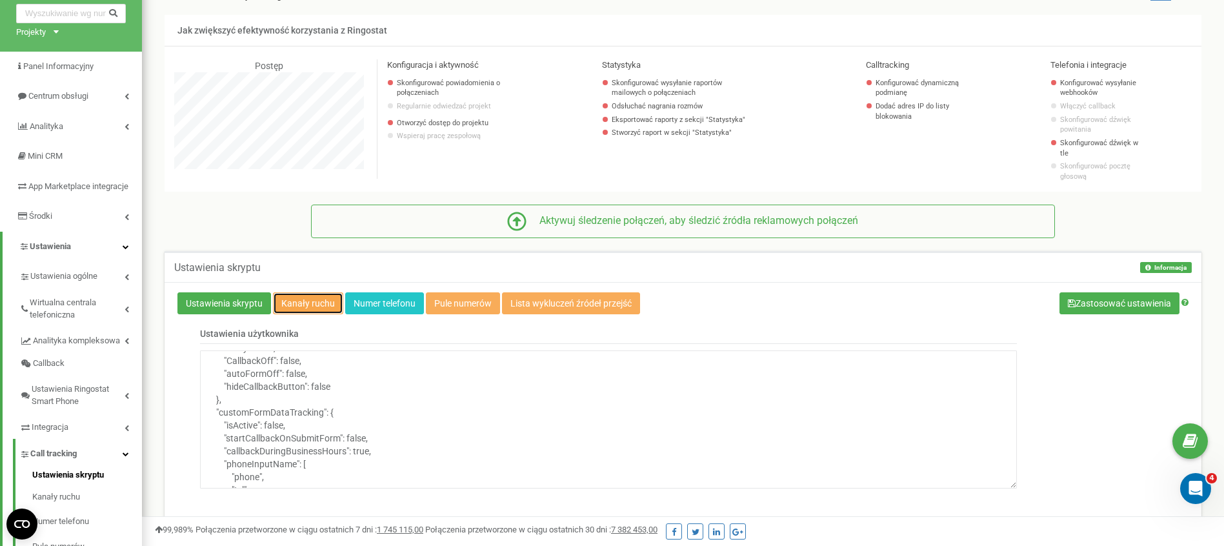
click at [317, 292] on link "Kanały ruchu" at bounding box center [308, 303] width 70 height 22
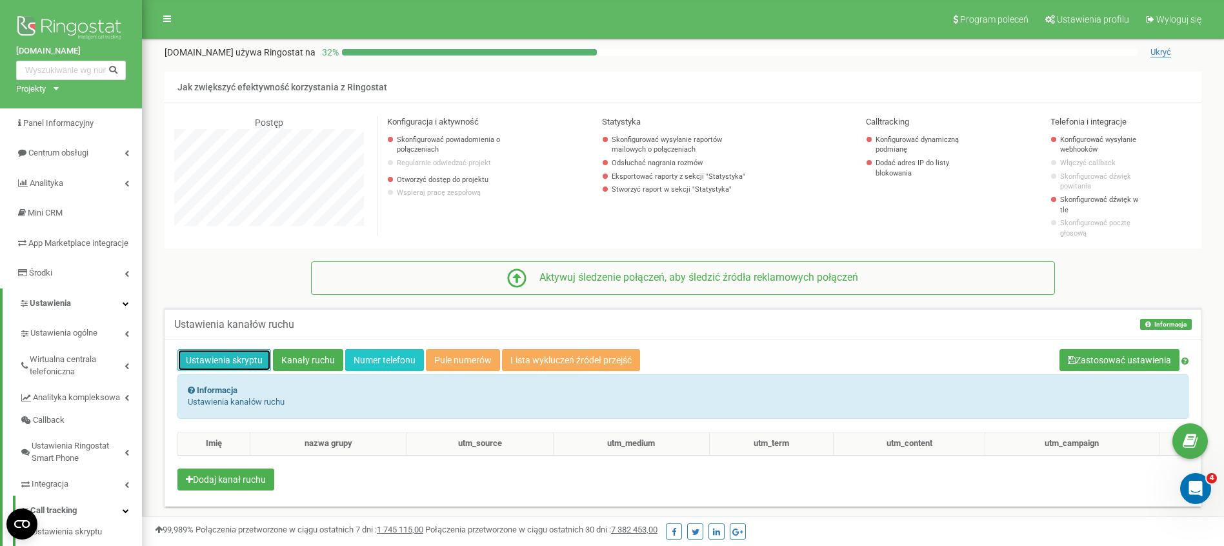
click at [243, 351] on link "Ustawienia skryptu" at bounding box center [224, 360] width 94 height 22
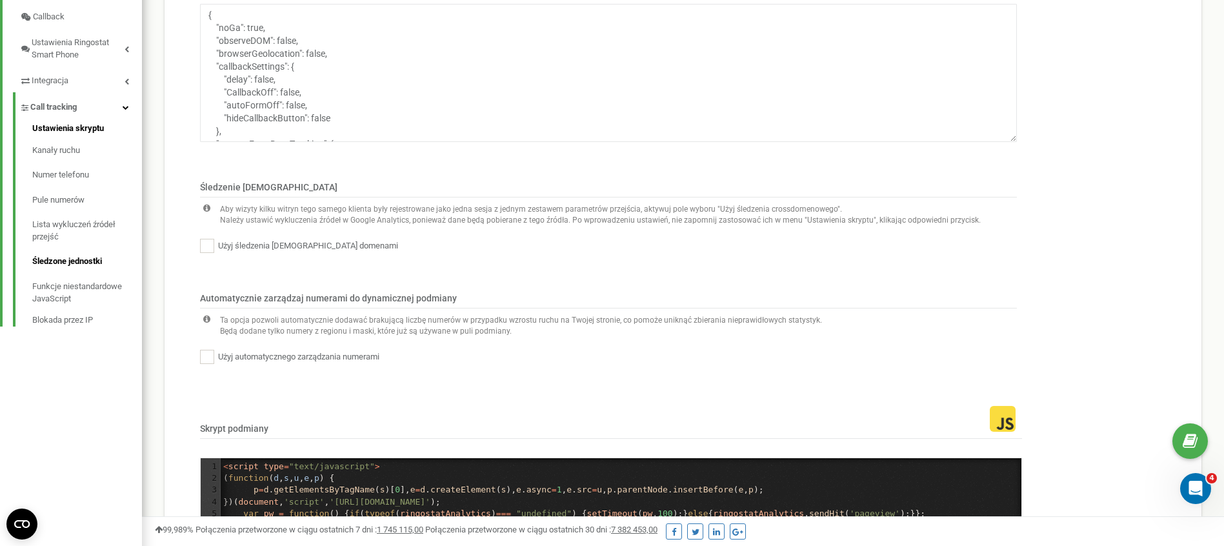
scroll to position [375, 0]
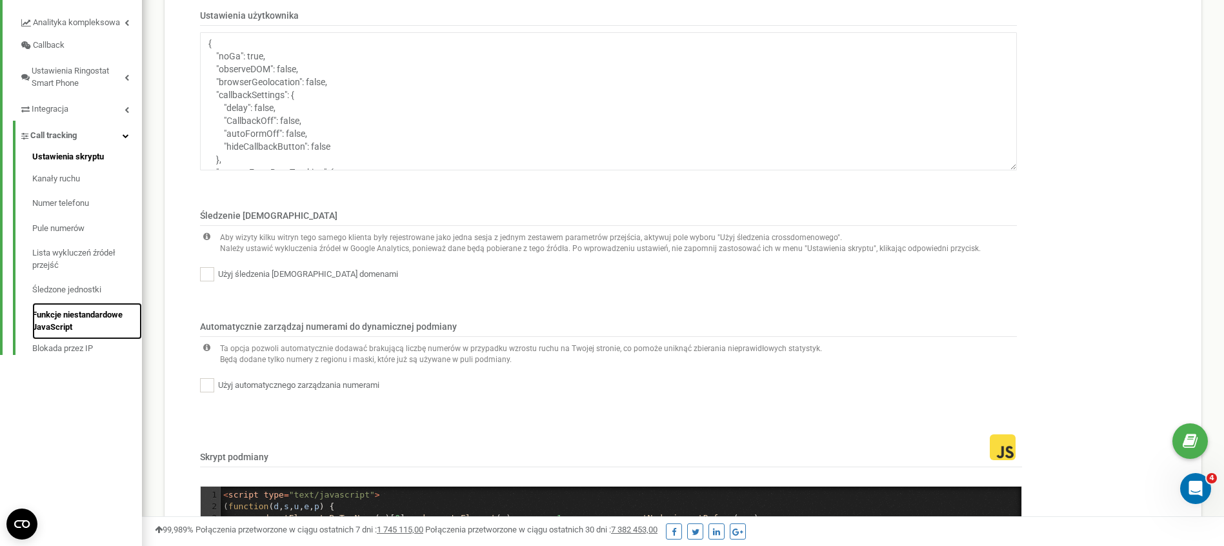
click at [84, 324] on link "Funkcje niestandardowe JavaScript" at bounding box center [87, 321] width 110 height 37
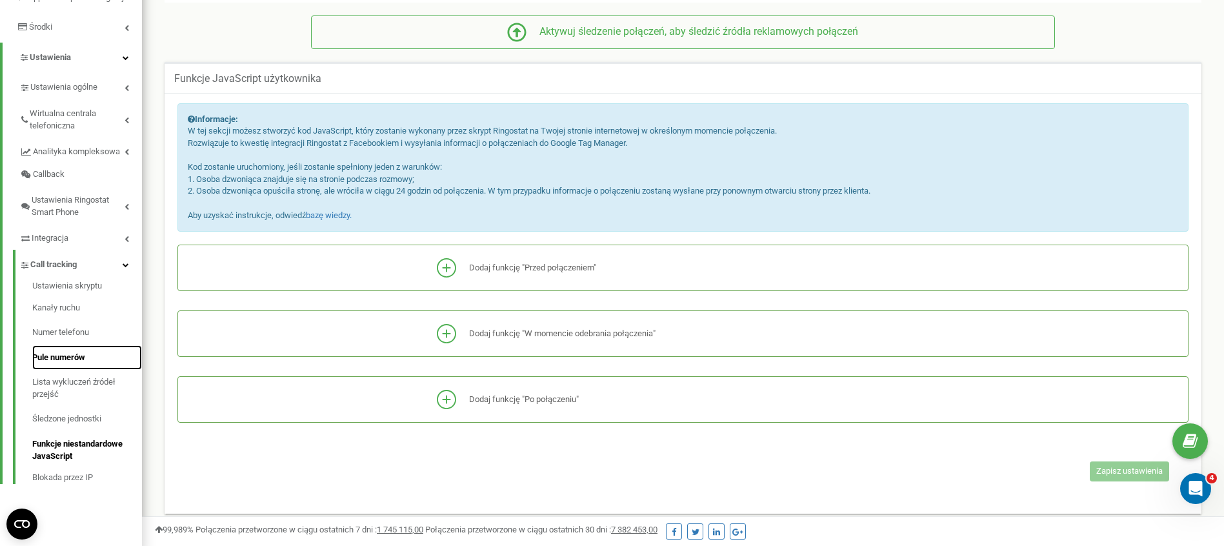
click at [56, 370] on link "Pule numerów" at bounding box center [87, 357] width 110 height 25
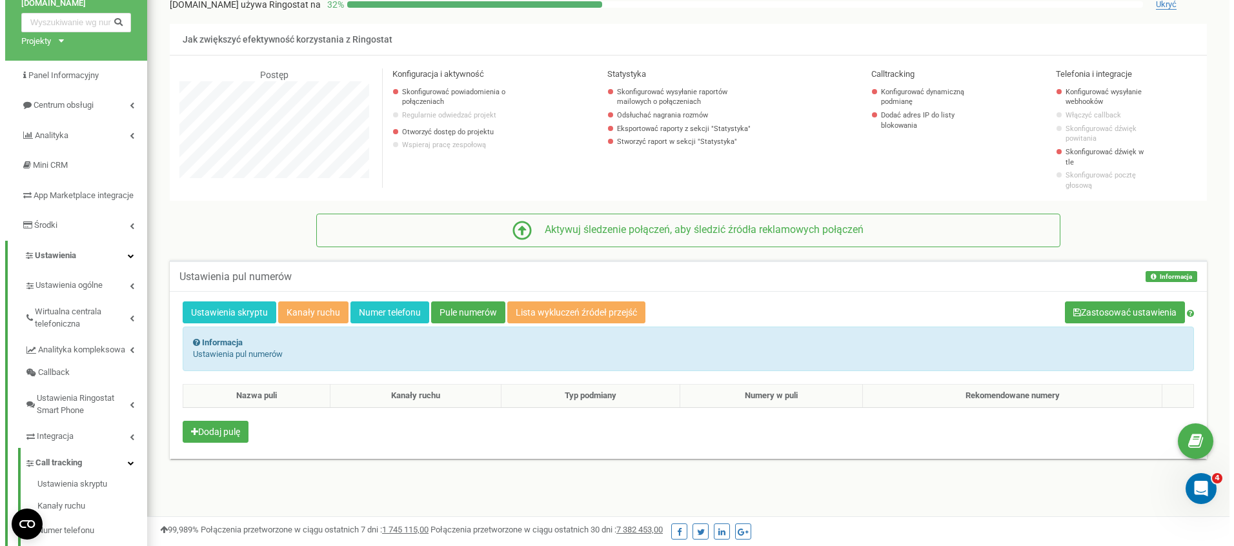
scroll to position [70, 0]
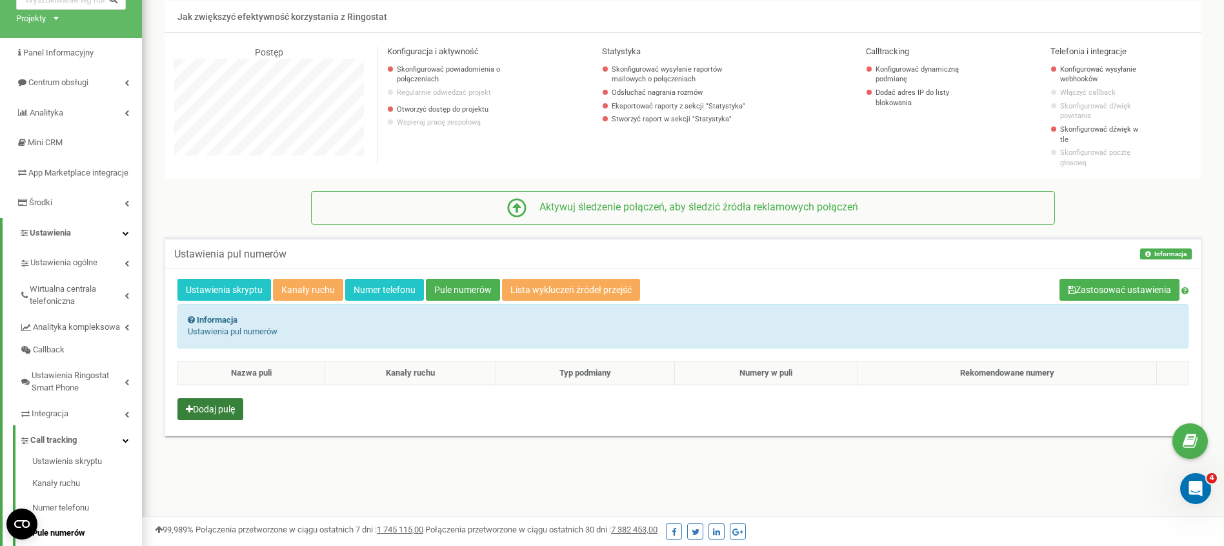
click at [230, 400] on button "Dodaj pulę" at bounding box center [210, 409] width 66 height 22
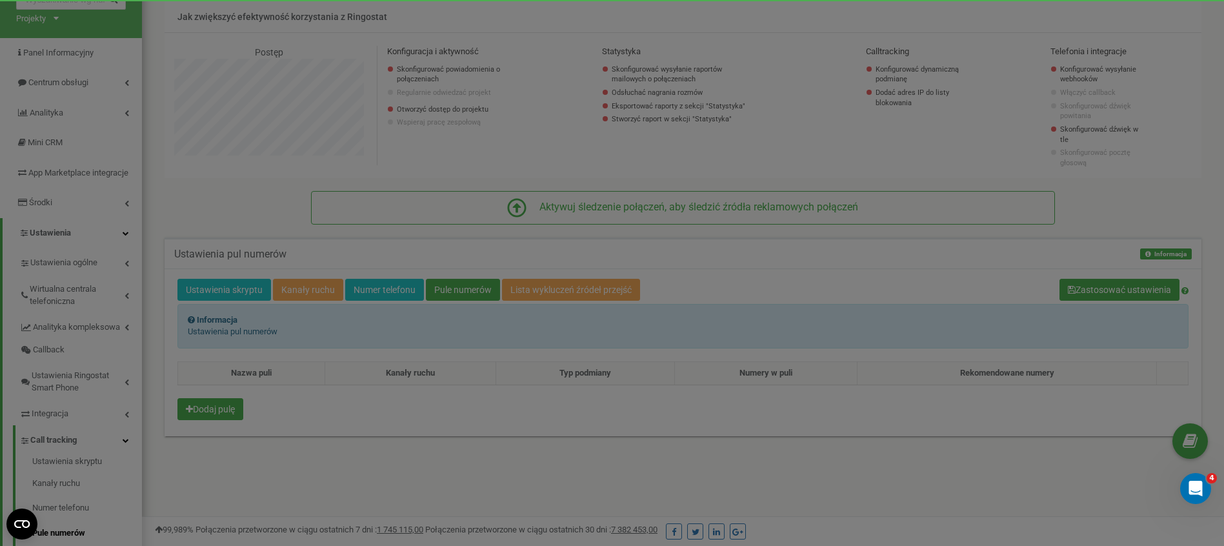
scroll to position [774, 1092]
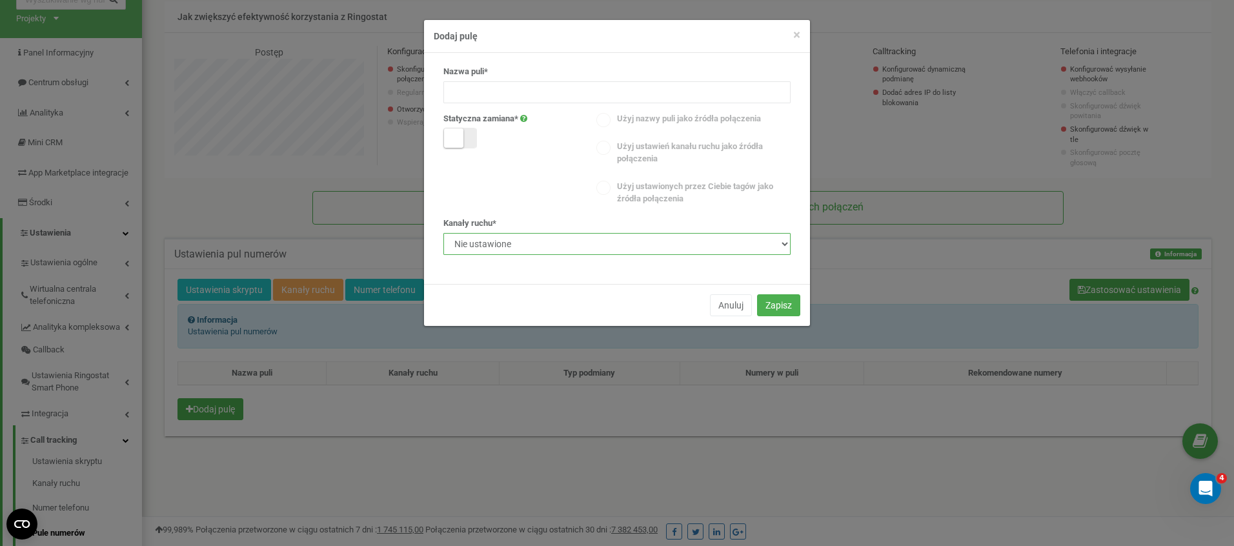
click at [603, 250] on select "Nie ustawione" at bounding box center [616, 244] width 347 height 22
click at [602, 247] on select "Nie ustawione" at bounding box center [616, 244] width 347 height 22
click at [720, 256] on div "Nazwa puli* Statyczna zamiana* Użyj nazwy puli jako źródła połączenia Użyj usta…" at bounding box center [617, 165] width 367 height 199
click at [714, 245] on select "Nie ustawione" at bounding box center [616, 244] width 347 height 22
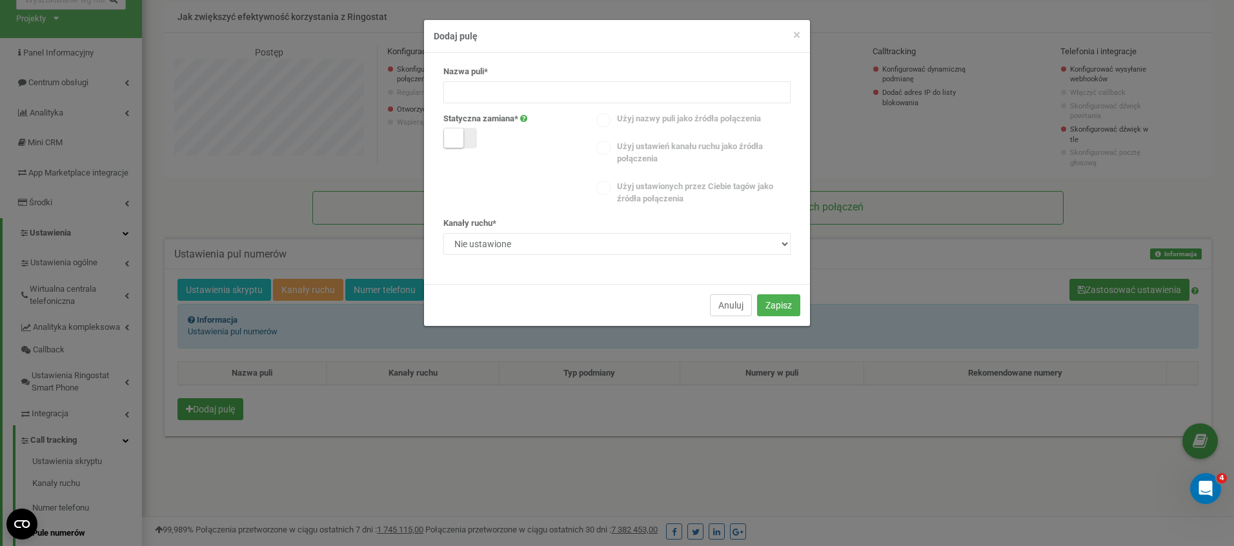
click at [725, 301] on button "Anuluj" at bounding box center [731, 305] width 42 height 22
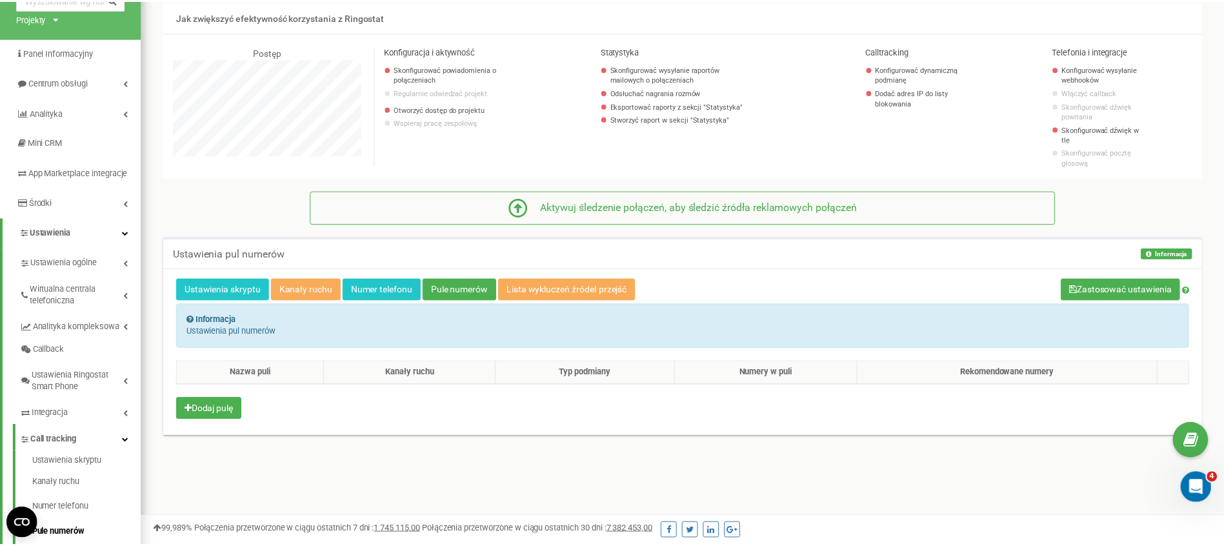
scroll to position [644513, 644205]
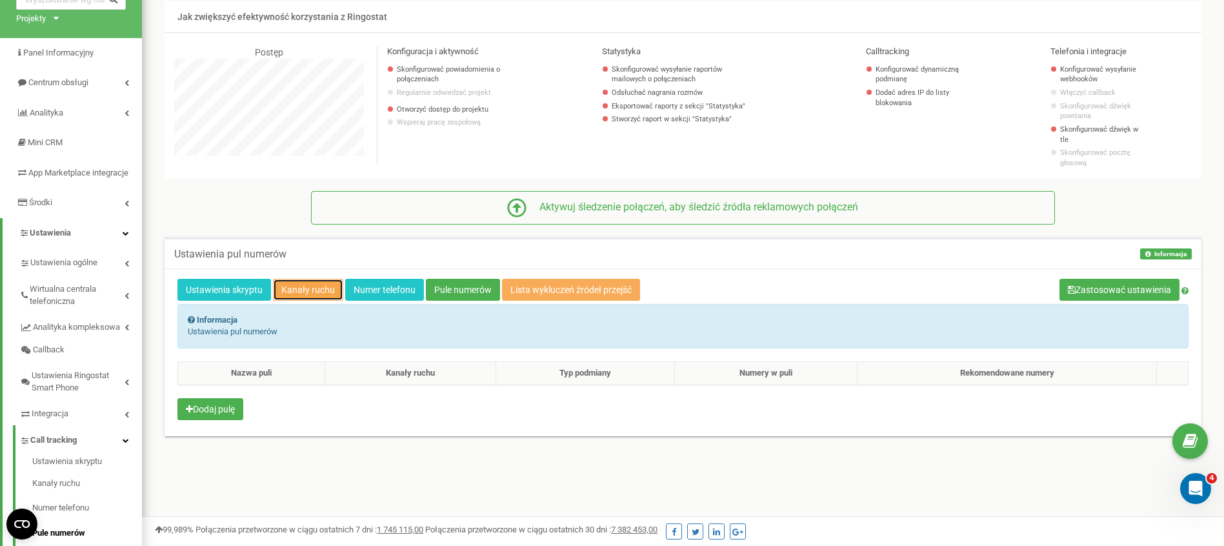
click at [313, 279] on link "Kanały ruchu" at bounding box center [308, 290] width 70 height 22
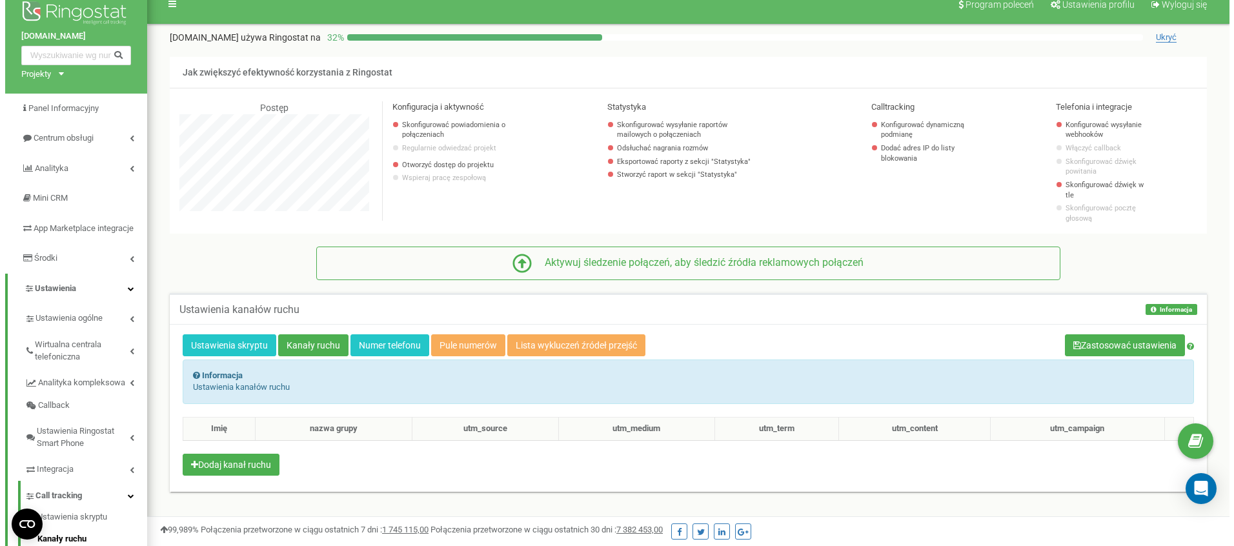
scroll to position [36, 0]
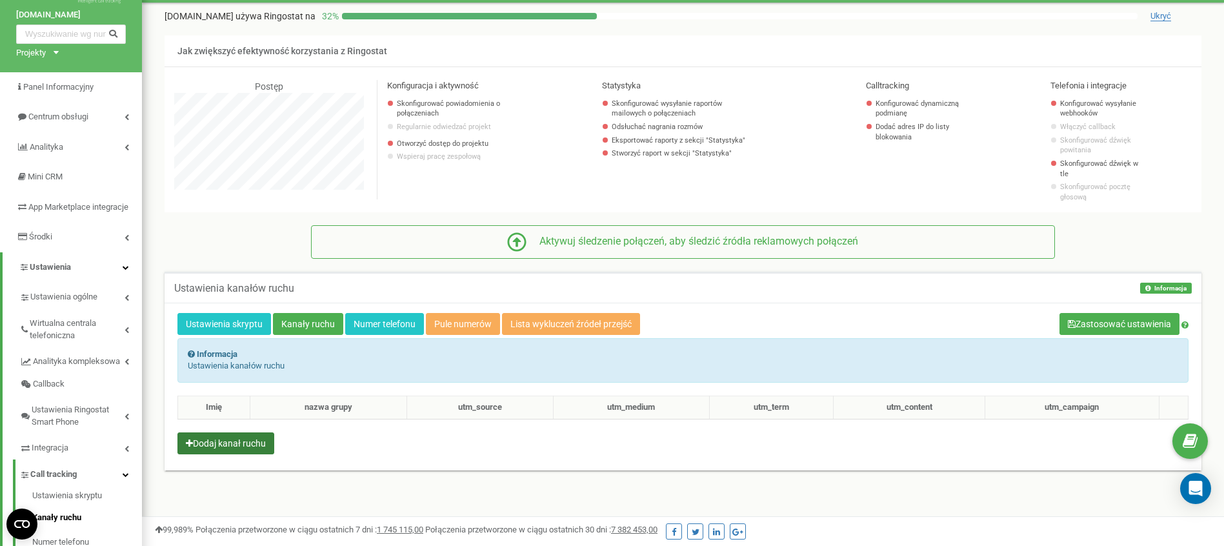
click at [268, 432] on button "Dodaj kanał ruchu" at bounding box center [225, 443] width 97 height 22
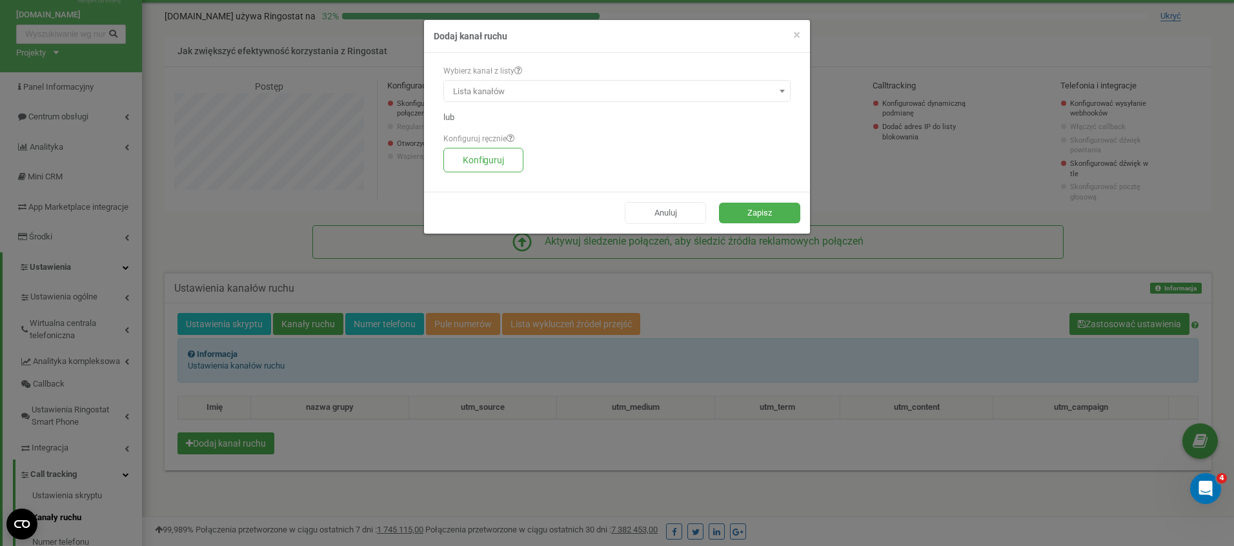
scroll to position [0, 0]
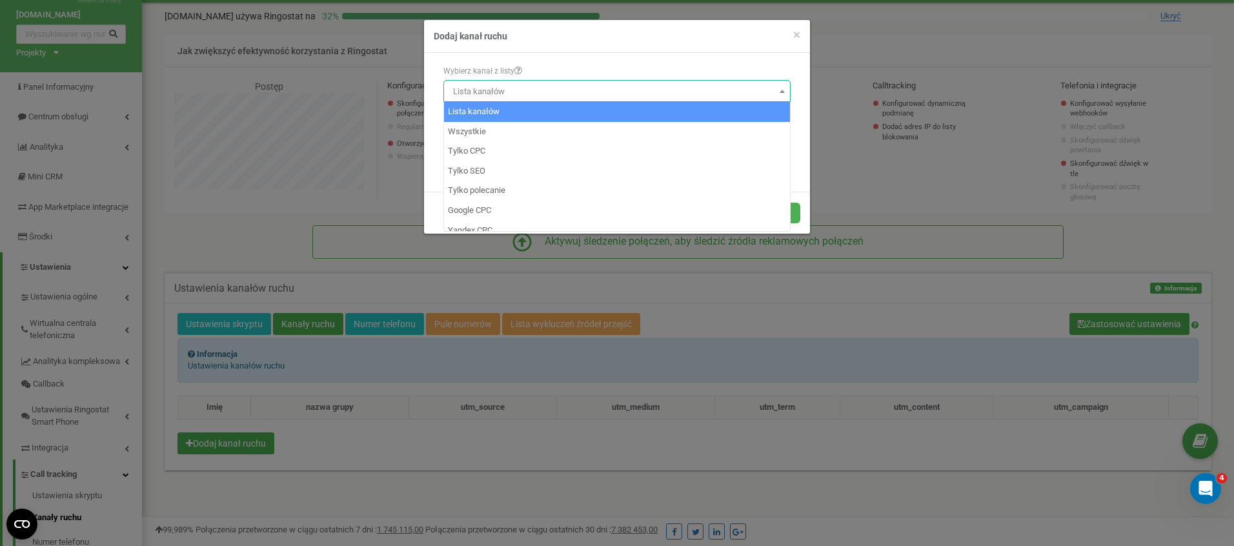
click at [513, 94] on span "Lista kanałów" at bounding box center [617, 92] width 338 height 18
drag, startPoint x: 545, startPoint y: 61, endPoint x: 539, endPoint y: 66, distance: 7.3
click at [545, 61] on div "Wybierz kanał z listy Lista kanałów Wszystkie Tylko CPC Tylko SEO" at bounding box center [617, 122] width 386 height 139
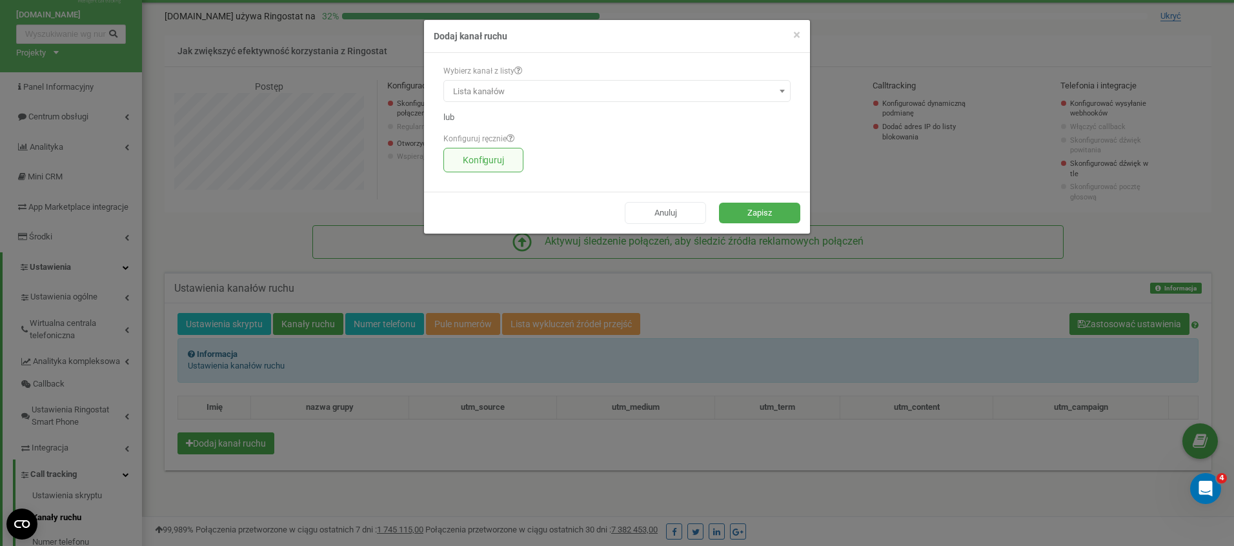
click at [492, 155] on button "Konfiguruj" at bounding box center [483, 160] width 80 height 25
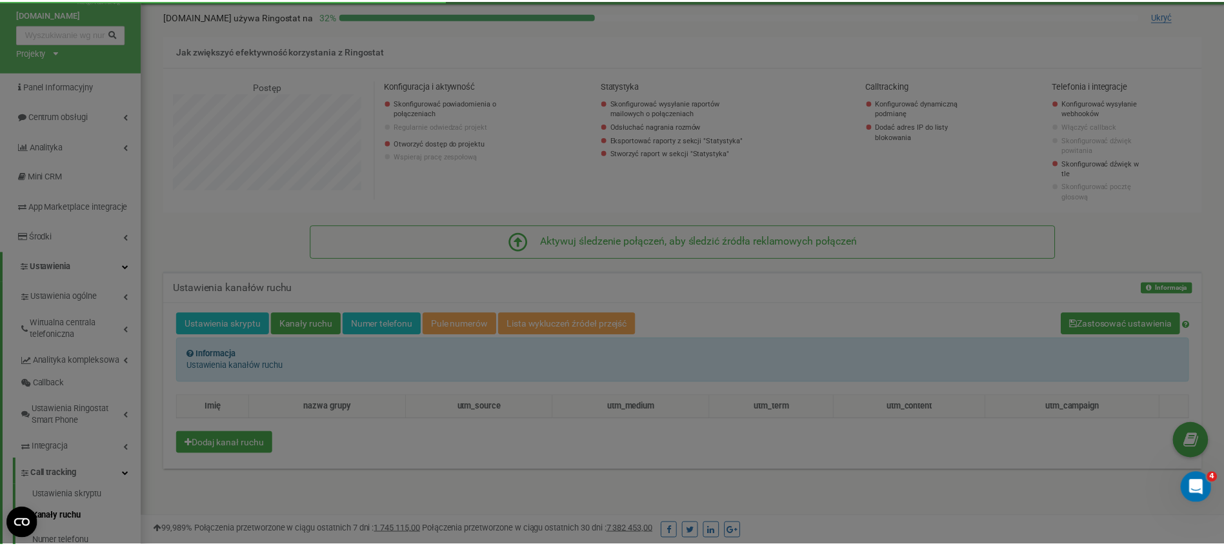
scroll to position [774, 1092]
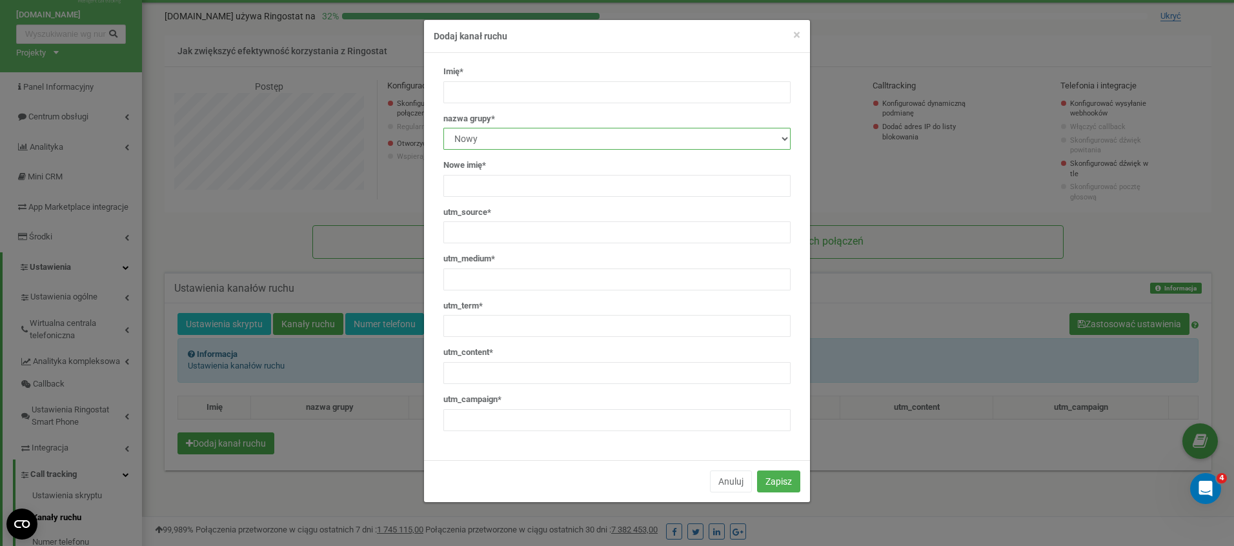
click at [526, 136] on select "Nowy" at bounding box center [616, 139] width 347 height 22
click at [731, 478] on button "Anuluj" at bounding box center [731, 481] width 42 height 22
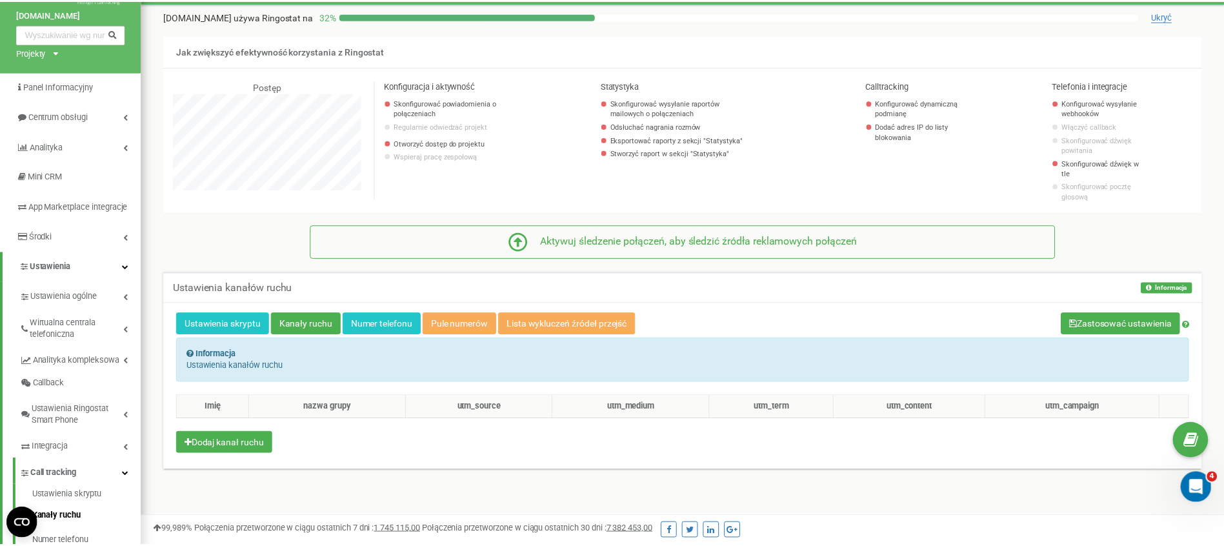
scroll to position [644513, 644205]
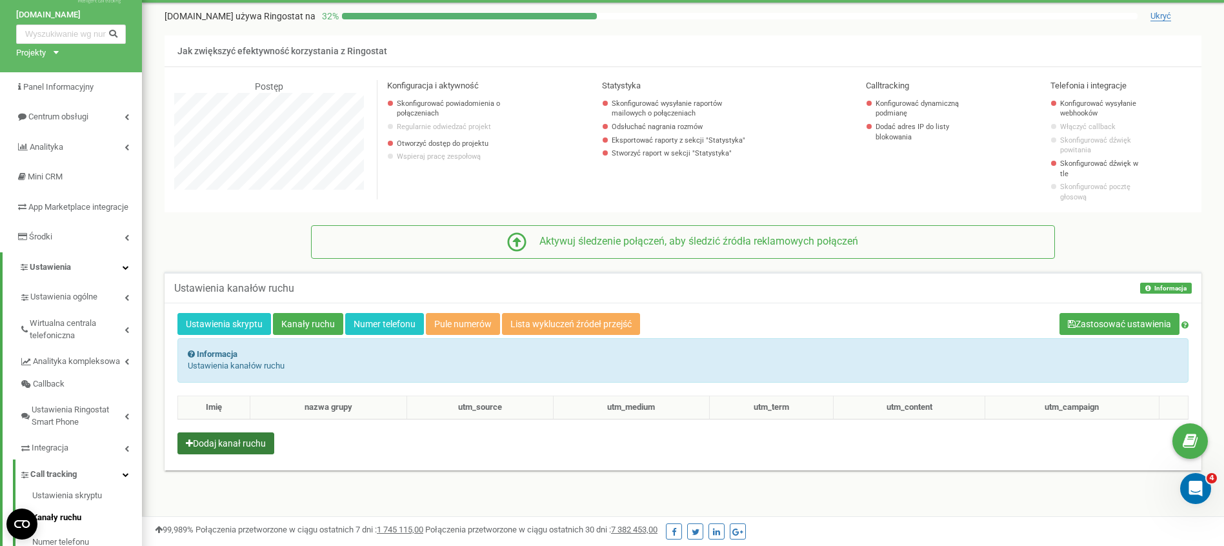
click at [248, 432] on button "Dodaj kanał ruchu" at bounding box center [225, 443] width 97 height 22
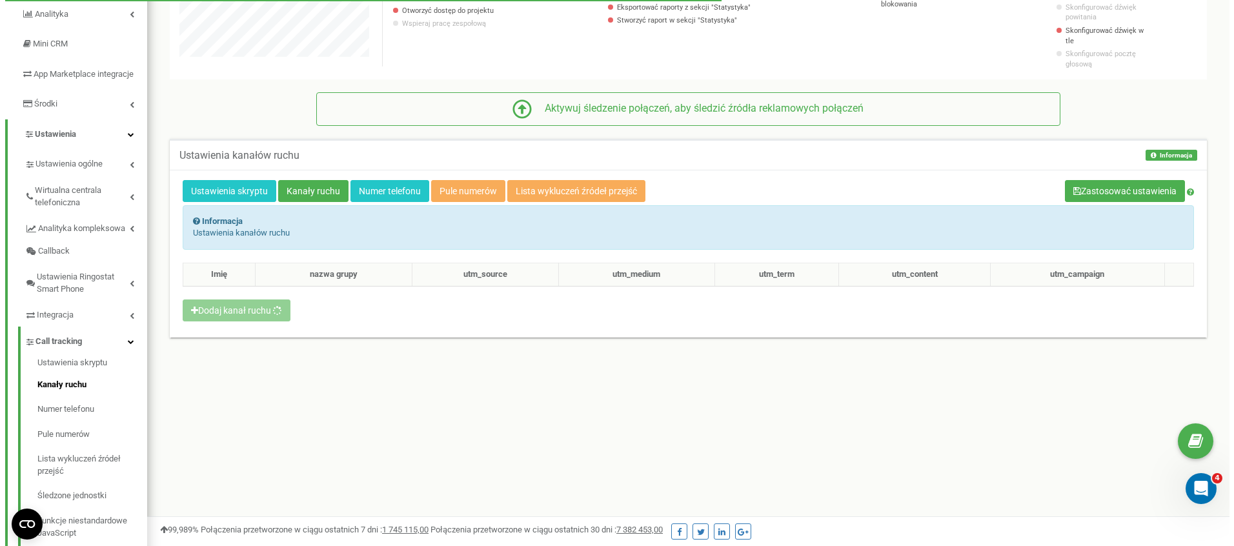
scroll to position [774, 1092]
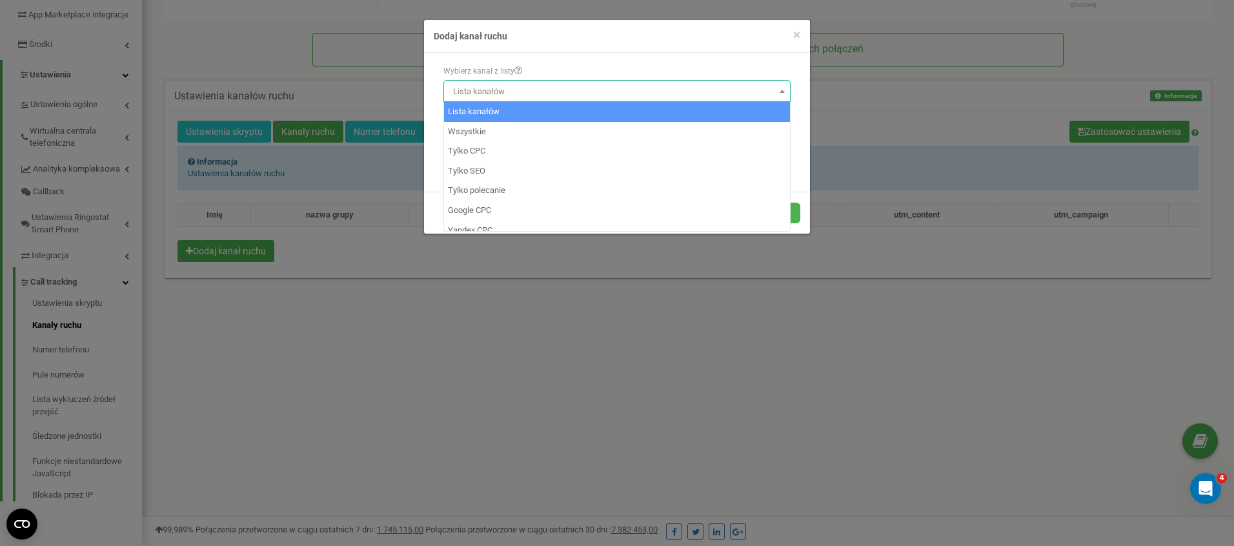
click at [566, 92] on span "Lista kanałów" at bounding box center [617, 92] width 338 height 18
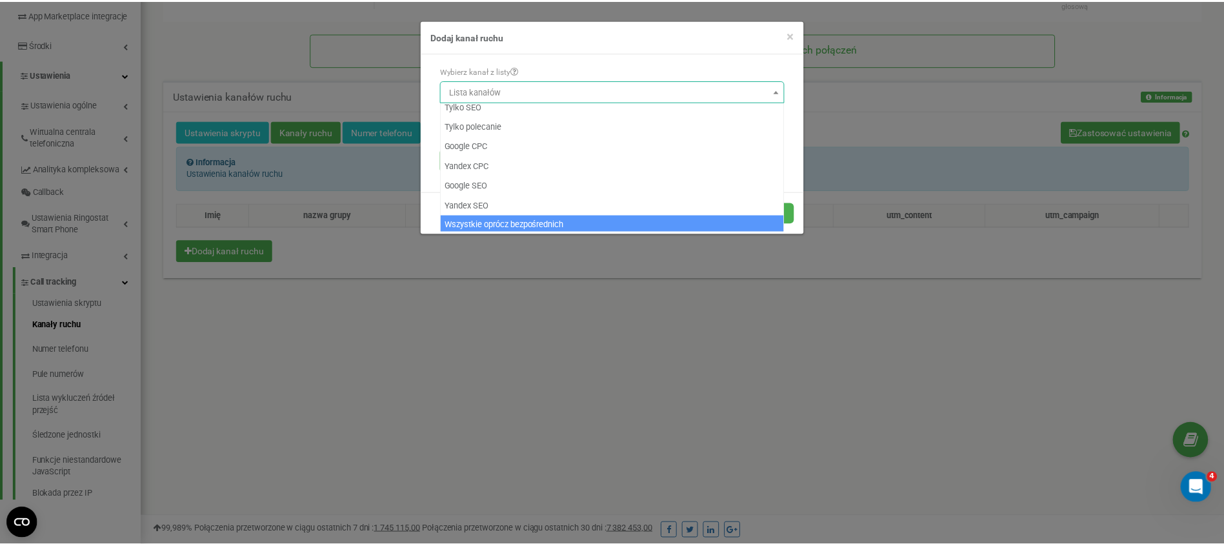
scroll to position [0, 0]
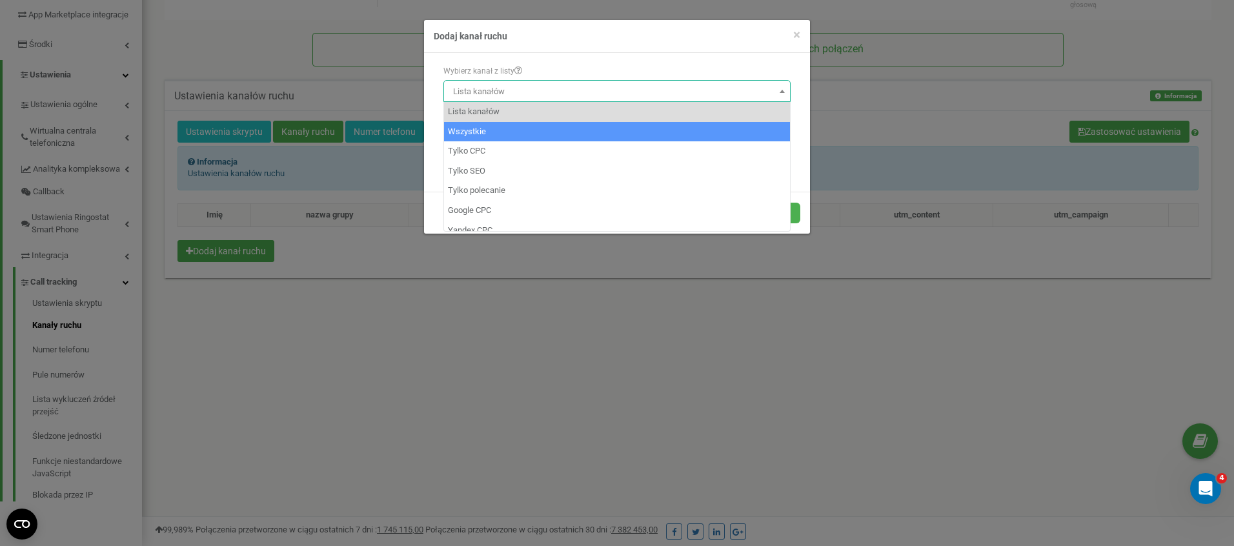
select select "0"
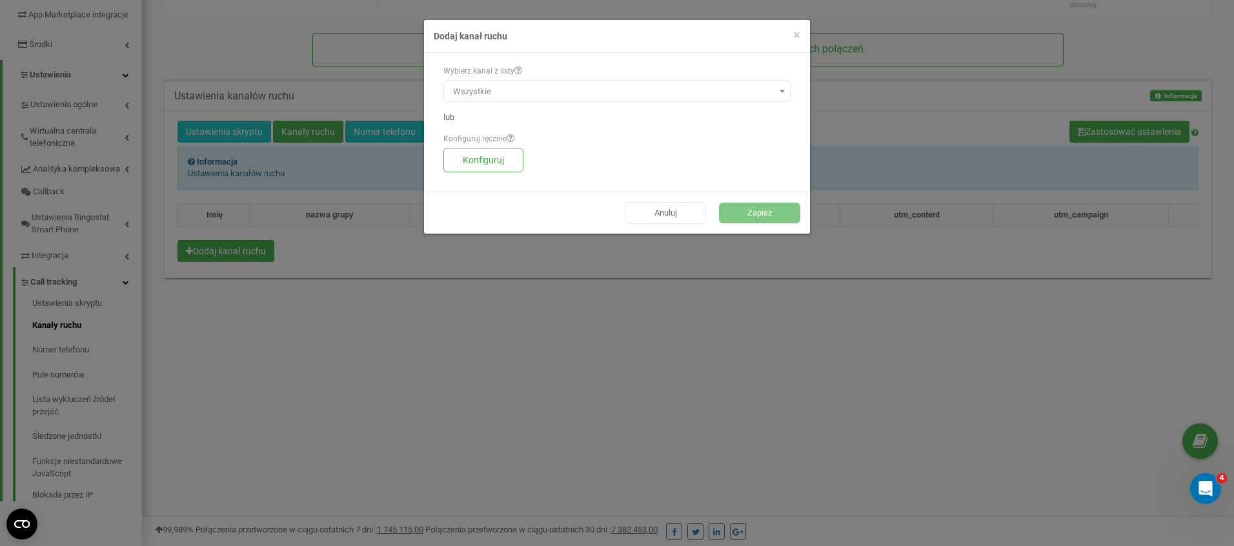
click at [756, 213] on button "Zapisz" at bounding box center [759, 213] width 81 height 21
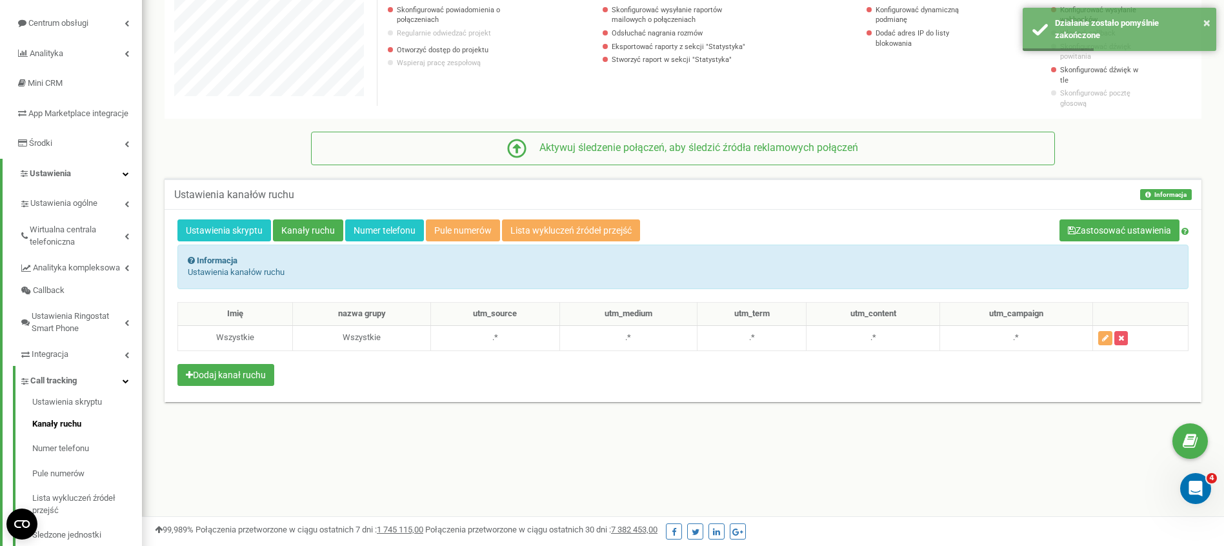
scroll to position [133, 0]
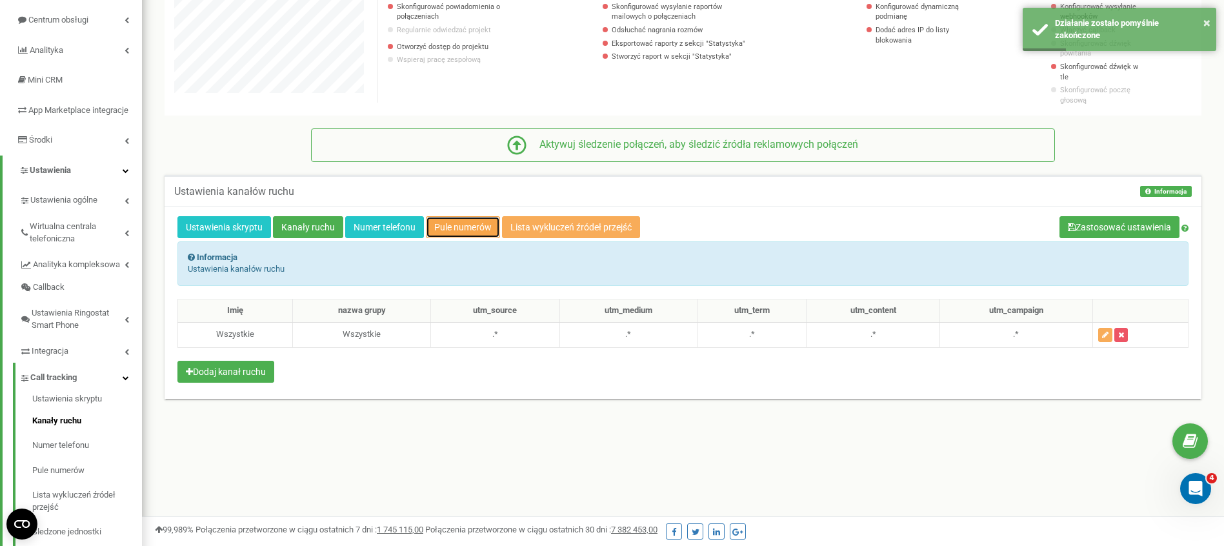
click at [483, 216] on link "Pule numerów" at bounding box center [463, 227] width 74 height 22
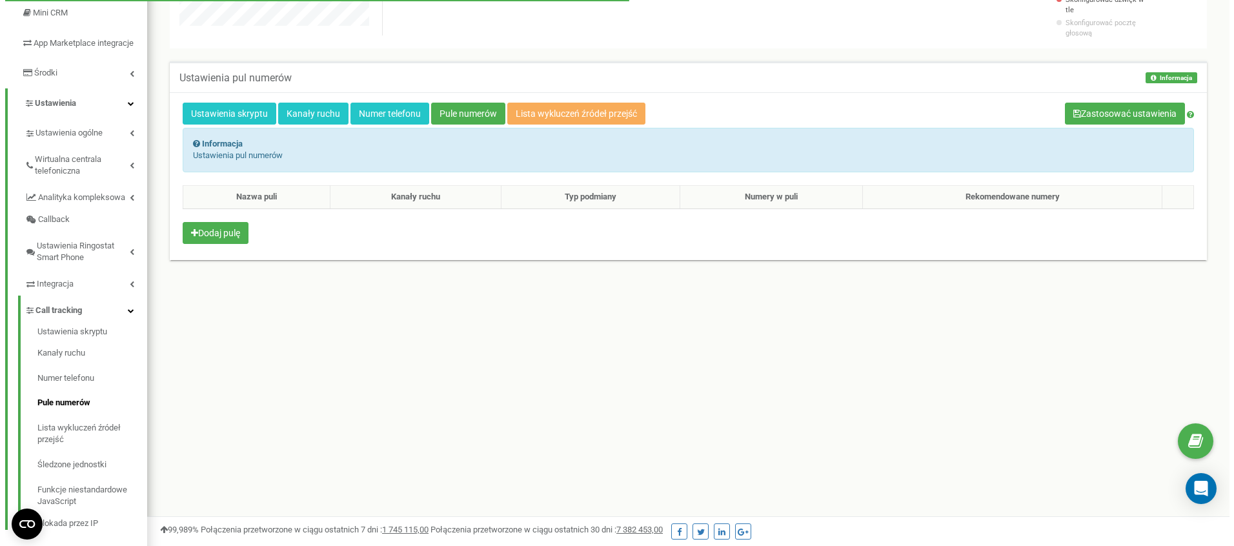
scroll to position [205, 0]
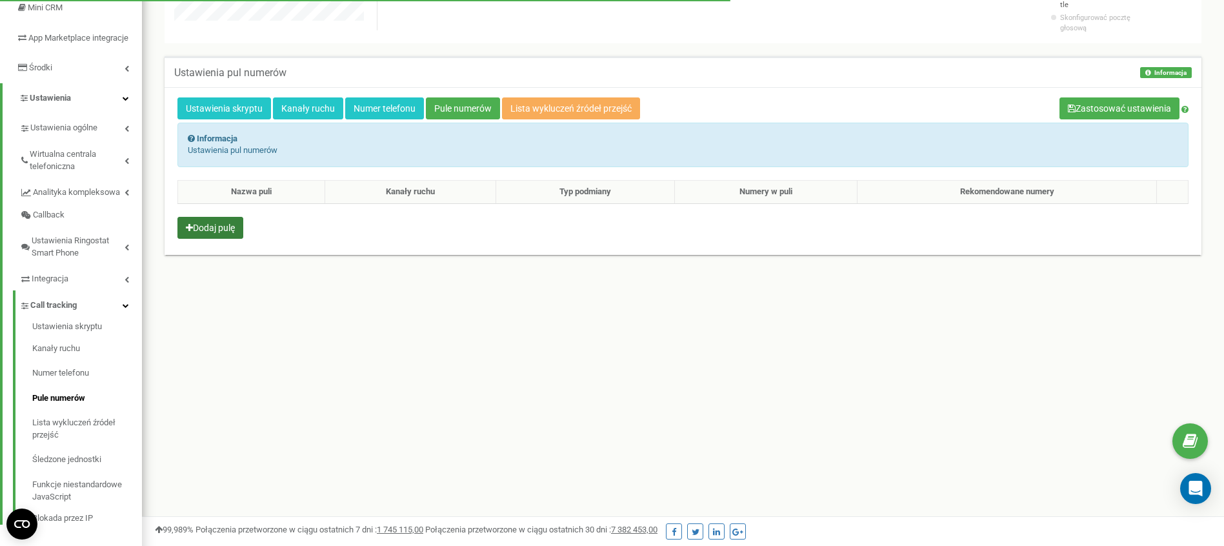
click at [197, 219] on button "Dodaj pulę" at bounding box center [210, 228] width 66 height 22
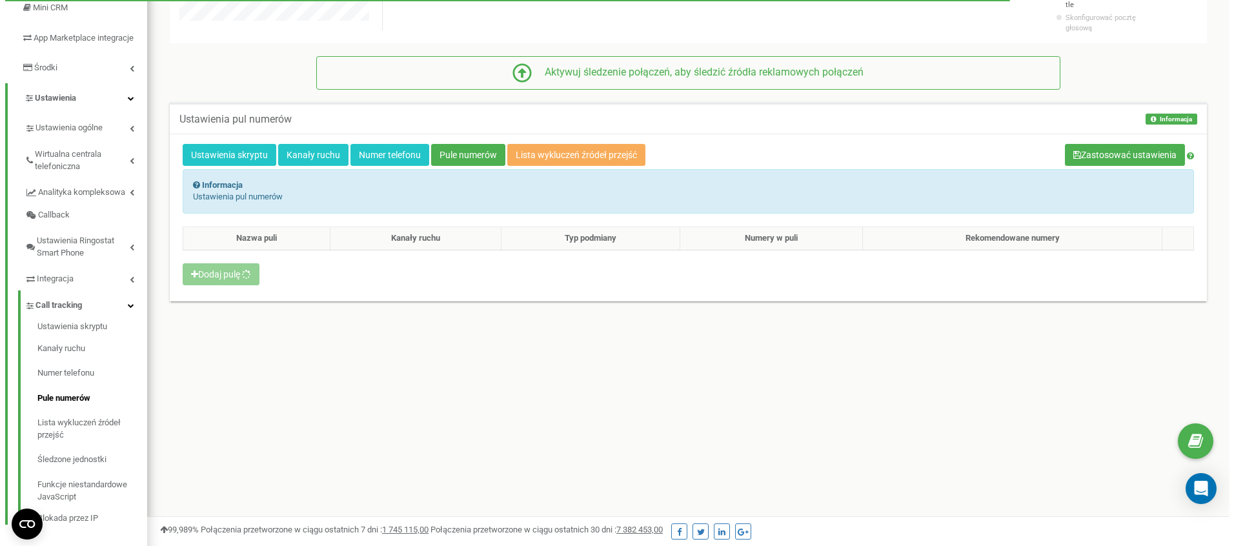
scroll to position [774, 1092]
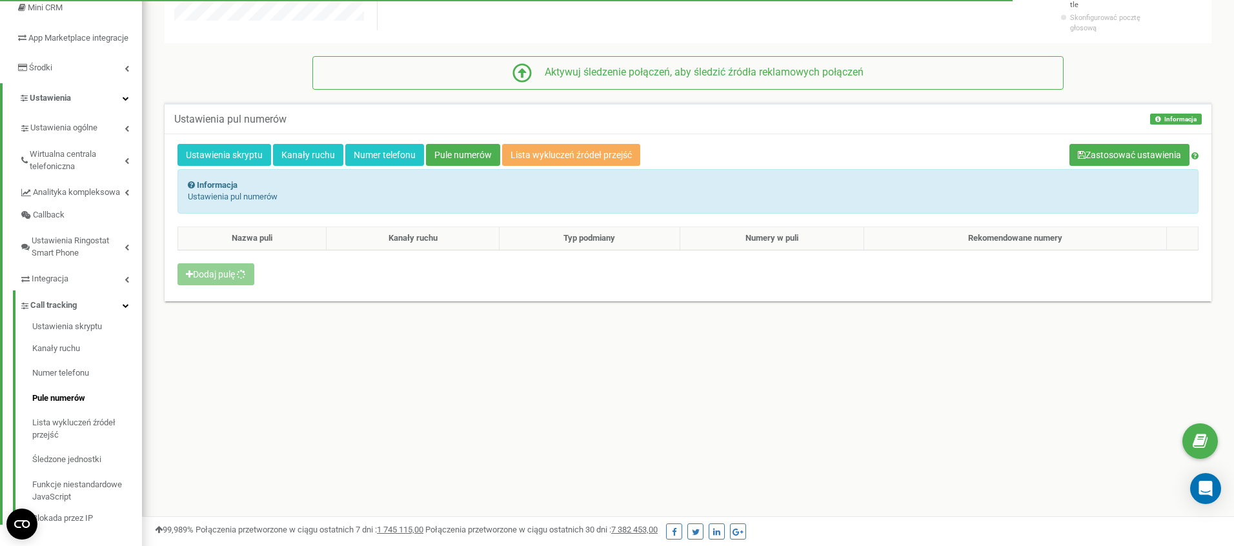
select select "1"
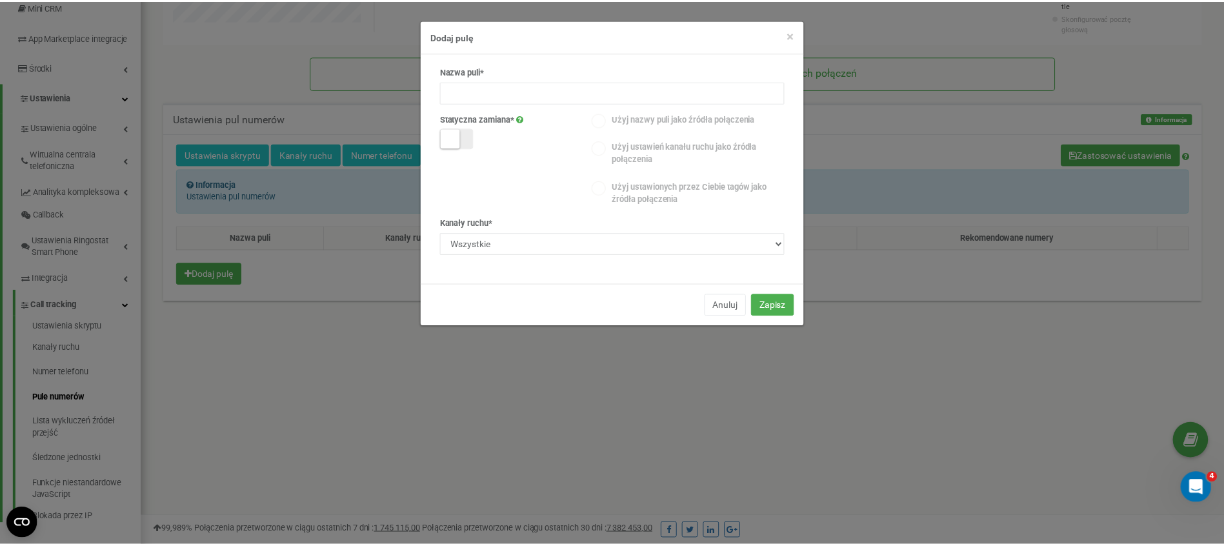
scroll to position [0, 0]
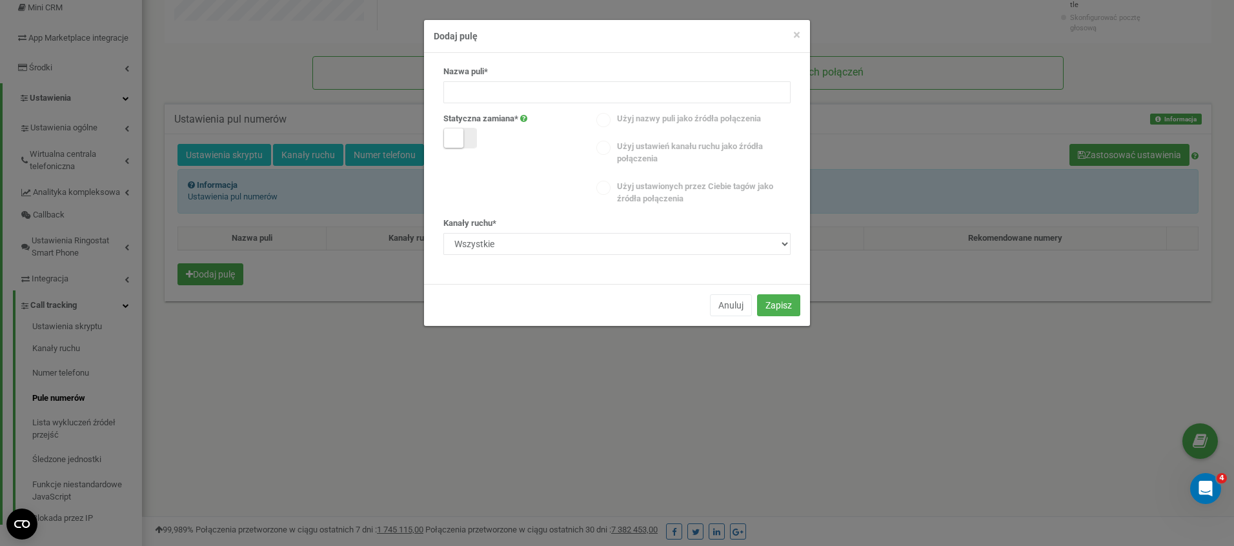
click at [527, 115] on icon at bounding box center [523, 118] width 7 height 8
click at [495, 84] on input at bounding box center [616, 92] width 347 height 22
click at [458, 92] on input "[DOMAIN_NAME]" at bounding box center [616, 92] width 347 height 22
type input "strona [DOMAIN_NAME]"
click at [524, 119] on icon at bounding box center [523, 118] width 7 height 8
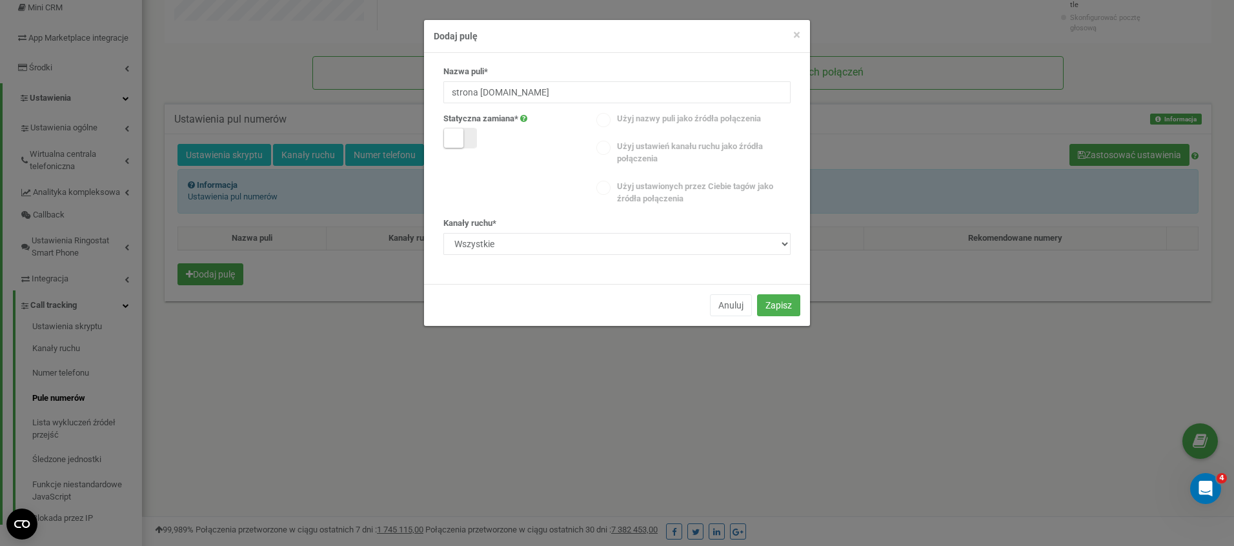
click at [523, 117] on icon at bounding box center [523, 118] width 7 height 8
click at [452, 137] on small at bounding box center [453, 137] width 19 height 19
click at [465, 142] on small at bounding box center [466, 137] width 19 height 19
select select "1"
drag, startPoint x: 455, startPoint y: 123, endPoint x: 455, endPoint y: 131, distance: 7.7
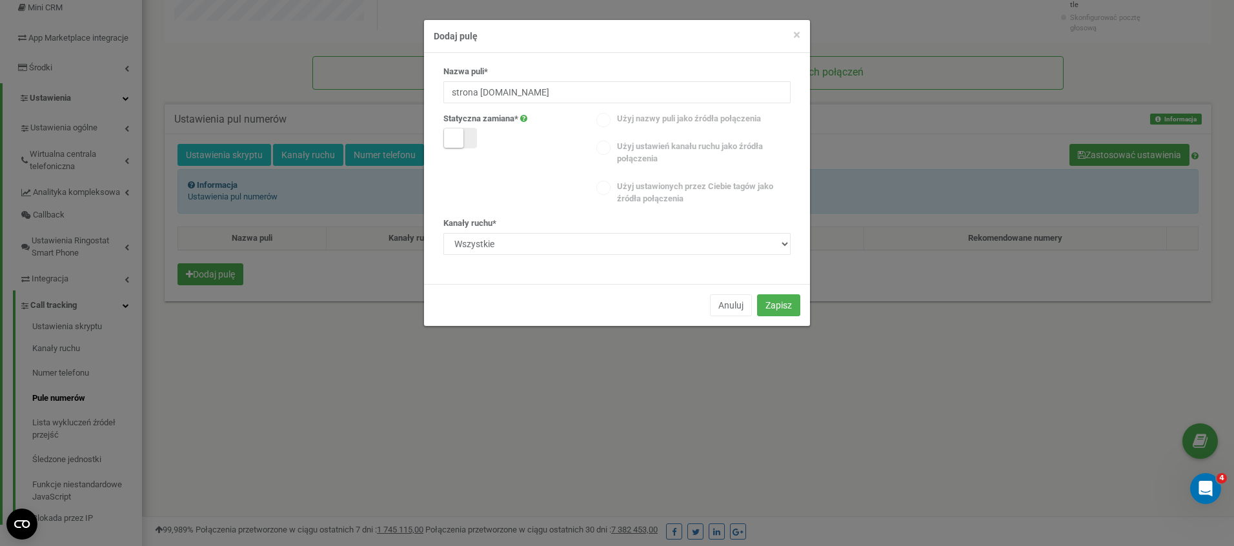
click at [455, 125] on div "Statyczna zamiana*" at bounding box center [510, 131] width 153 height 36
click at [455, 132] on small at bounding box center [453, 137] width 19 height 19
click at [459, 139] on small at bounding box center [466, 137] width 19 height 19
select select "1"
click at [594, 186] on div "Użyj nazwy puli jako źródła połączenia Użyj ustawień kanału ruchu jako źródła p…" at bounding box center [694, 161] width 214 height 96
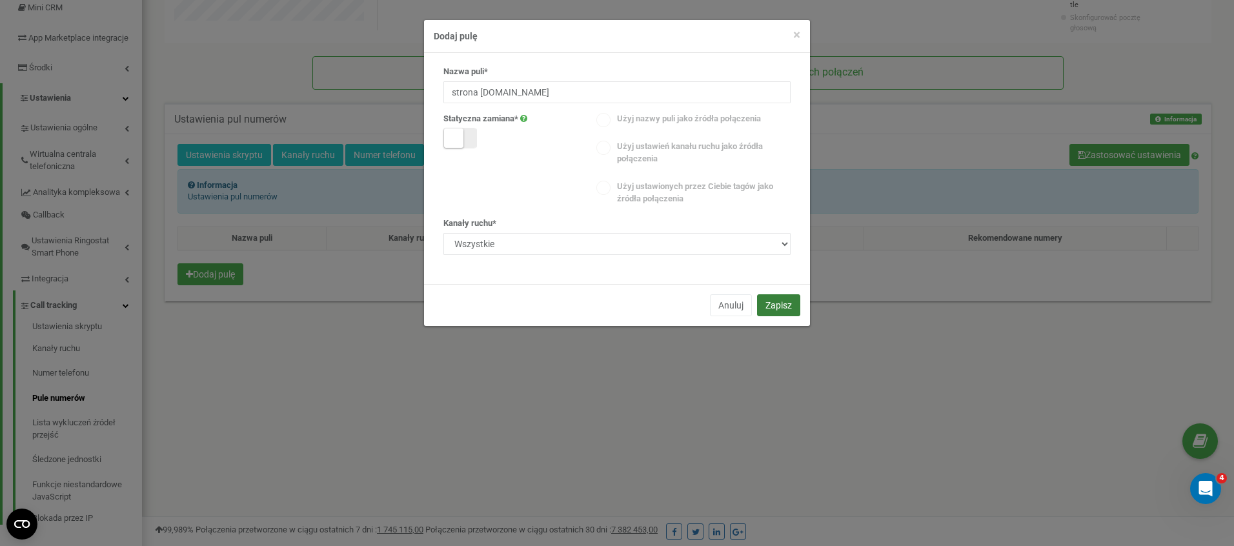
click at [789, 313] on button "Zapisz" at bounding box center [778, 305] width 43 height 22
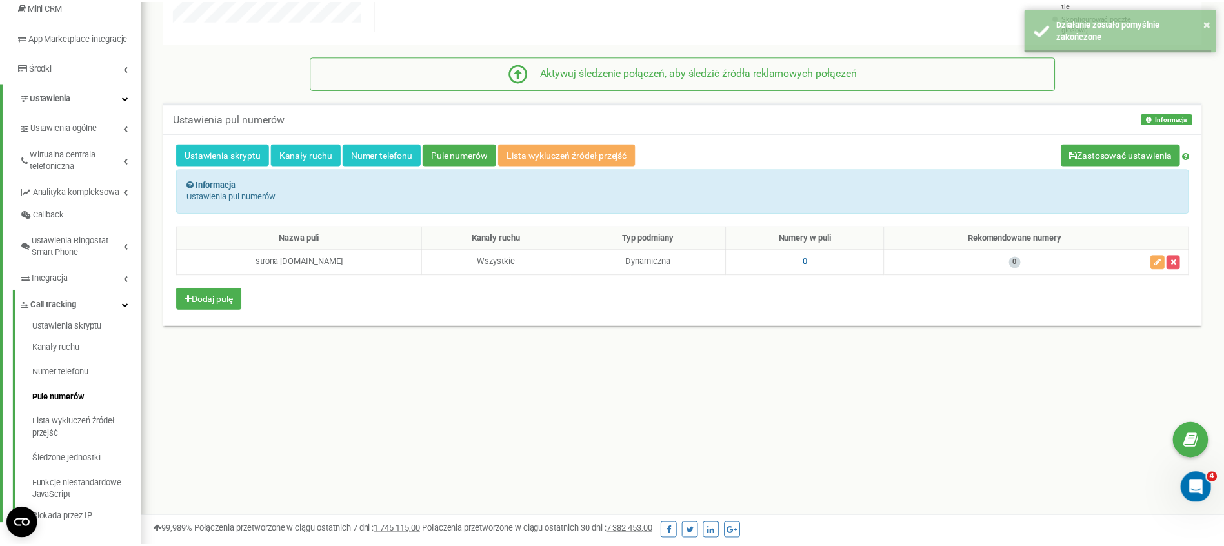
scroll to position [644513, 644205]
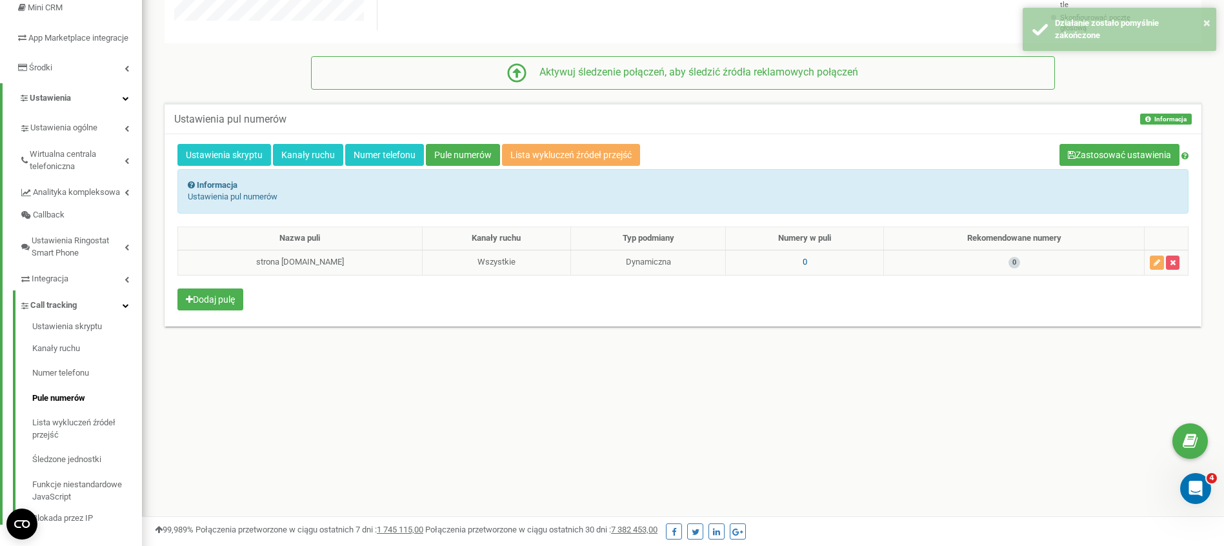
click at [803, 257] on span "0" at bounding box center [805, 262] width 5 height 10
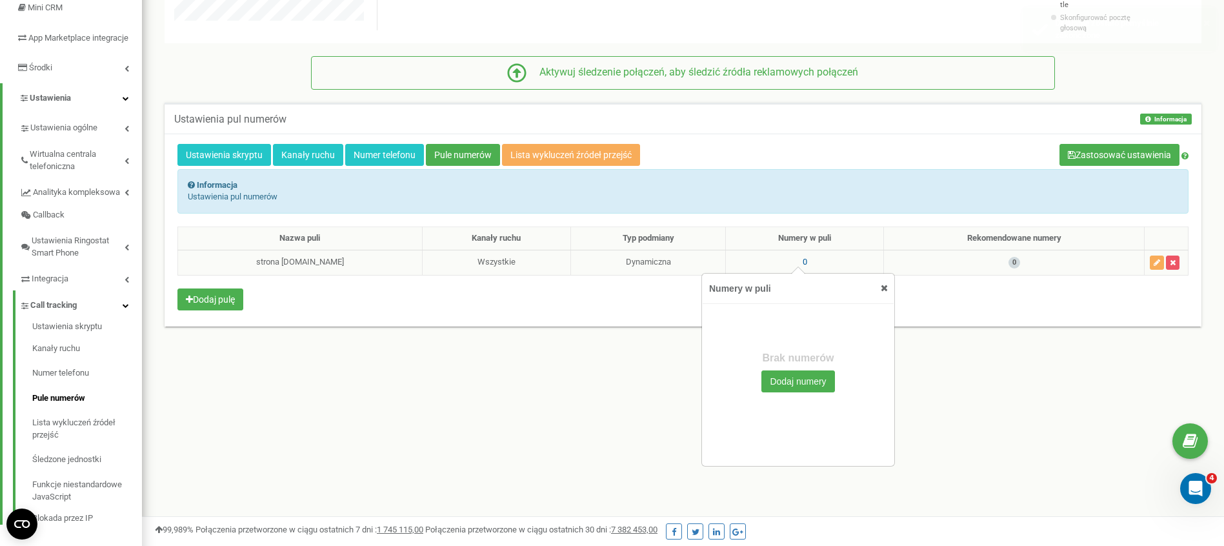
scroll to position [886, 1082]
click at [792, 379] on button "Dodaj numery" at bounding box center [797, 381] width 73 height 22
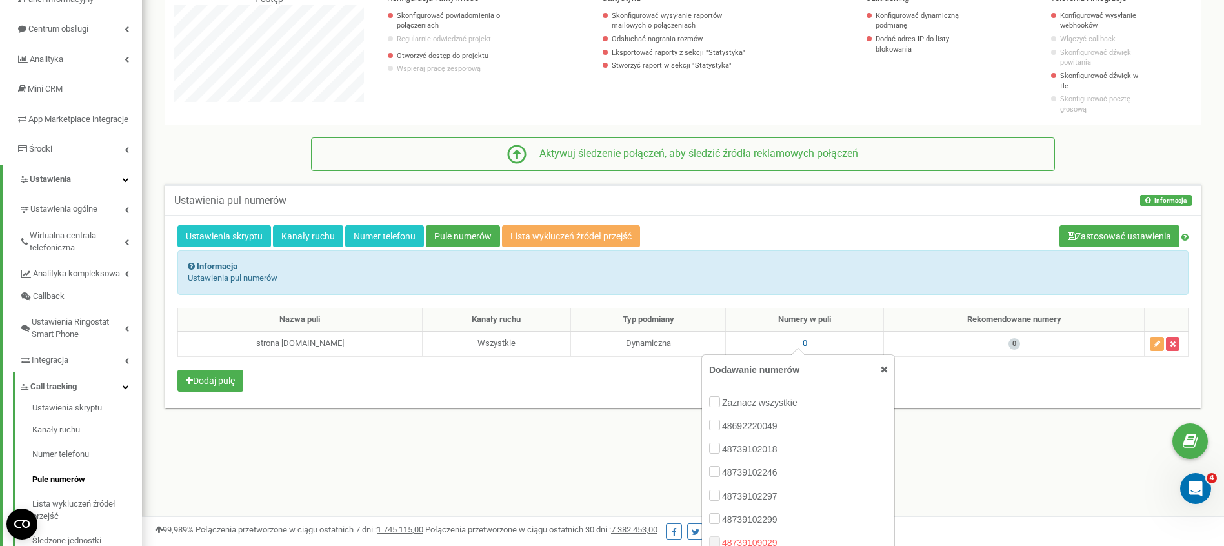
scroll to position [341, 0]
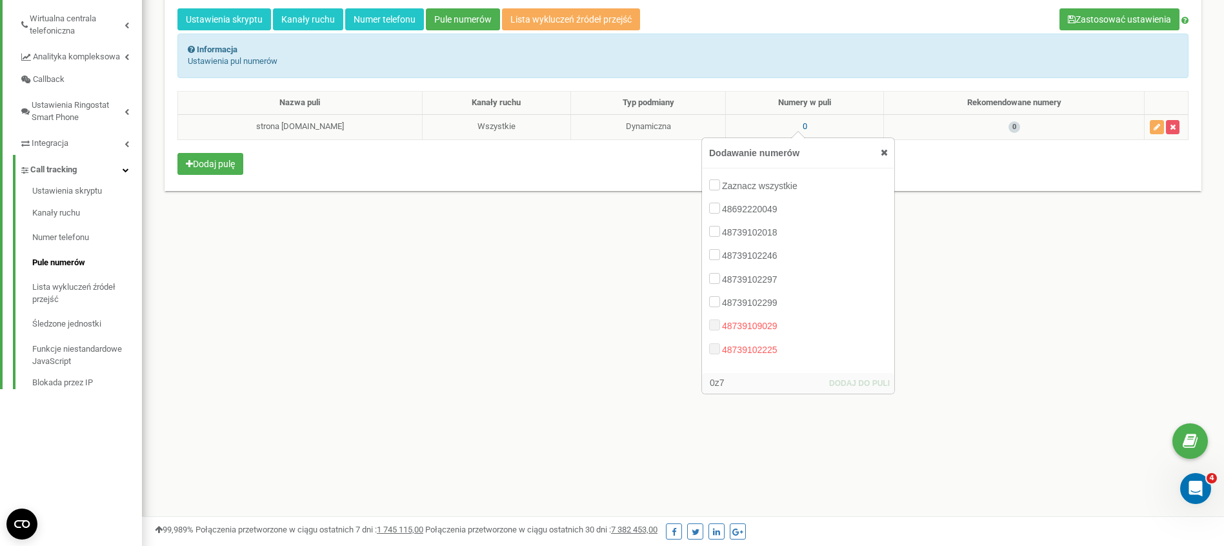
click at [885, 148] on icon at bounding box center [884, 152] width 7 height 9
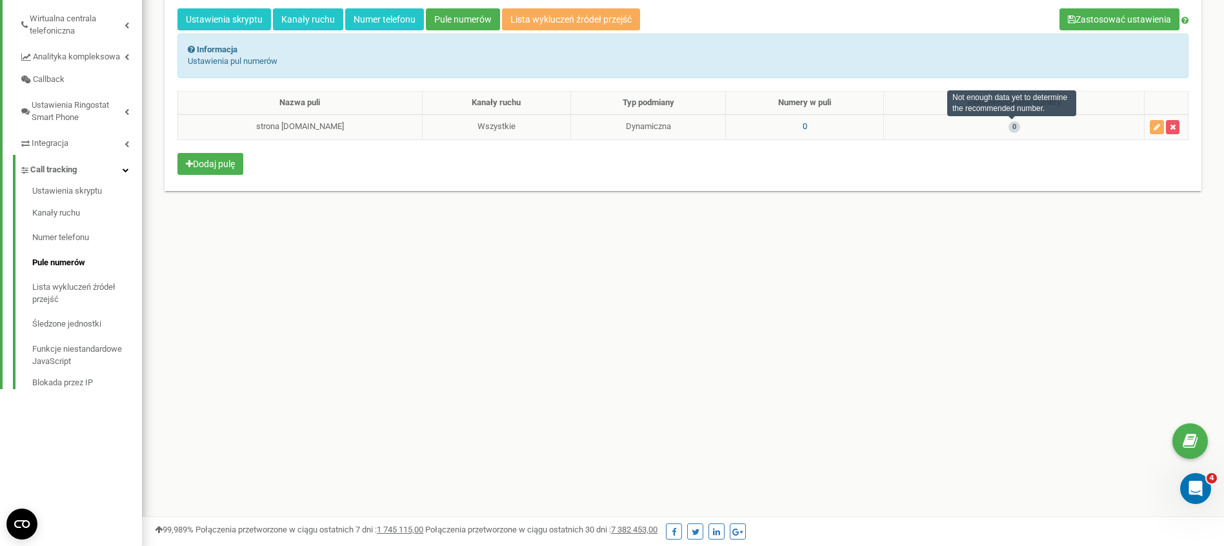
click at [1015, 121] on span "0" at bounding box center [1015, 127] width 12 height 12
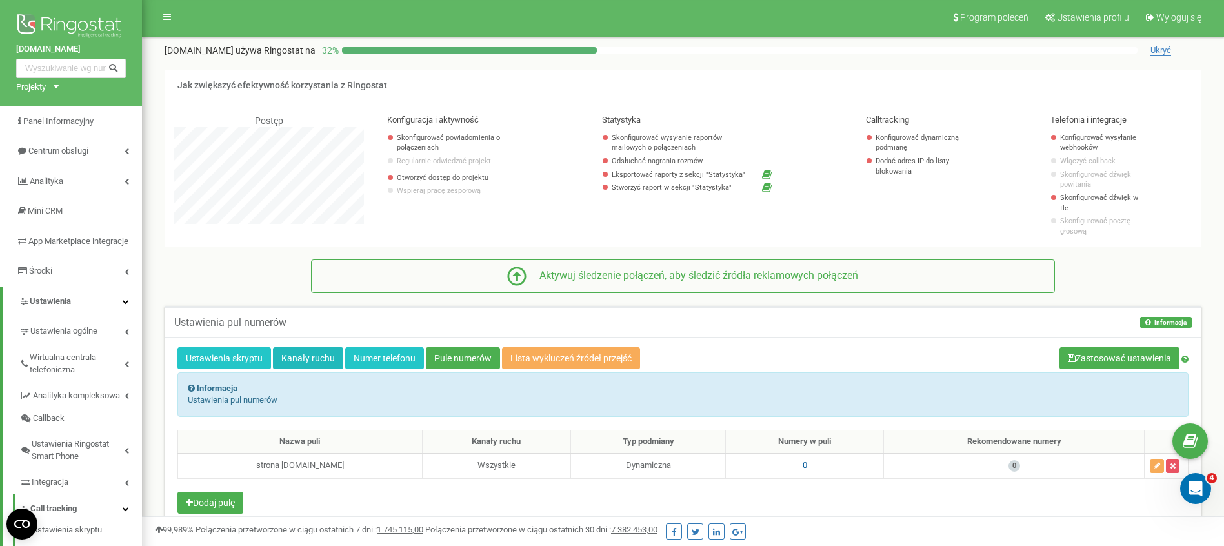
scroll to position [3, 0]
click at [247, 347] on link "Ustawienia skryptu" at bounding box center [224, 358] width 94 height 22
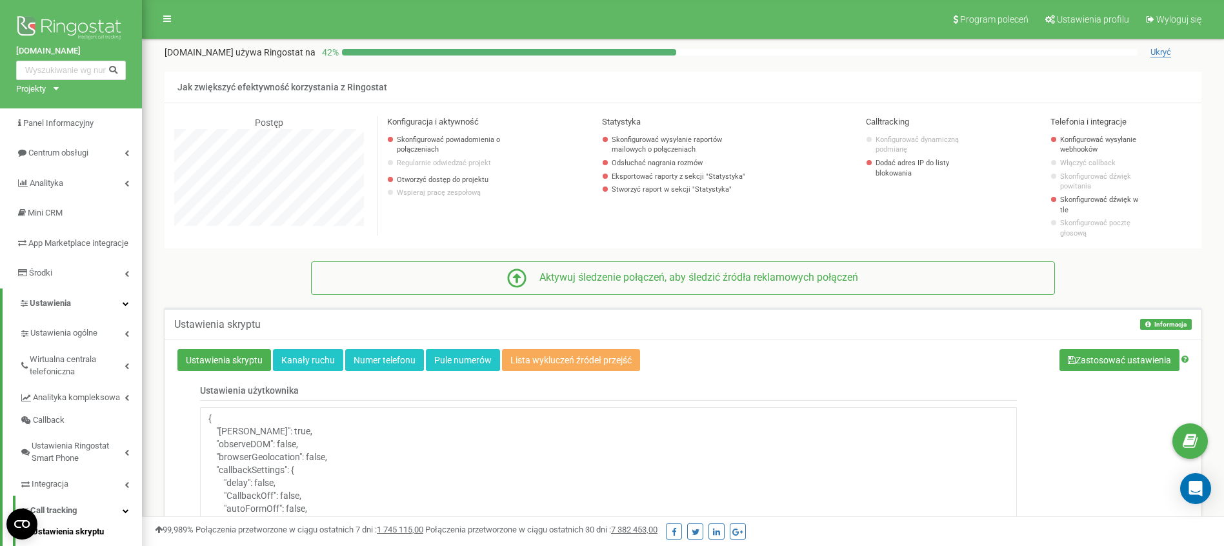
scroll to position [1064, 1082]
click at [401, 356] on link "Numer telefonu" at bounding box center [384, 360] width 79 height 22
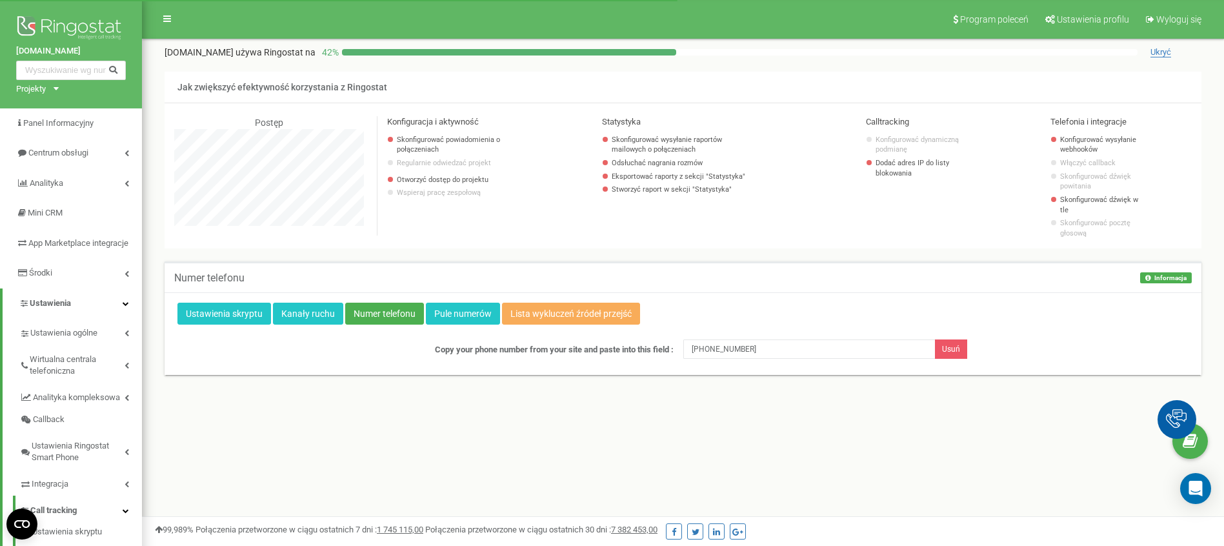
scroll to position [774, 1082]
click at [951, 340] on button "Usuń" at bounding box center [951, 348] width 32 height 19
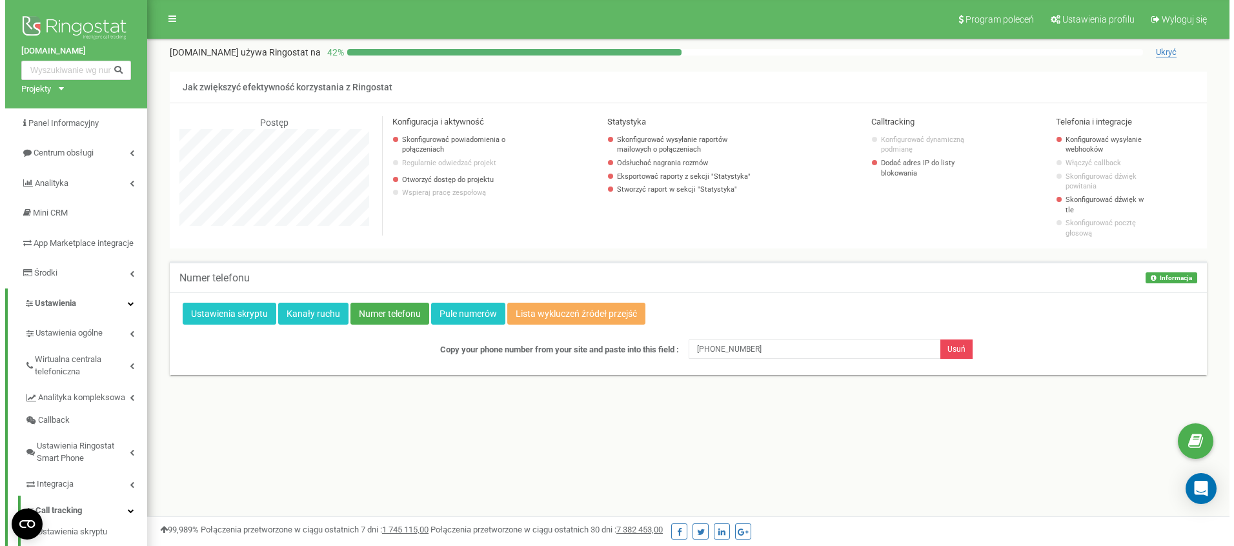
scroll to position [644513, 644195]
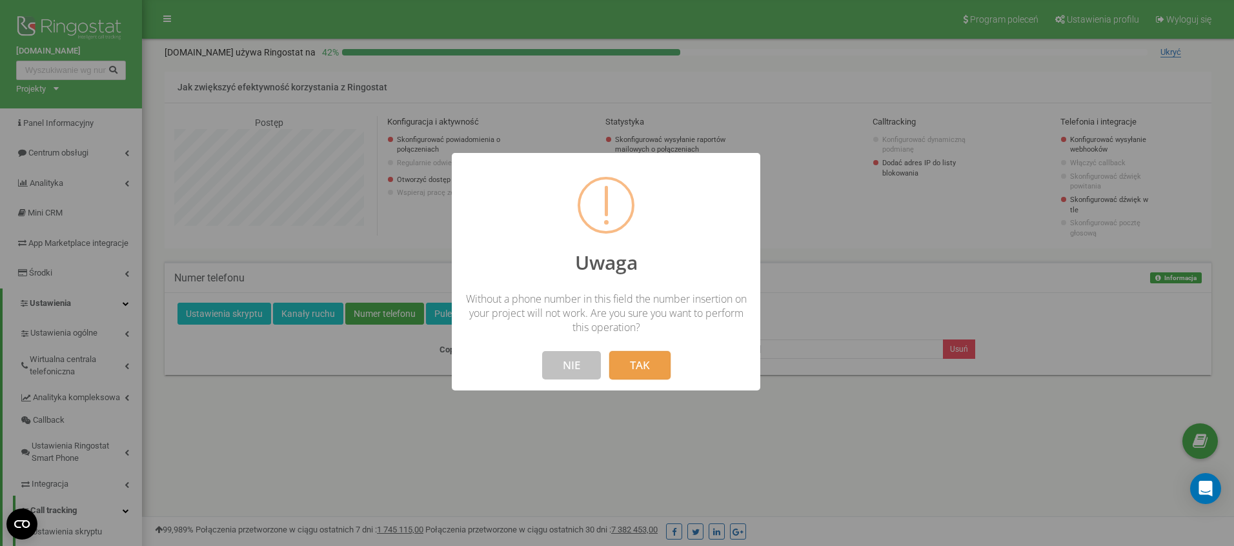
click at [634, 367] on button "TAK" at bounding box center [639, 365] width 61 height 28
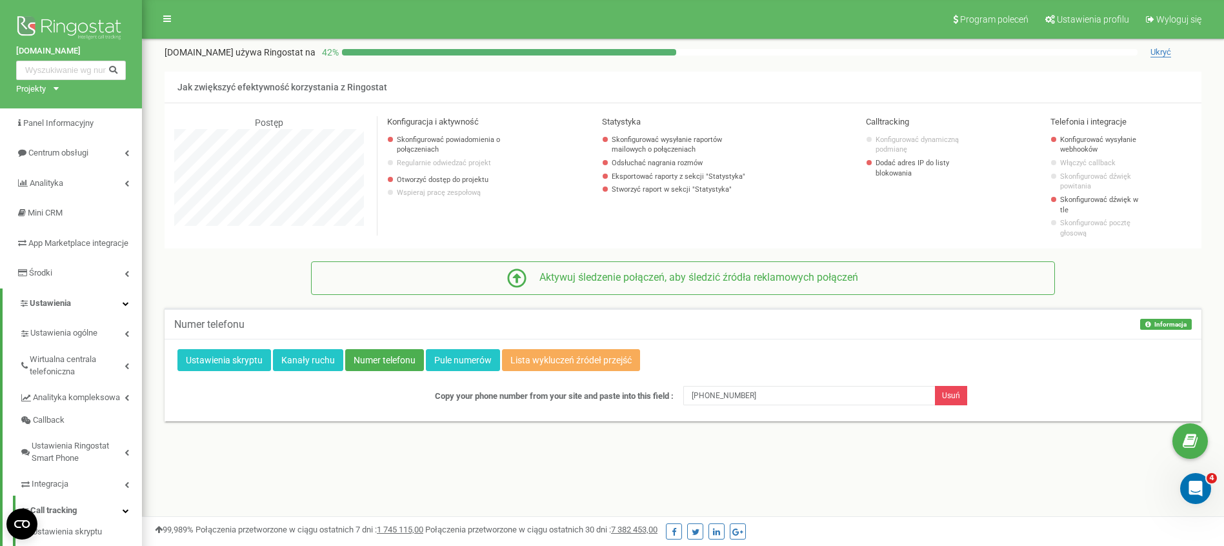
scroll to position [0, 0]
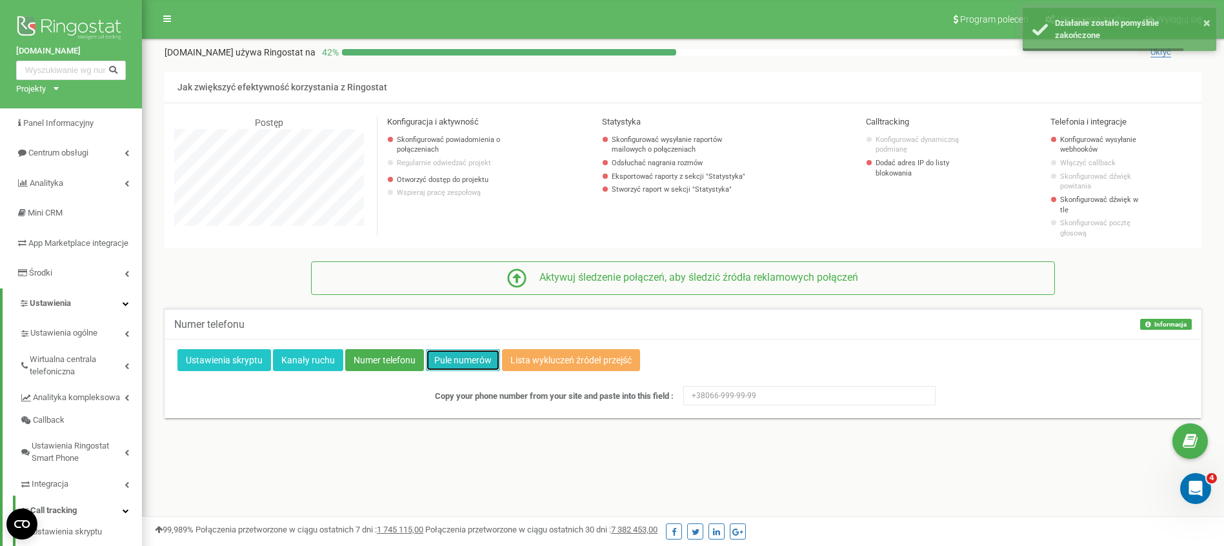
click at [483, 349] on link "Pule numerów" at bounding box center [463, 360] width 74 height 22
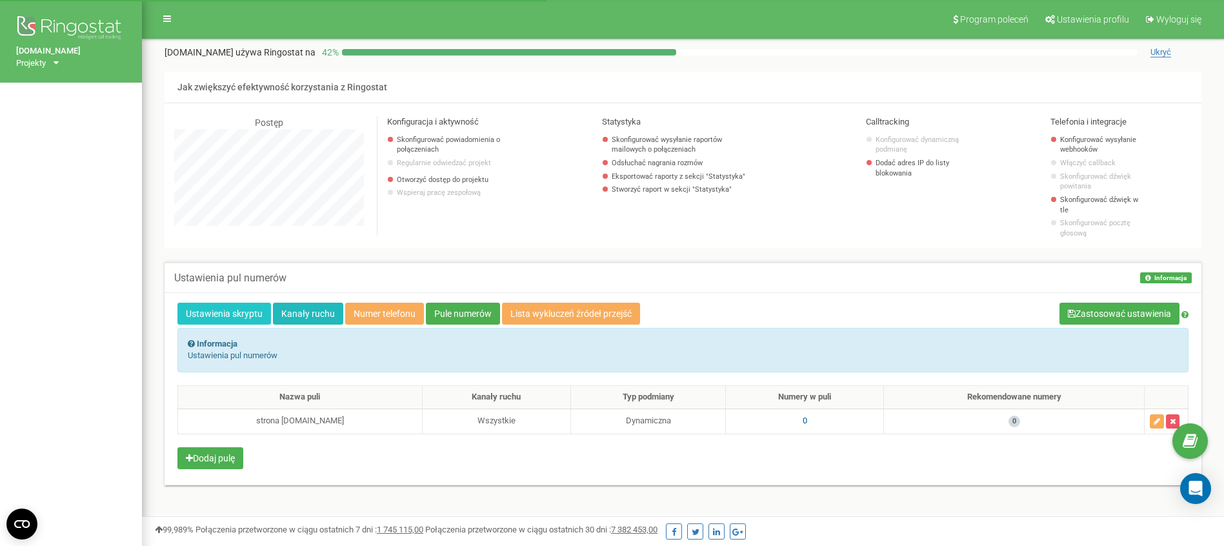
scroll to position [774, 1082]
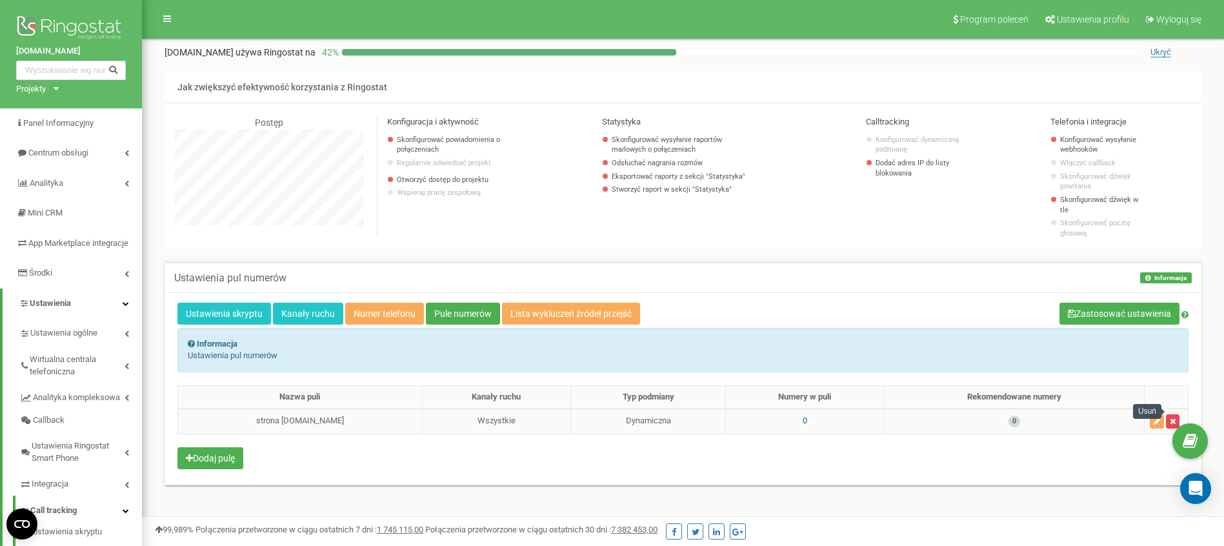
click at [1174, 418] on icon "button" at bounding box center [1173, 422] width 6 height 8
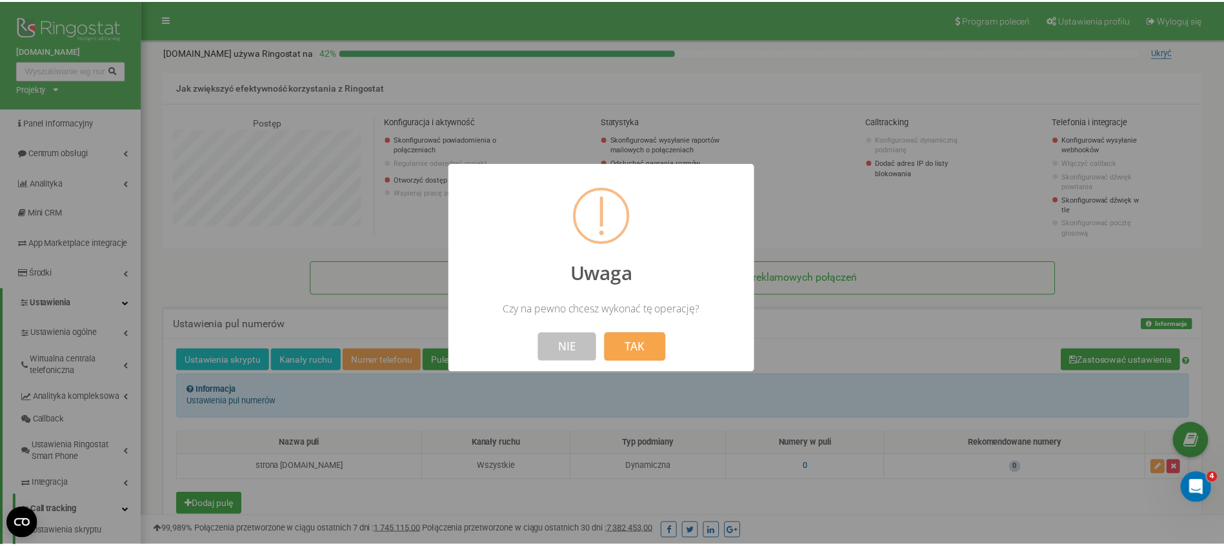
scroll to position [0, 0]
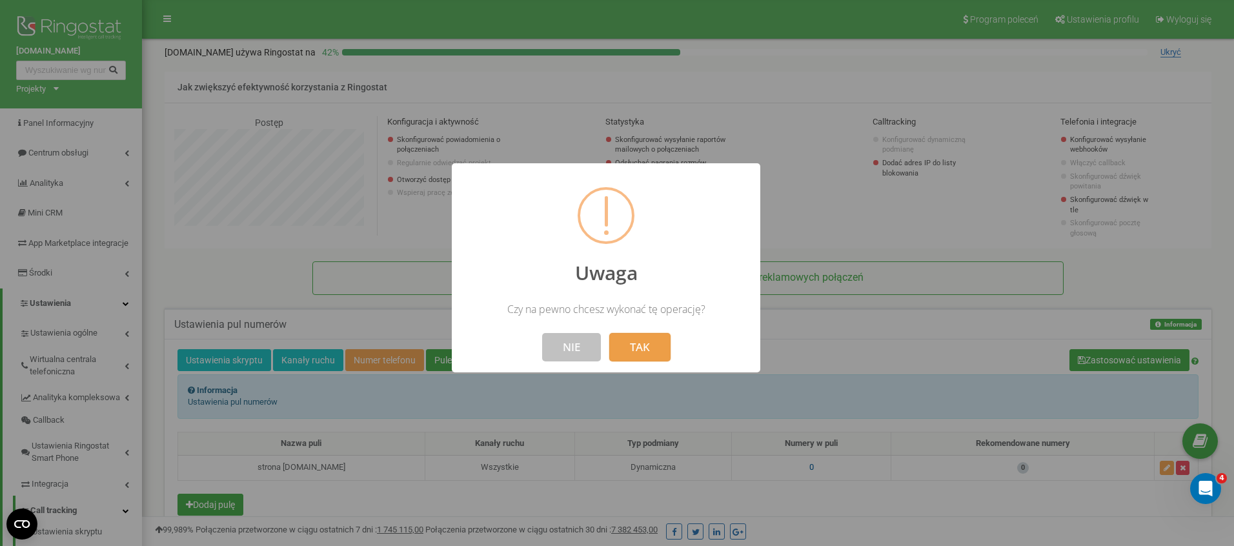
click at [647, 345] on button "TAK" at bounding box center [639, 347] width 61 height 28
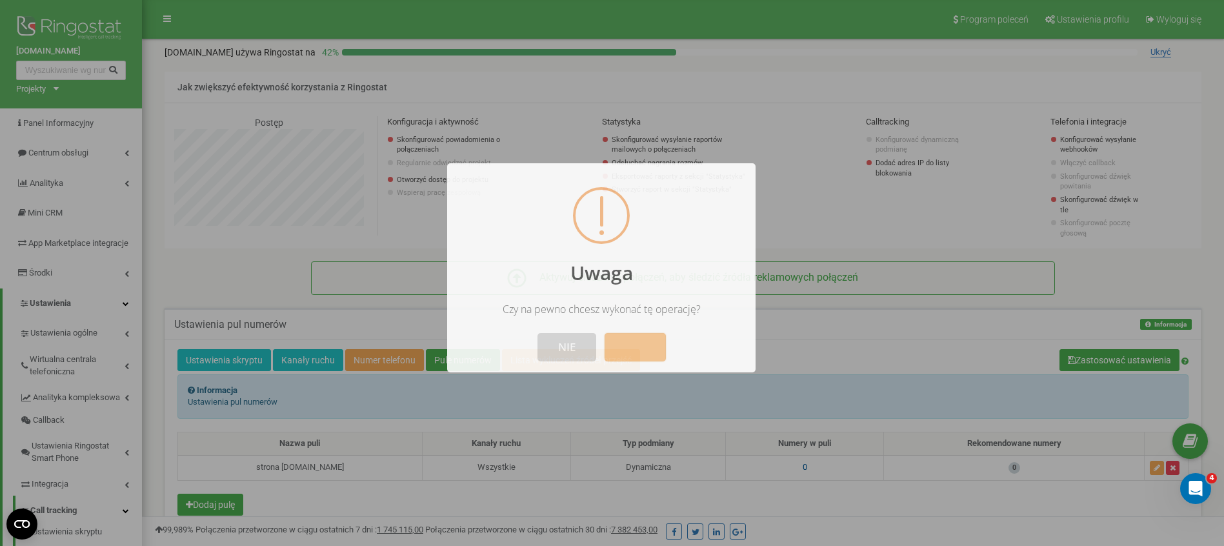
scroll to position [644513, 644205]
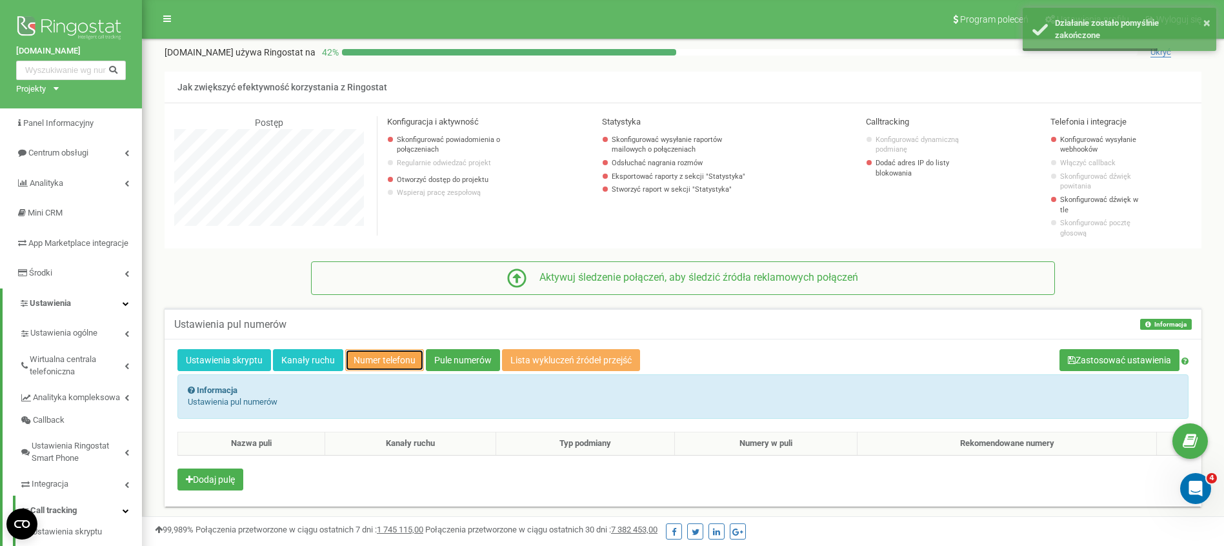
click at [386, 355] on link "Numer telefonu" at bounding box center [384, 360] width 79 height 22
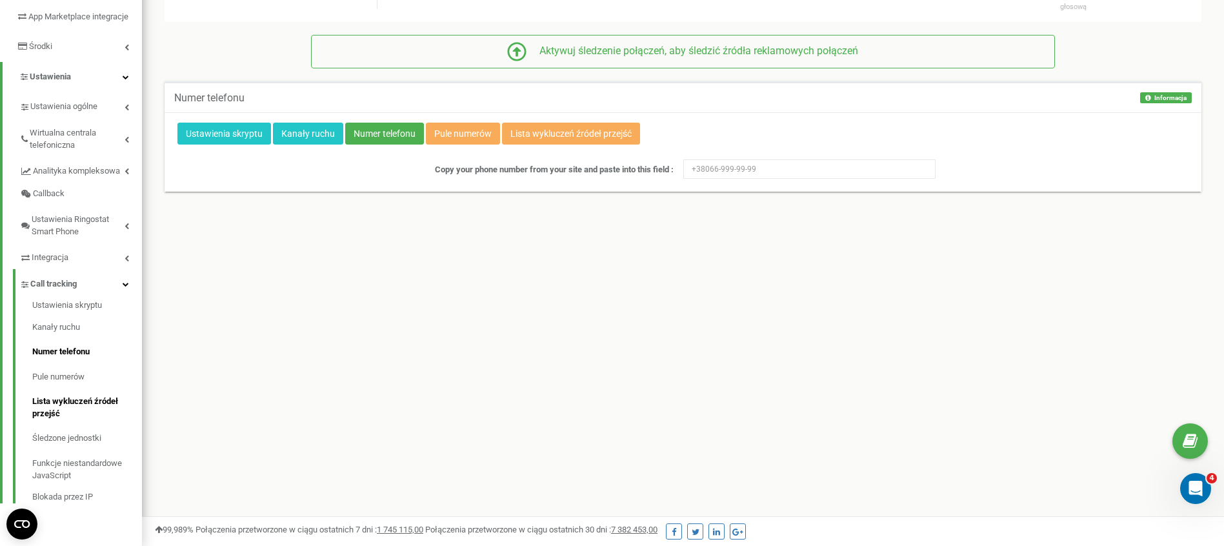
scroll to position [228, 0]
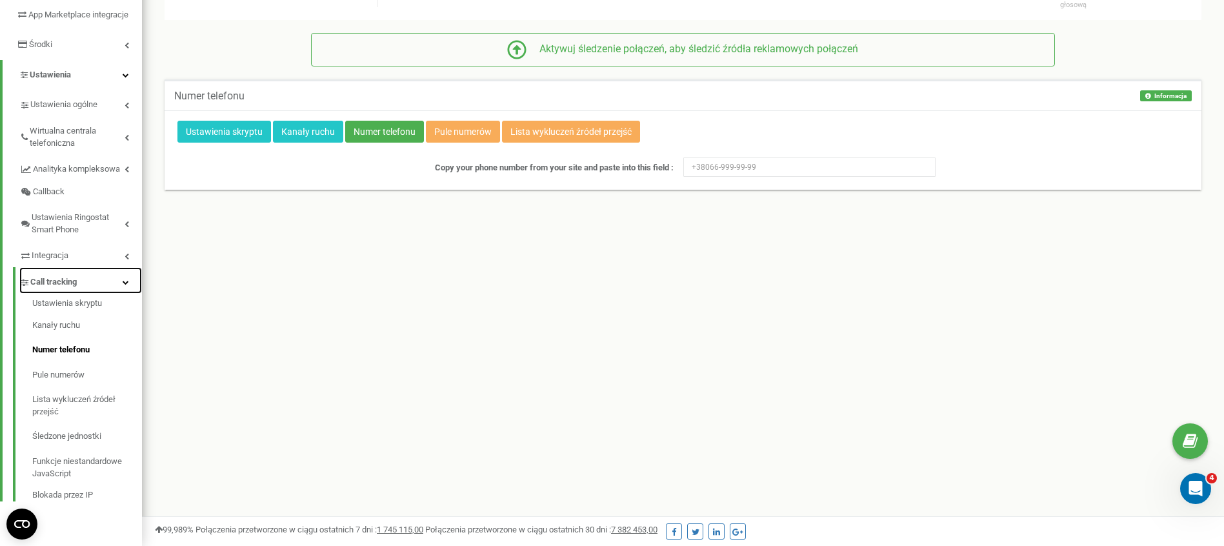
click at [100, 294] on link "Call tracking" at bounding box center [80, 280] width 123 height 26
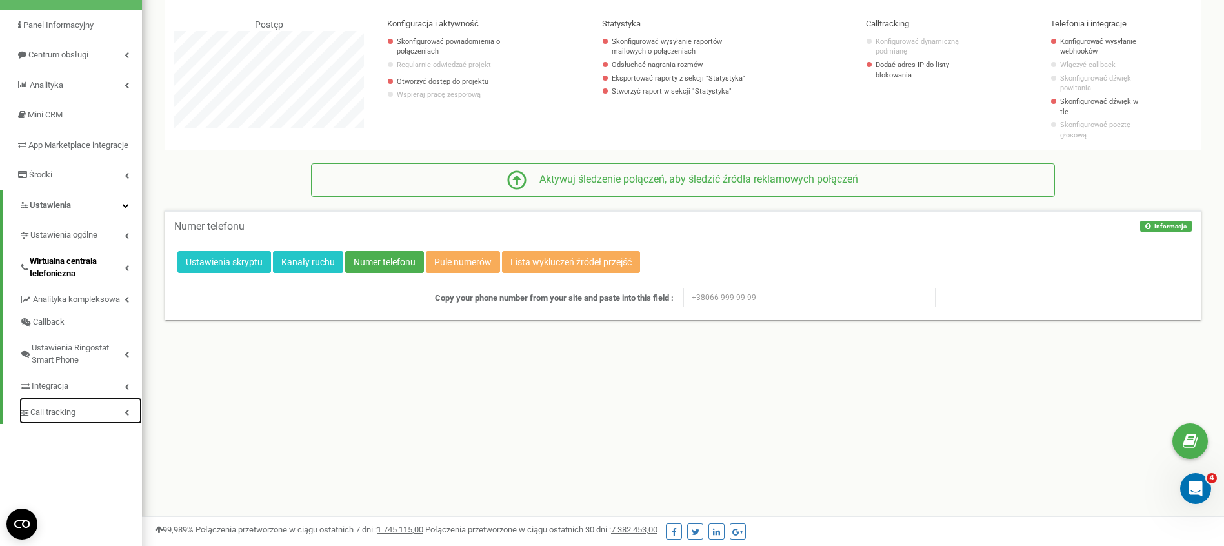
scroll to position [92, 0]
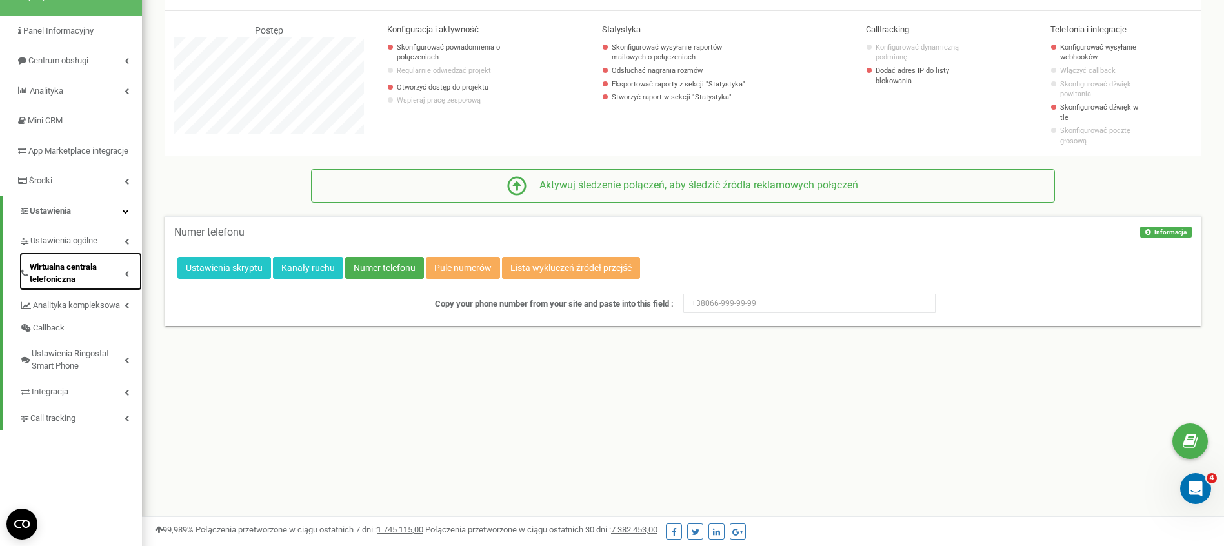
click at [106, 285] on span "Wirtualna centrala telefoniczna" at bounding box center [77, 273] width 95 height 24
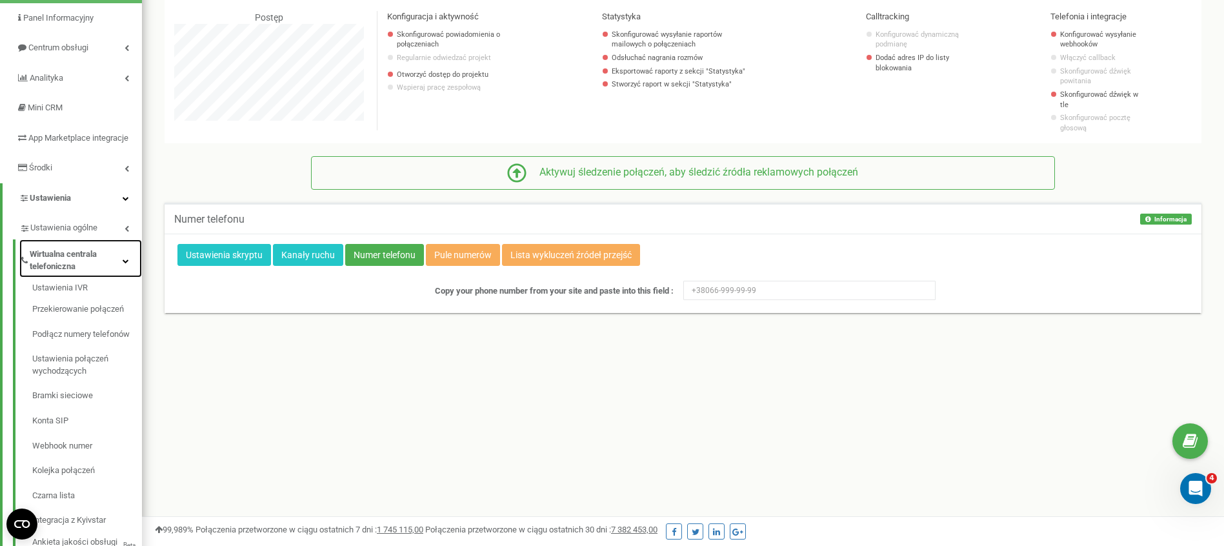
scroll to position [90, 0]
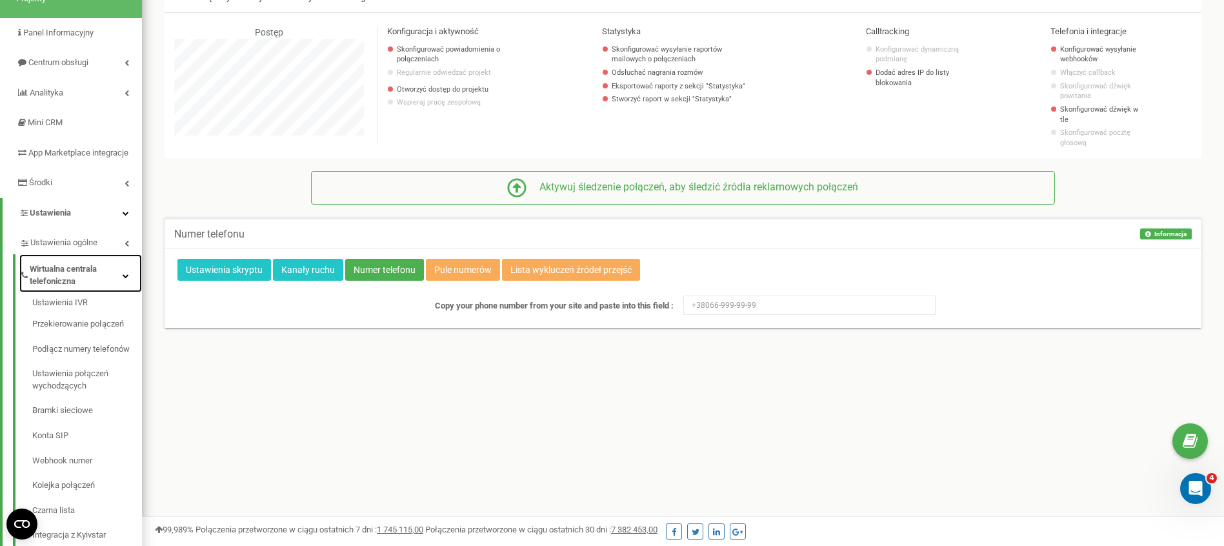
click at [99, 287] on span "Wirtualna centrala telefoniczna" at bounding box center [76, 275] width 93 height 24
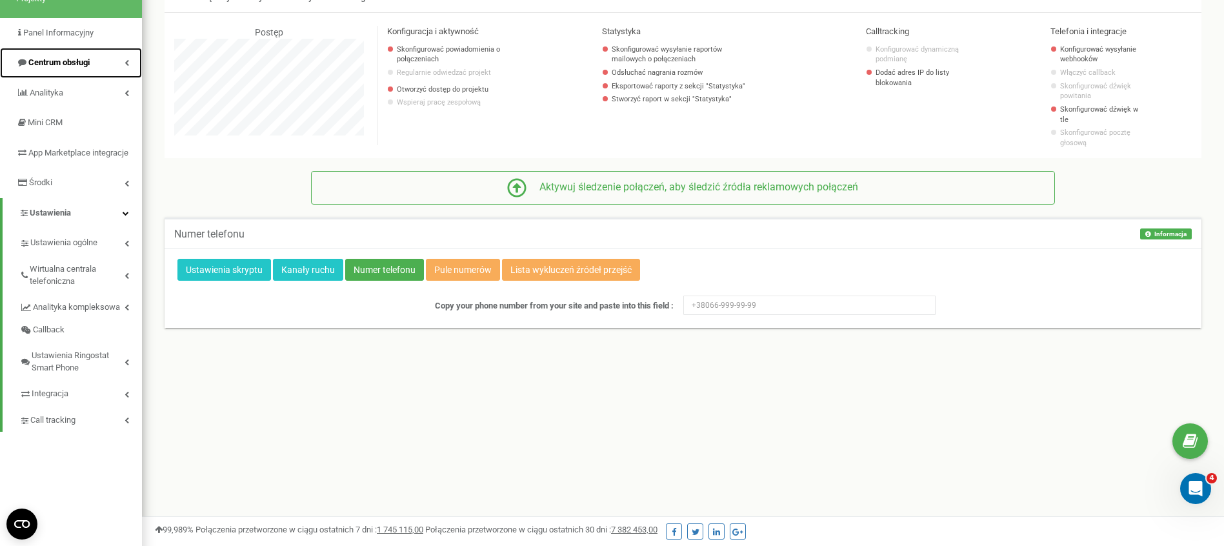
click at [110, 66] on link "Centrum obsługi" at bounding box center [71, 63] width 142 height 30
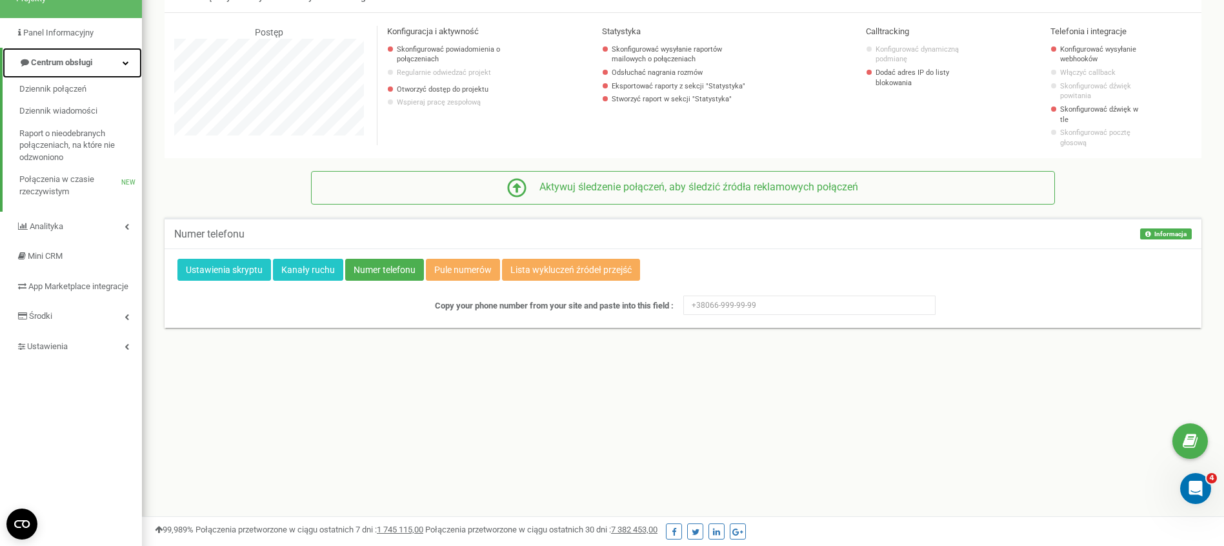
click at [112, 65] on link "Centrum obsługi" at bounding box center [72, 63] width 139 height 30
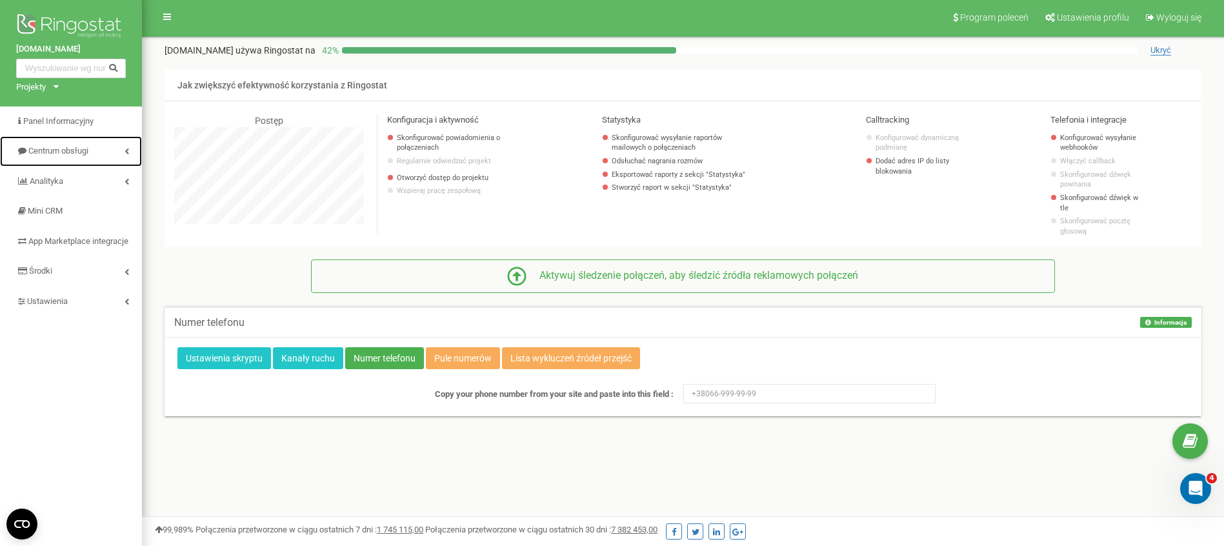
scroll to position [0, 0]
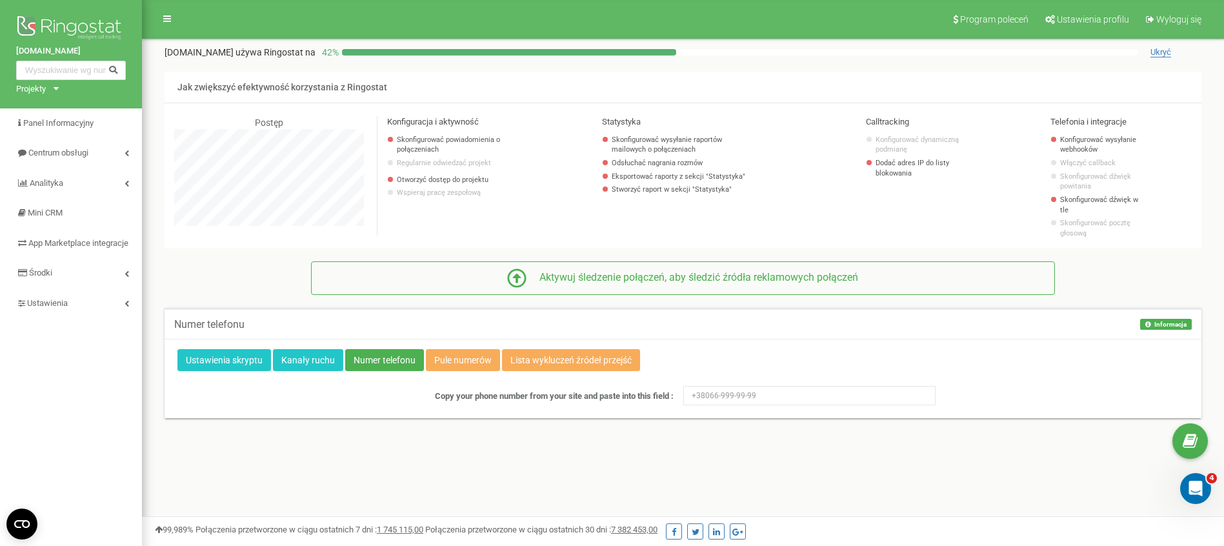
click at [48, 83] on div "Projekty Chickenking.co" at bounding box center [34, 89] width 37 height 12
click at [121, 94] on div "Chickenking.co Projekty Chickenking.co" at bounding box center [71, 54] width 142 height 108
click at [68, 31] on img at bounding box center [71, 29] width 110 height 32
